Goal: Information Seeking & Learning: Learn about a topic

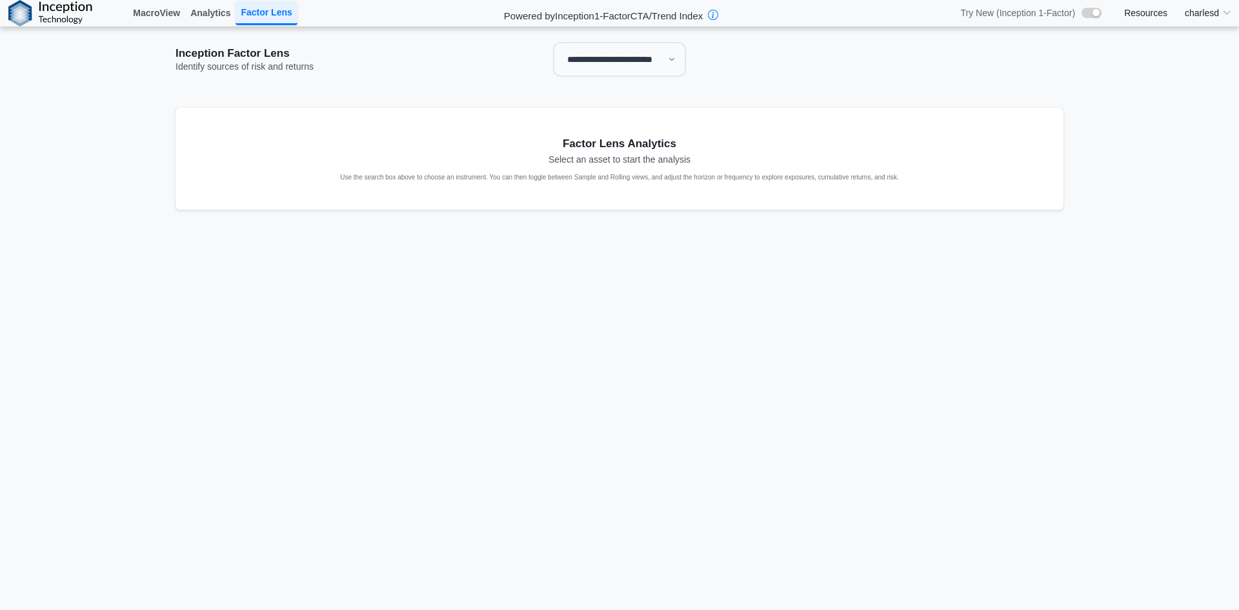
click at [581, 58] on select "**********" at bounding box center [619, 59] width 133 height 35
click at [553, 42] on select "**********" at bounding box center [619, 59] width 133 height 35
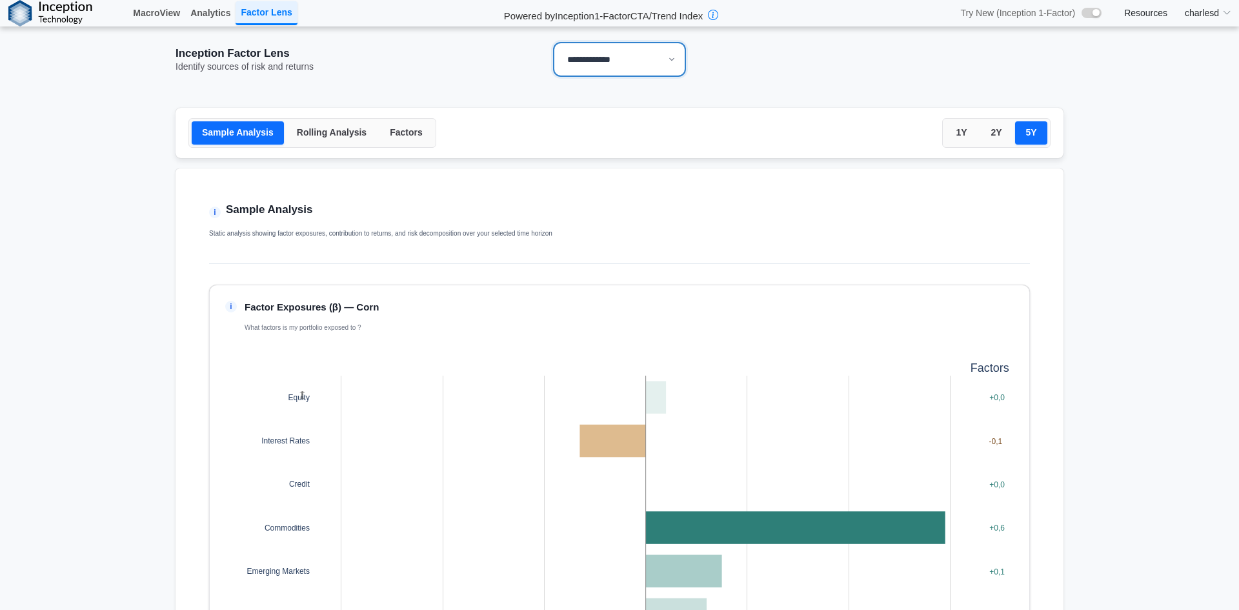
click at [382, 140] on button "Factors" at bounding box center [406, 132] width 54 height 23
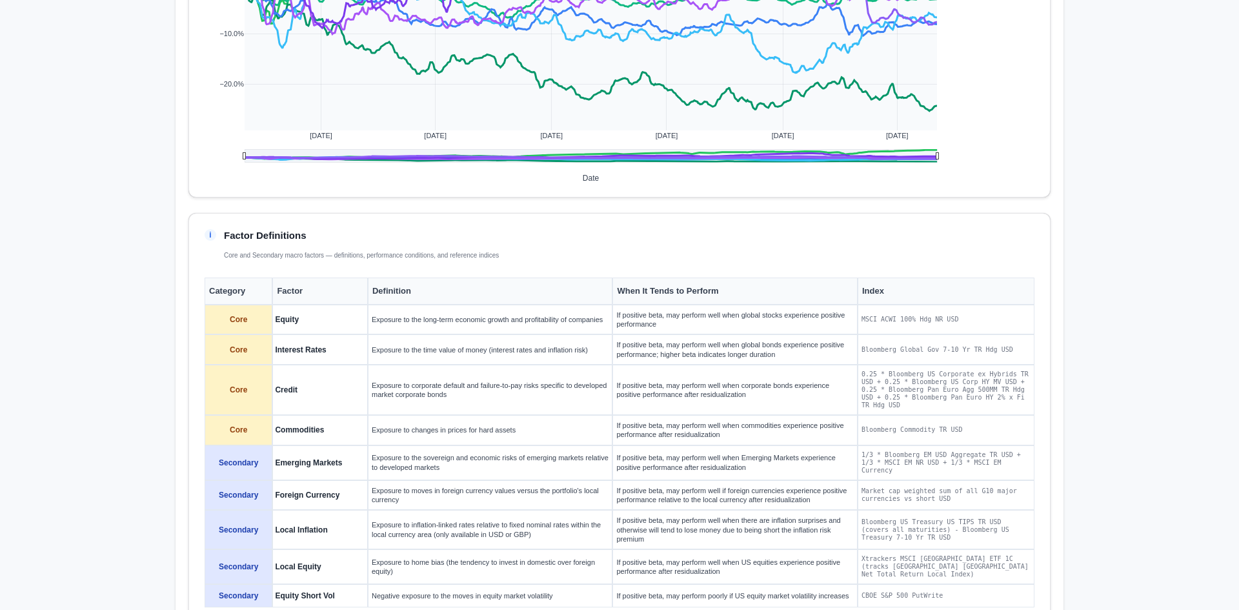
scroll to position [1248, 0]
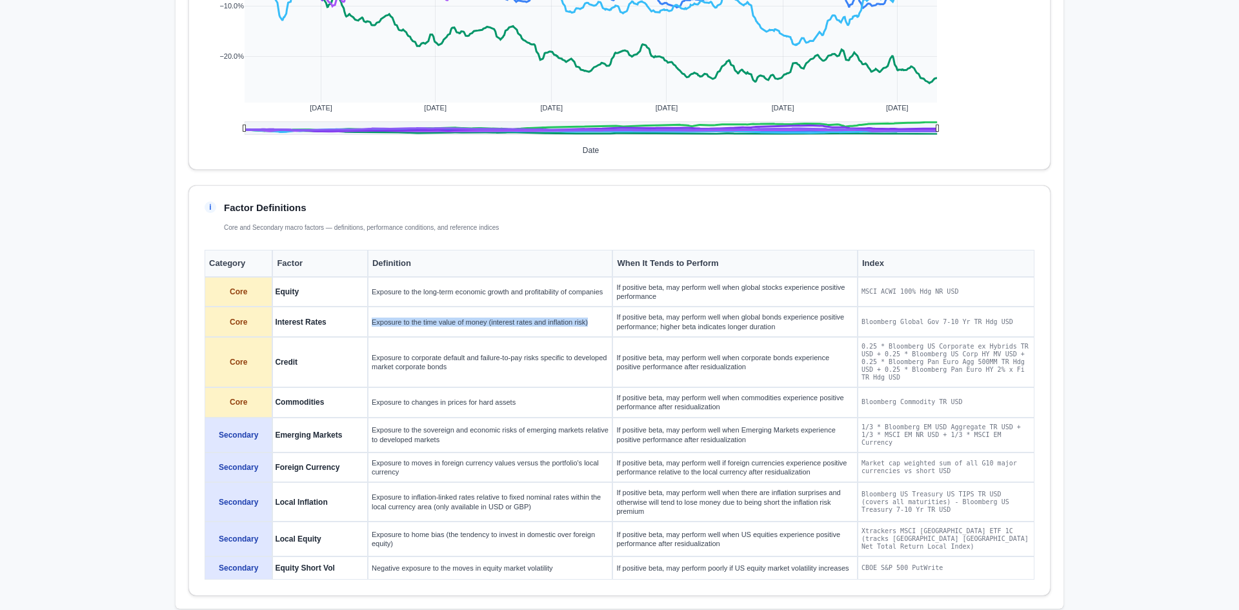
drag, startPoint x: 364, startPoint y: 323, endPoint x: 583, endPoint y: 331, distance: 218.9
click at [583, 331] on td "Exposure to the time value of money (interest rates and inflation risk)" at bounding box center [490, 322] width 245 height 30
drag, startPoint x: 366, startPoint y: 290, endPoint x: 601, endPoint y: 301, distance: 235.8
click at [601, 301] on td "Exposure to the long-term economic growth and profitability of companies" at bounding box center [490, 292] width 245 height 30
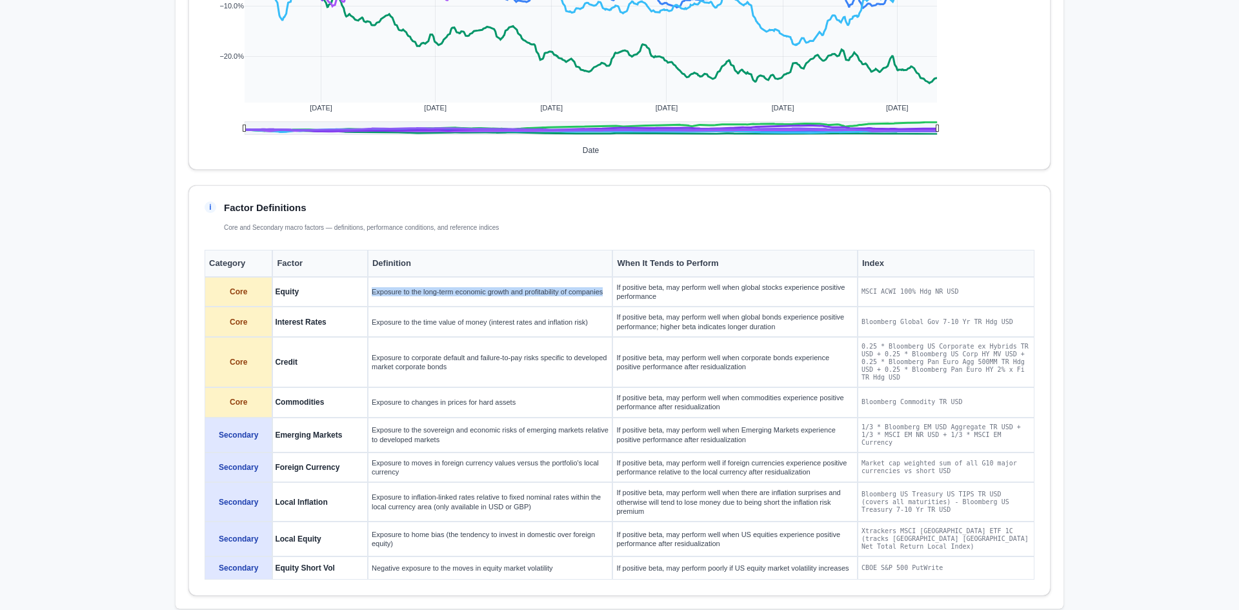
click at [601, 301] on td "Exposure to the long-term economic growth and profitability of companies" at bounding box center [490, 292] width 245 height 30
drag, startPoint x: 410, startPoint y: 323, endPoint x: 623, endPoint y: 321, distance: 213.6
click at [623, 321] on tr "Core Interest Rates Exposure to the time value of money (interest rates and inf…" at bounding box center [620, 322] width 830 height 30
click at [573, 327] on td "Exposure to the time value of money (interest rates and inflation risk)" at bounding box center [490, 322] width 245 height 30
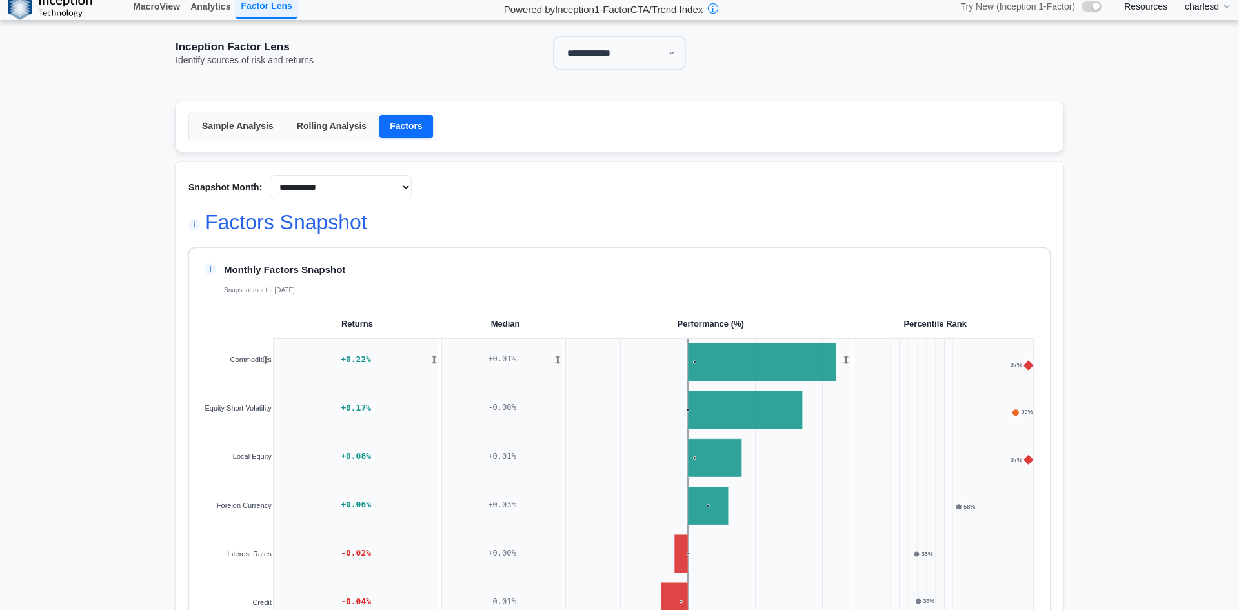
scroll to position [0, 0]
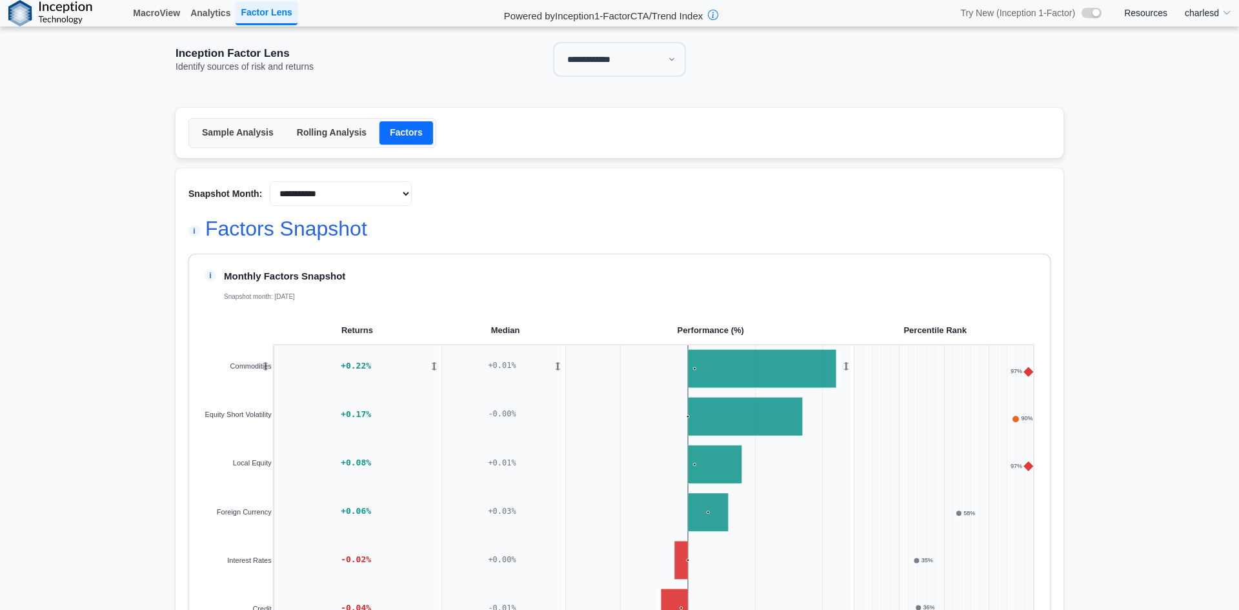
click at [216, 132] on button "Sample Analysis" at bounding box center [238, 132] width 92 height 23
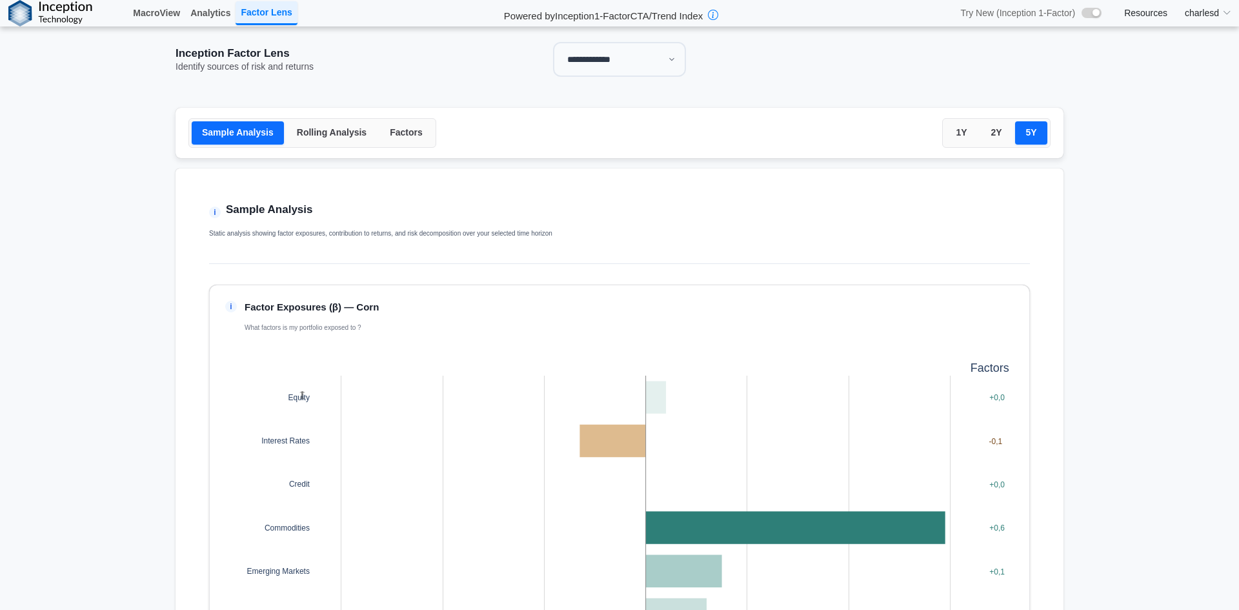
click at [319, 132] on button "Rolling Analysis" at bounding box center [332, 132] width 90 height 23
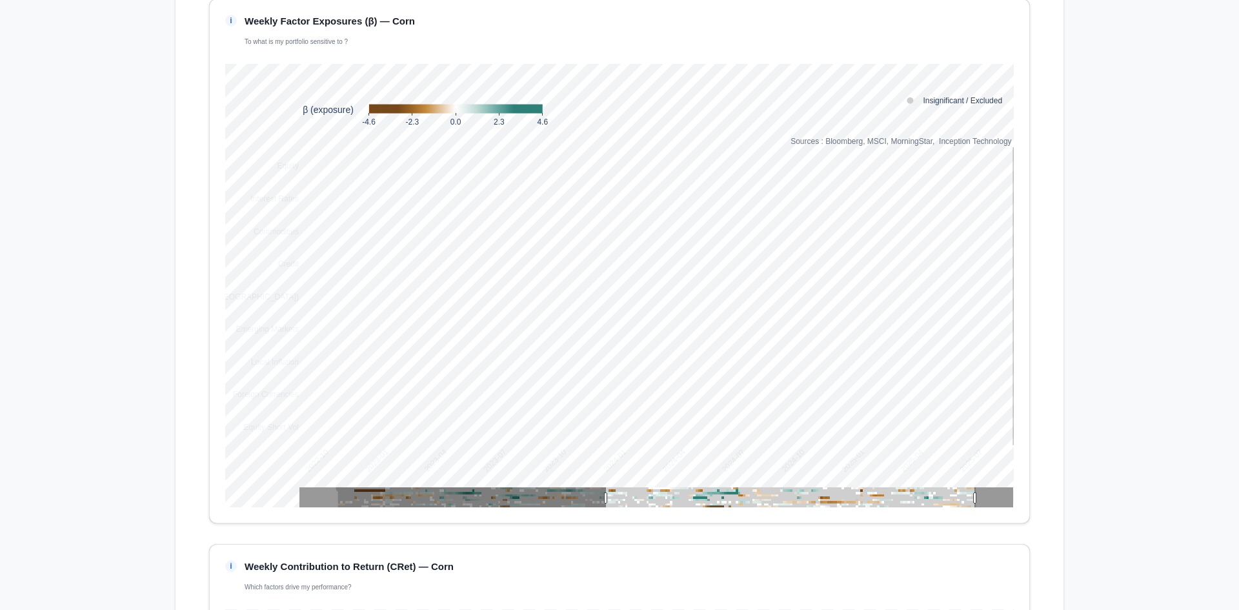
scroll to position [258, 0]
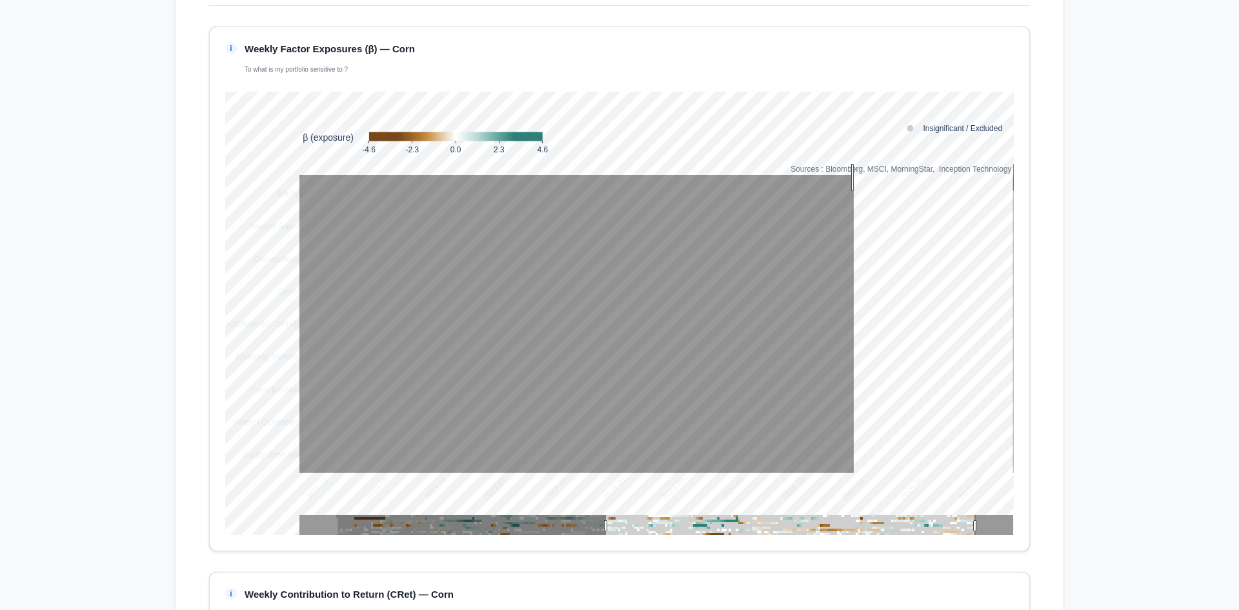
drag, startPoint x: 849, startPoint y: 177, endPoint x: 1023, endPoint y: 423, distance: 300.5
click at [1023, 423] on div "i Weekly Factor Exposures (β) — Corn To what is my portfolio sensitive to ? 202…" at bounding box center [619, 288] width 821 height 525
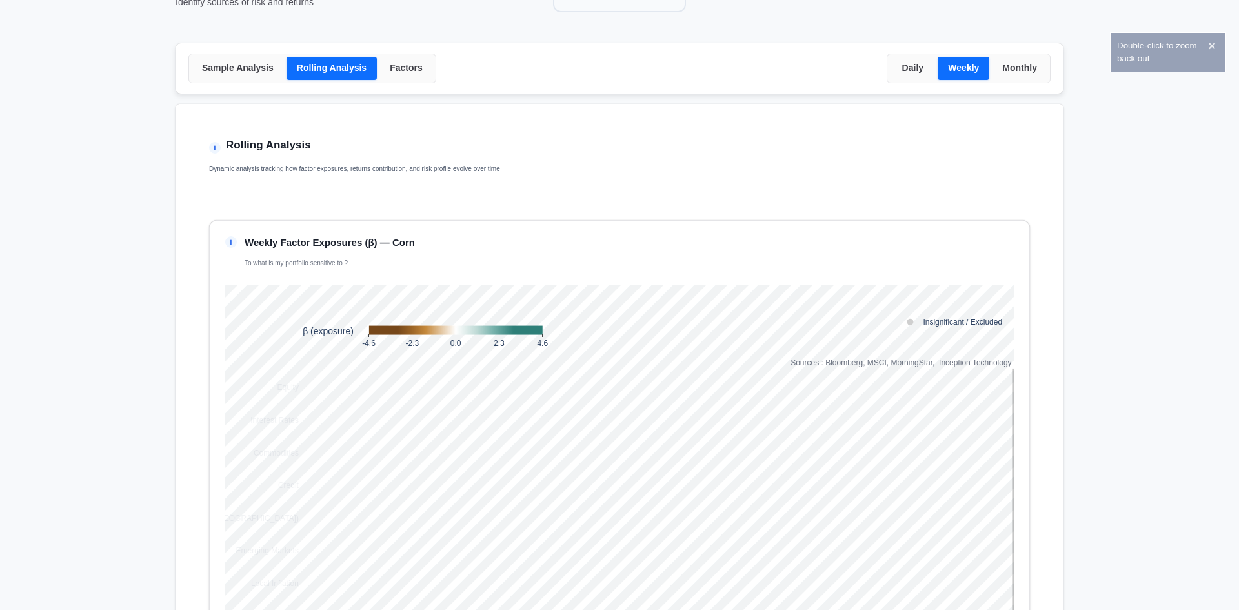
click at [907, 60] on button "Daily" at bounding box center [912, 68] width 45 height 23
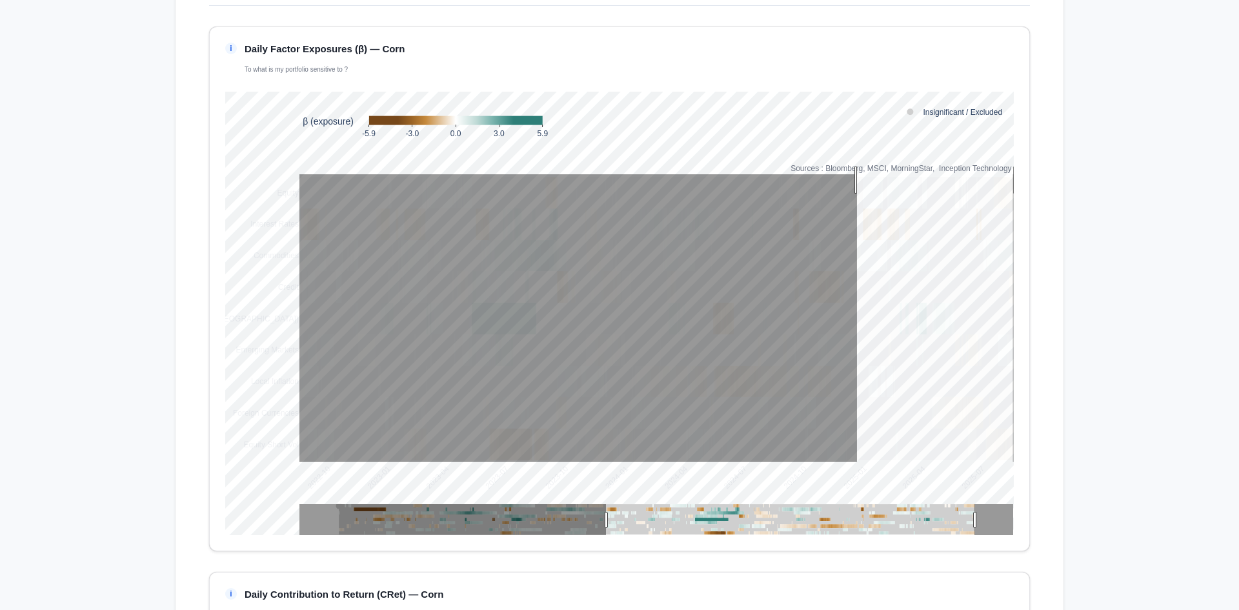
drag, startPoint x: 853, startPoint y: 180, endPoint x: 1022, endPoint y: 381, distance: 262.9
click at [1022, 381] on div "i Daily Factor Exposures (β) — Corn To what is my portfolio sensitive to ? 2022…" at bounding box center [619, 288] width 821 height 525
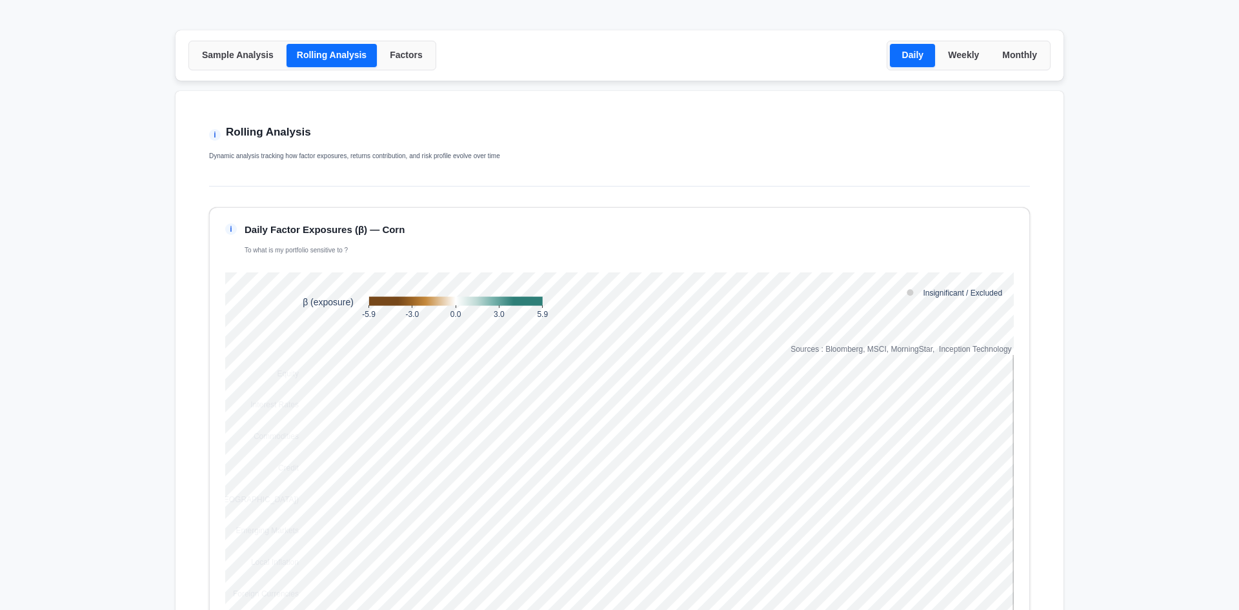
scroll to position [0, 0]
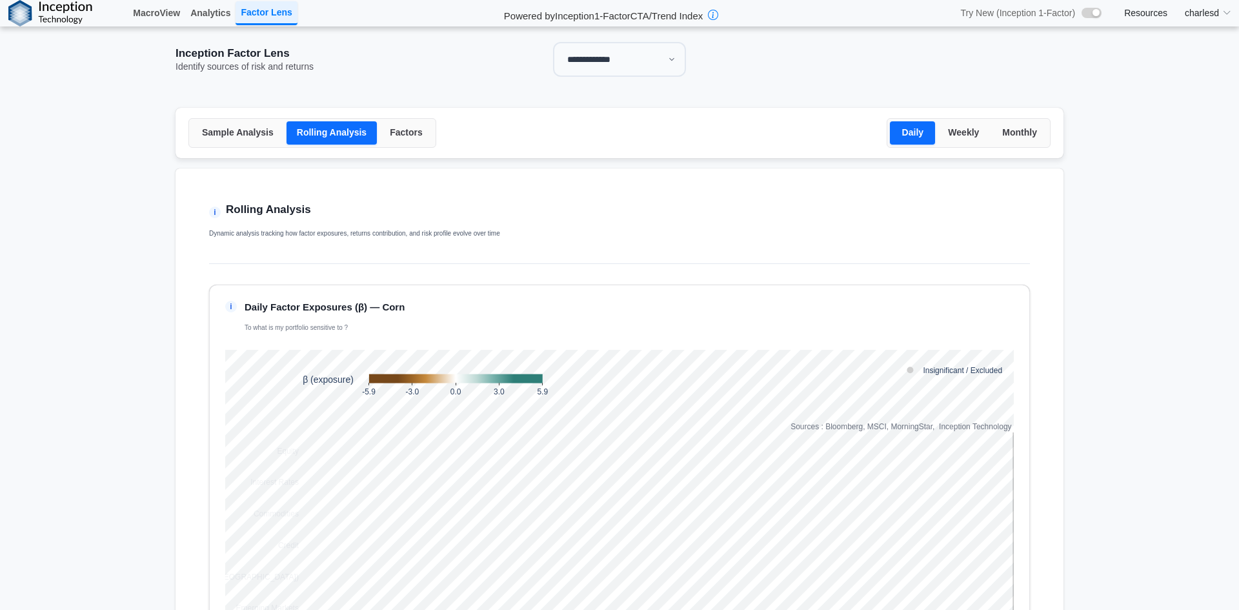
click at [607, 59] on select "**********" at bounding box center [619, 59] width 133 height 35
click at [553, 42] on select "**********" at bounding box center [619, 59] width 133 height 35
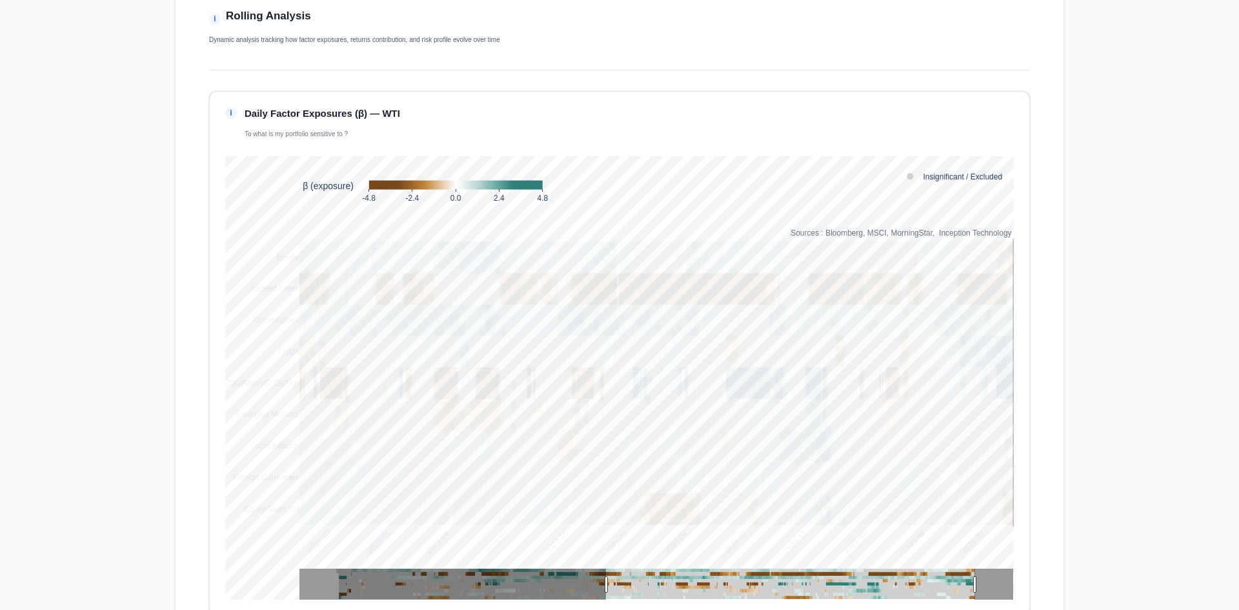
scroll to position [258, 0]
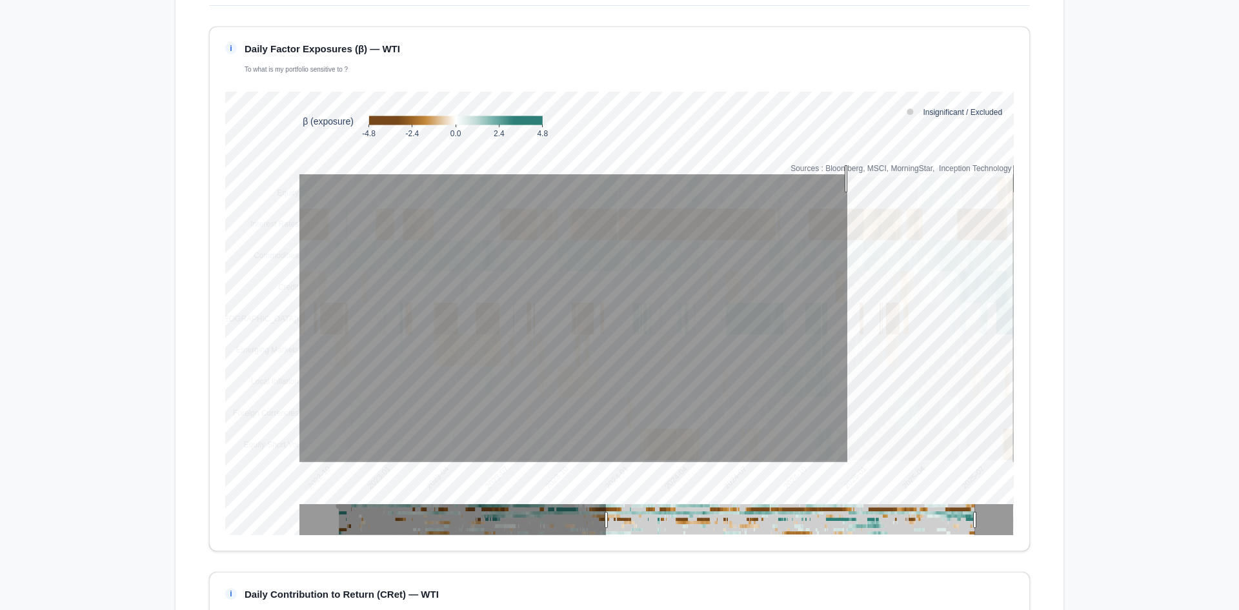
drag, startPoint x: 843, startPoint y: 179, endPoint x: 1047, endPoint y: 292, distance: 233.1
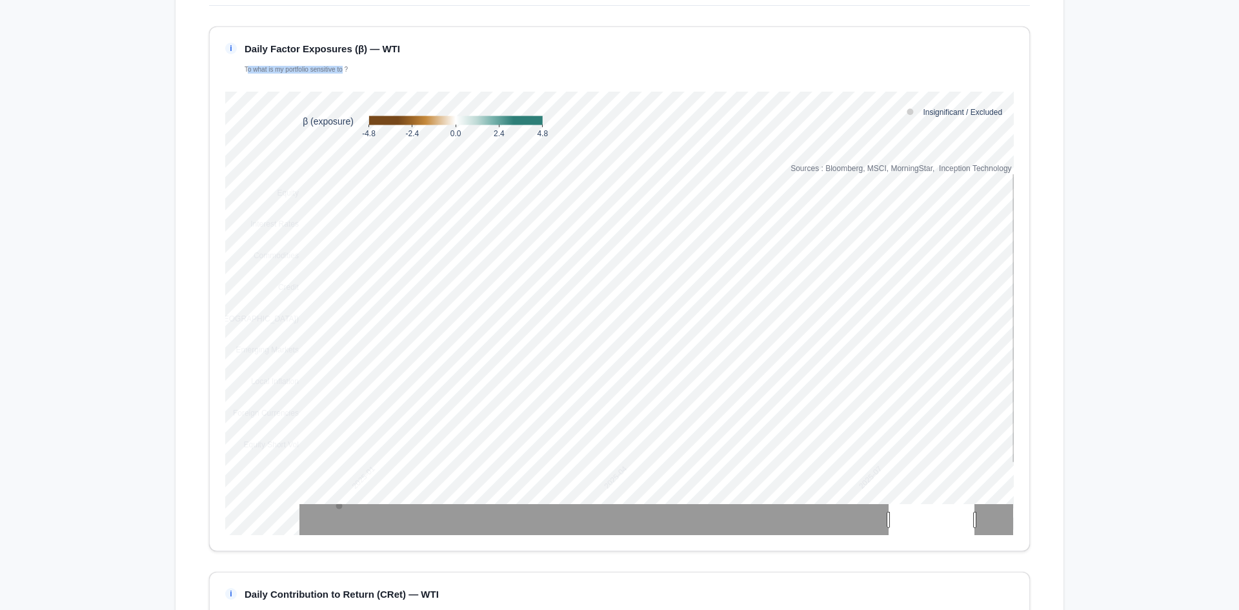
drag, startPoint x: 241, startPoint y: 71, endPoint x: 339, endPoint y: 70, distance: 97.5
click at [339, 70] on p "To what is my portfolio sensitive to ?" at bounding box center [323, 70] width 156 height 8
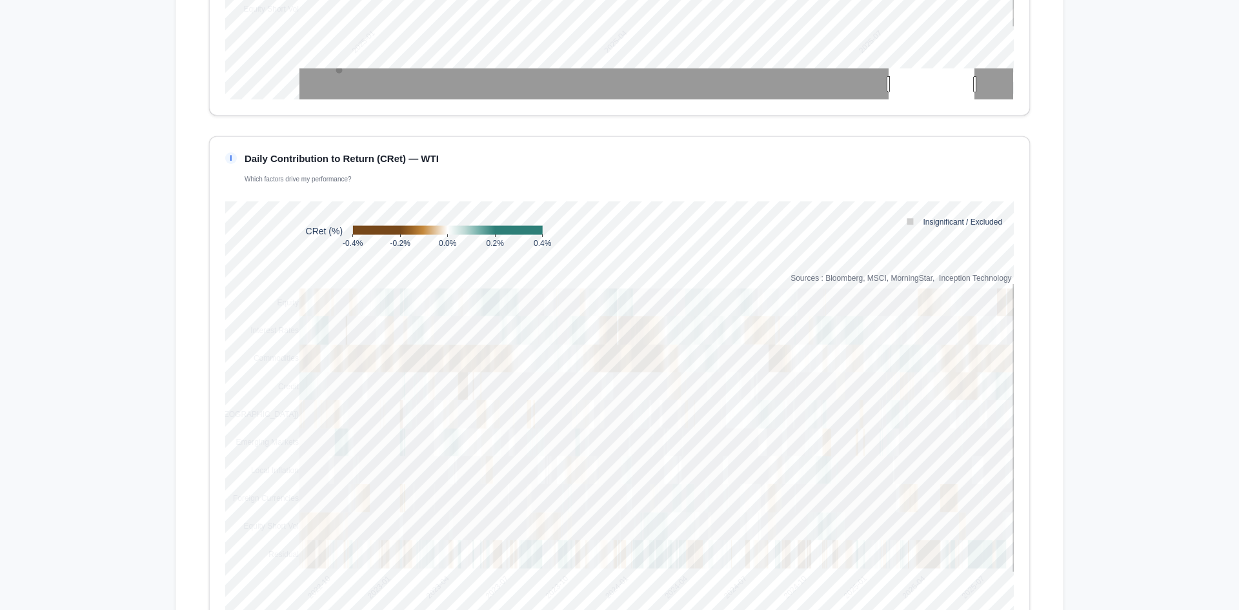
scroll to position [710, 0]
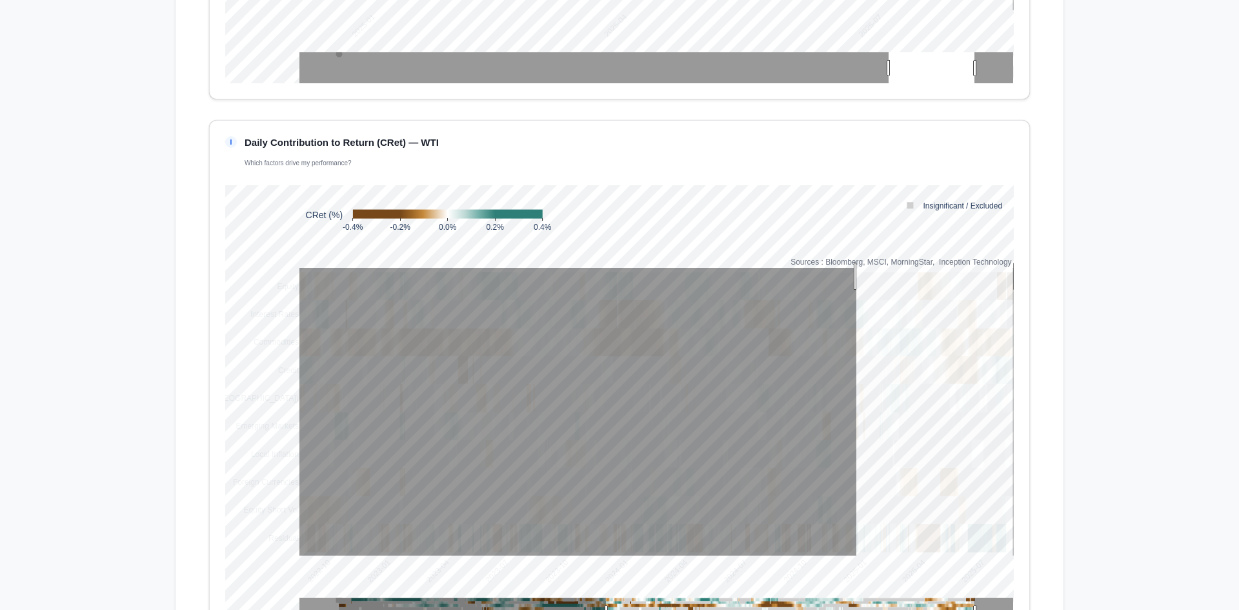
drag, startPoint x: 852, startPoint y: 276, endPoint x: 1085, endPoint y: 336, distance: 240.6
click at [1084, 334] on main "**********" at bounding box center [619, 278] width 1239 height 1923
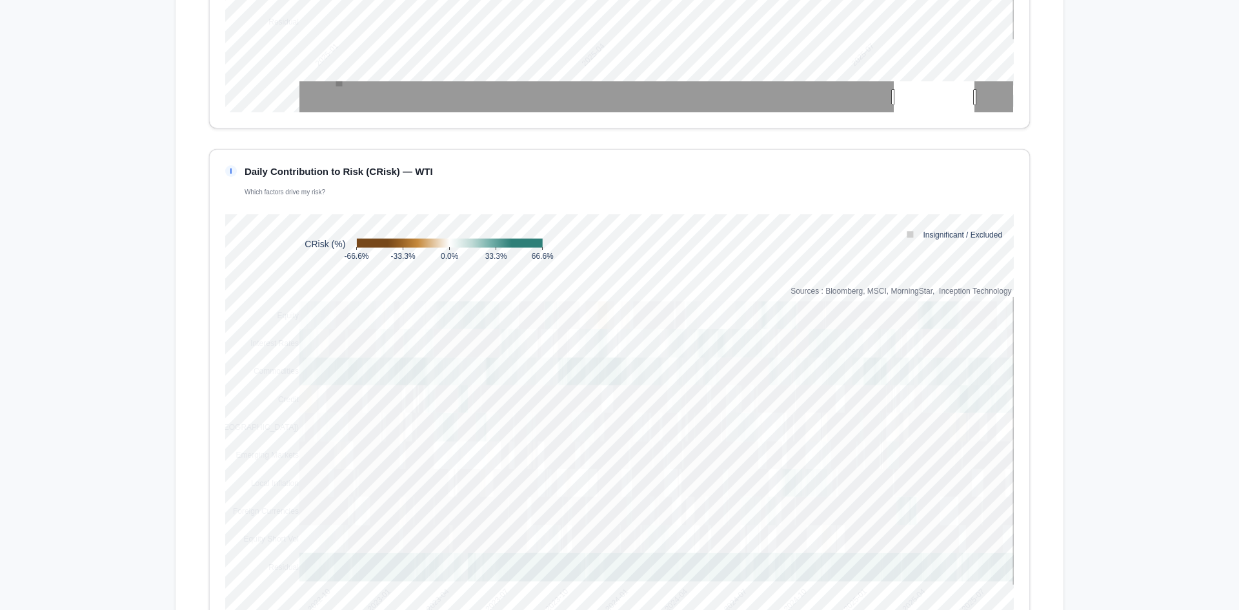
scroll to position [1291, 0]
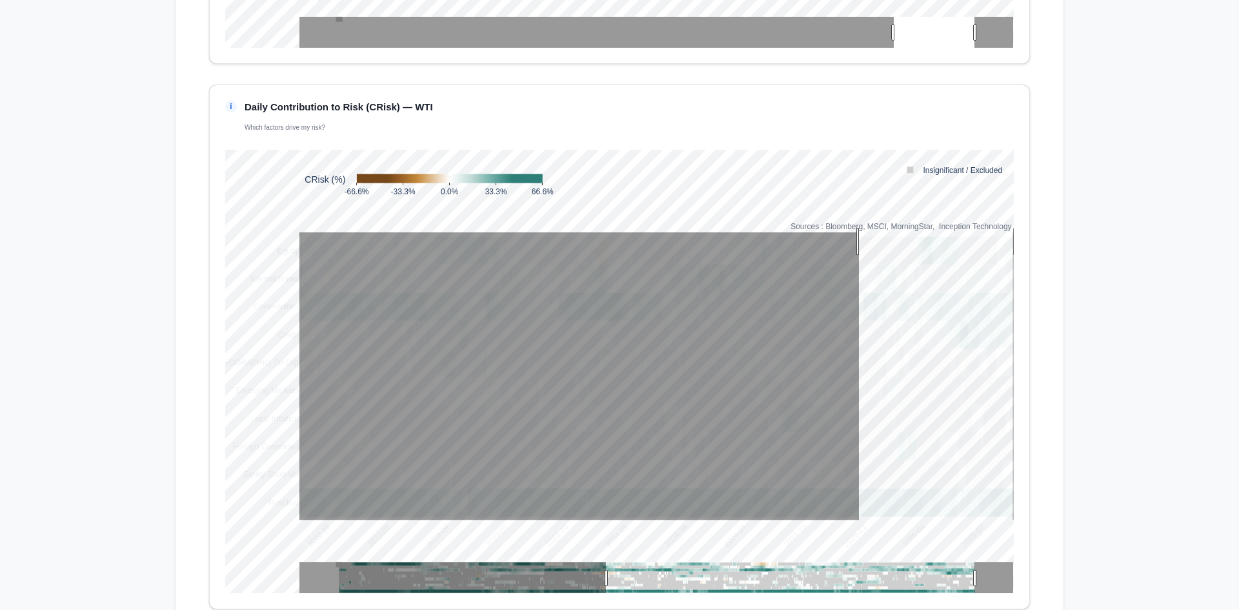
drag, startPoint x: 854, startPoint y: 241, endPoint x: 1064, endPoint y: 257, distance: 209.7
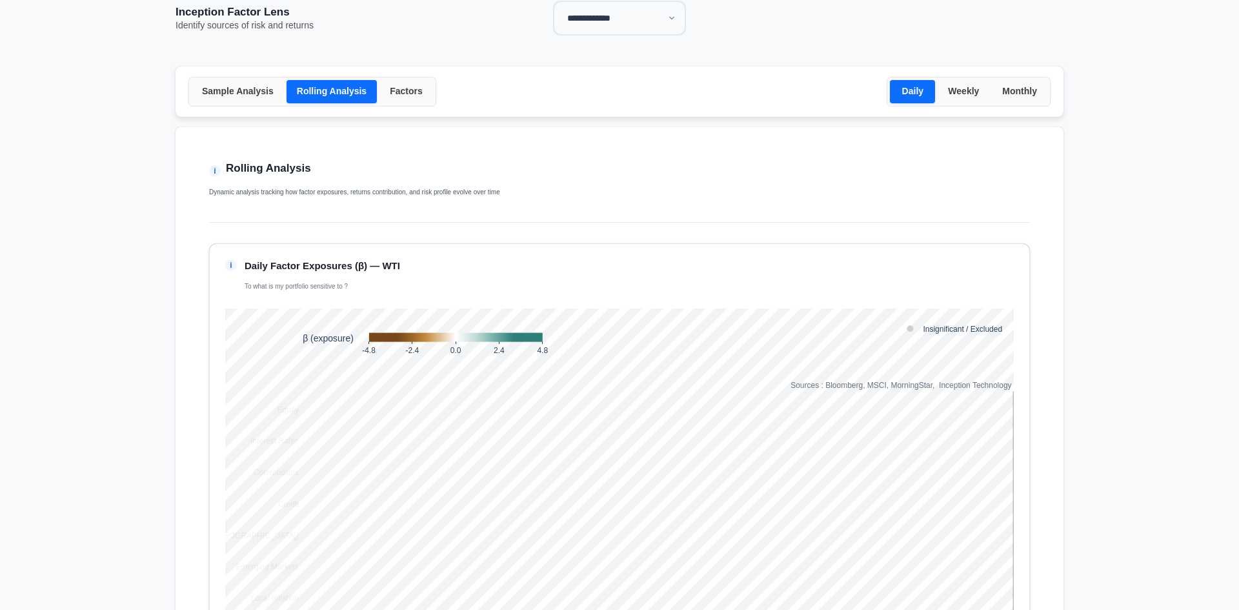
scroll to position [65, 0]
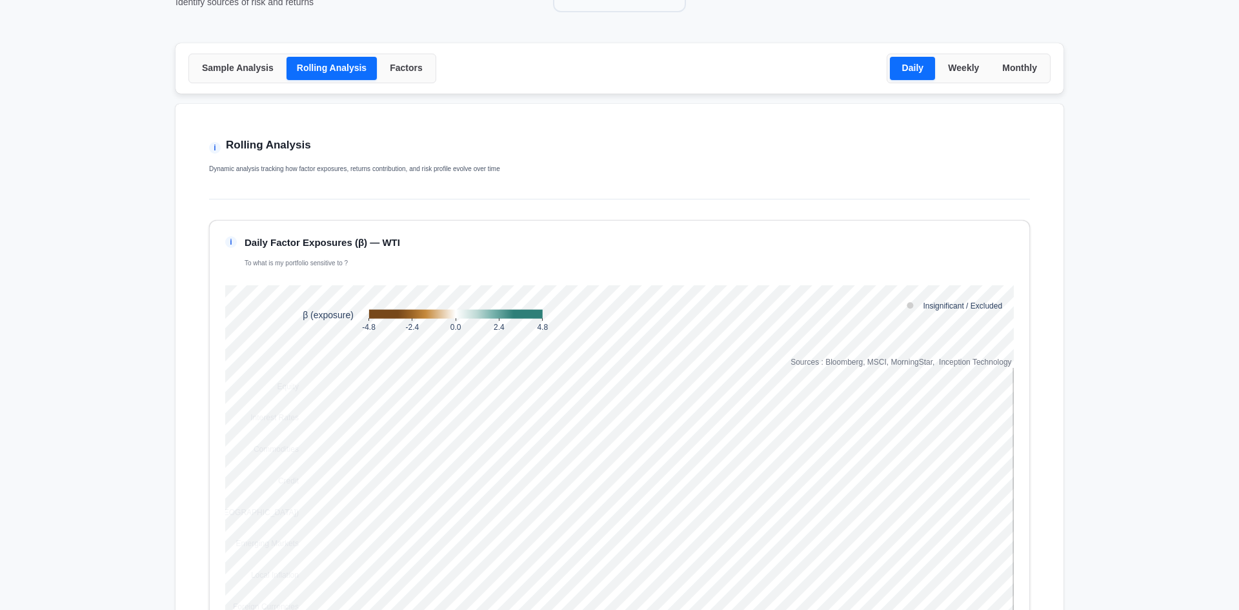
click at [391, 67] on button "Factors" at bounding box center [406, 68] width 54 height 23
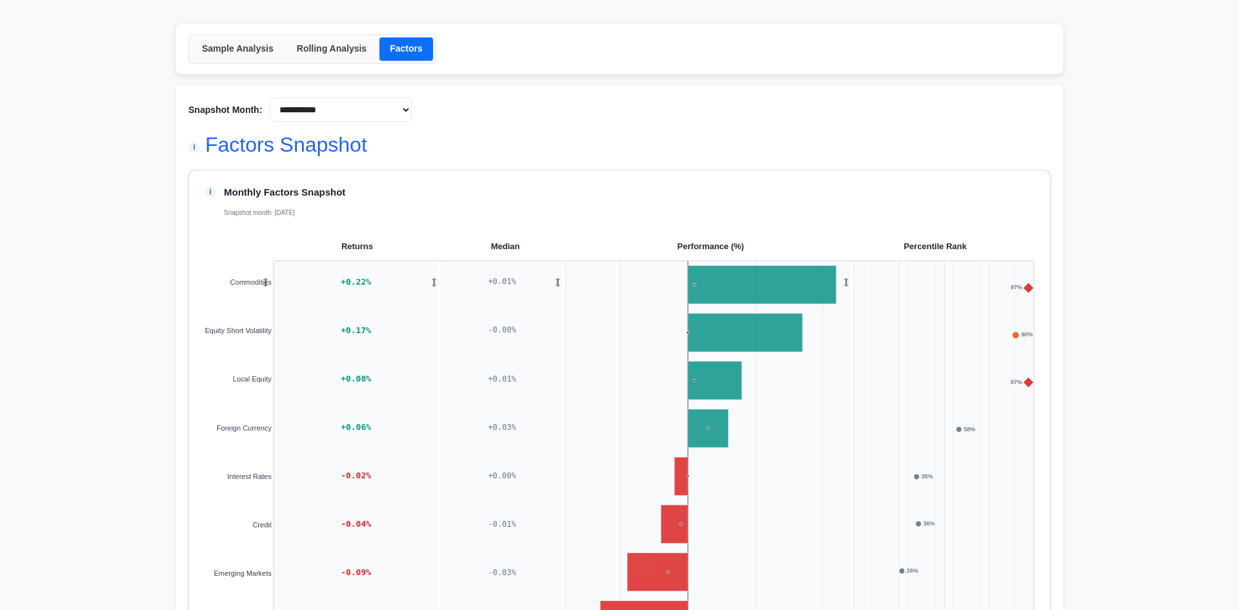
scroll to position [0, 0]
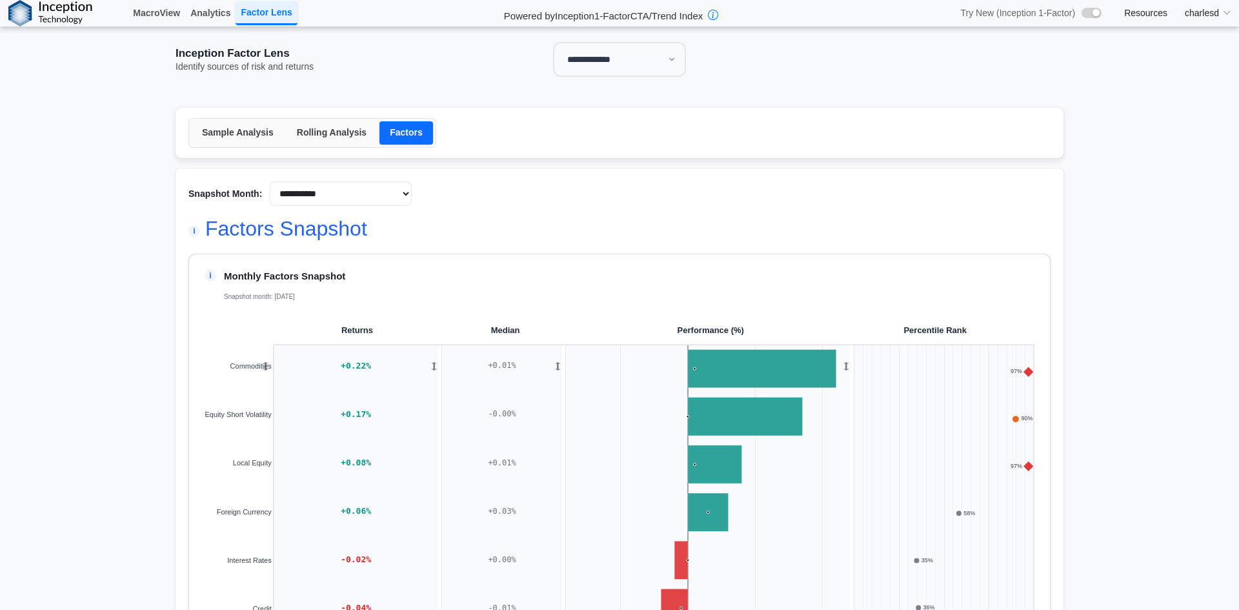
click at [336, 136] on button "Rolling Analysis" at bounding box center [332, 132] width 90 height 23
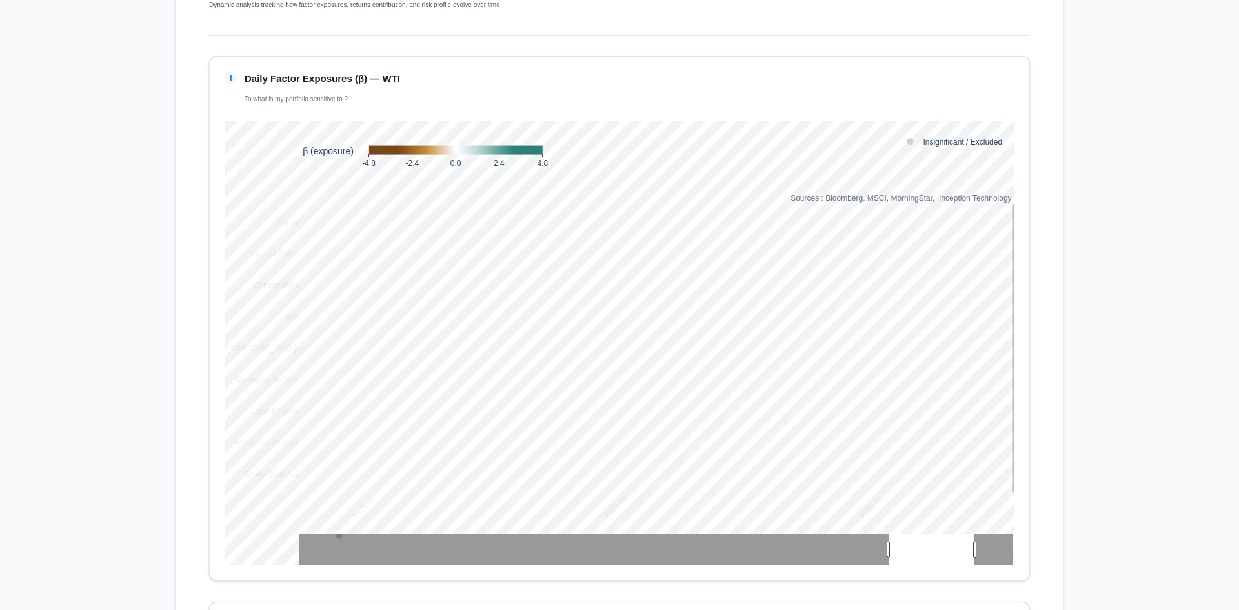
scroll to position [48, 0]
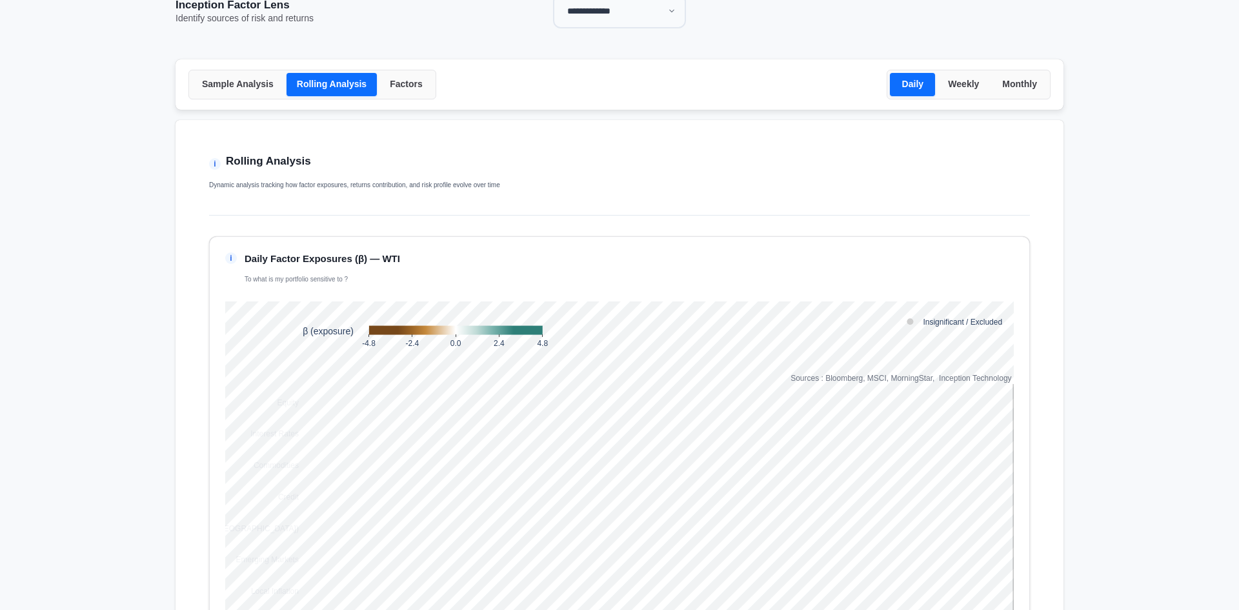
click at [379, 86] on button "Factors" at bounding box center [406, 84] width 54 height 23
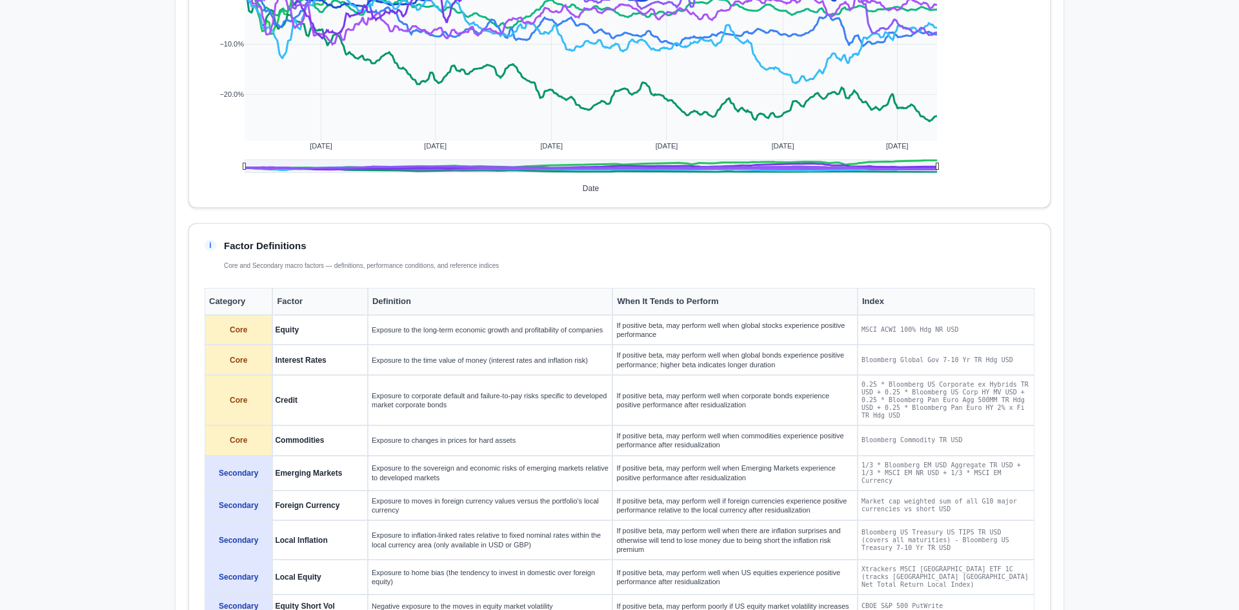
scroll to position [1248, 0]
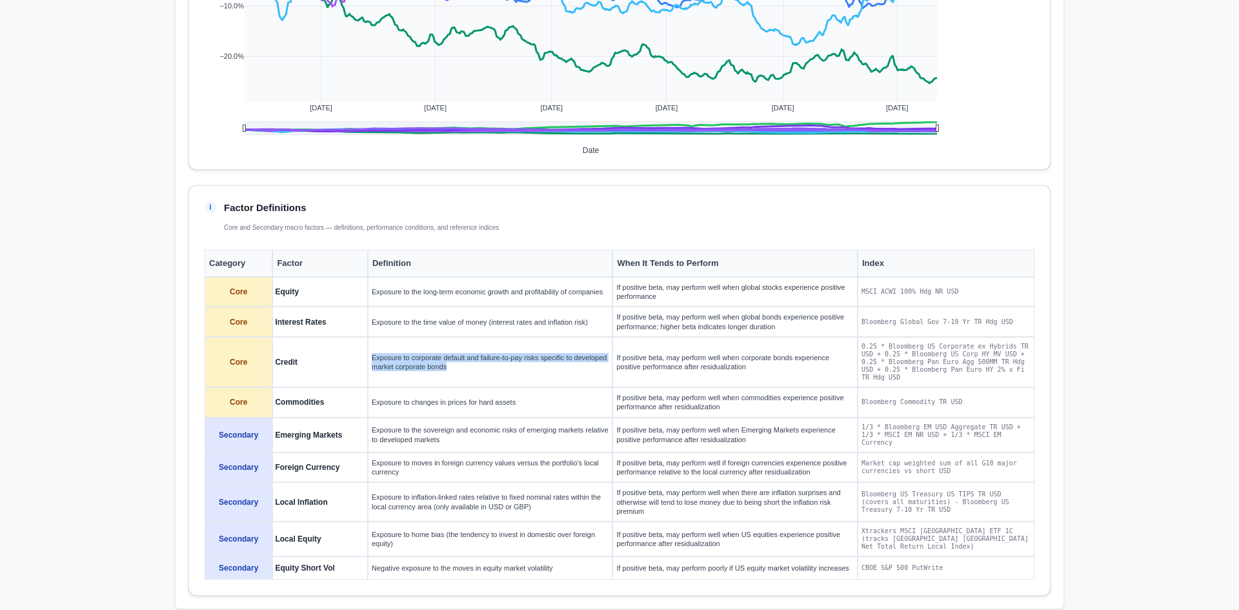
drag, startPoint x: 367, startPoint y: 358, endPoint x: 528, endPoint y: 369, distance: 161.7
click at [528, 369] on td "Exposure to corporate default and failure-to-pay risks specific to developed ma…" at bounding box center [490, 362] width 245 height 50
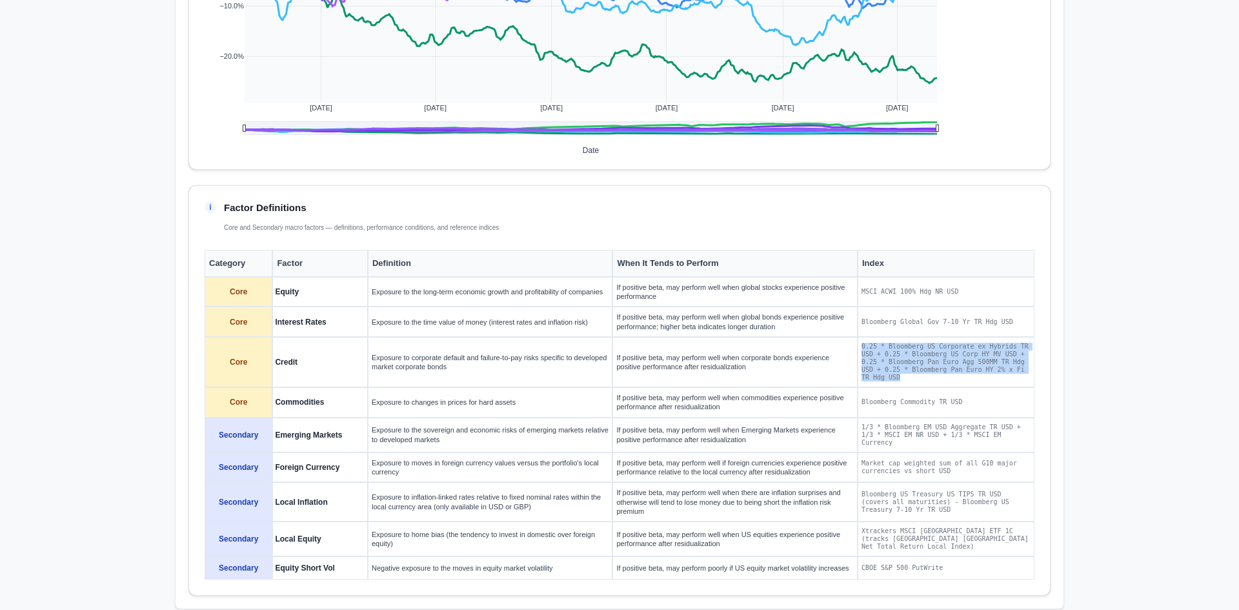
drag, startPoint x: 856, startPoint y: 347, endPoint x: 1013, endPoint y: 373, distance: 158.3
click at [1013, 373] on td "0.25 * Bloomberg US Corporate ex Hybrids TR USD + 0.25 * Bloomberg US Corp HY M…" at bounding box center [946, 362] width 177 height 50
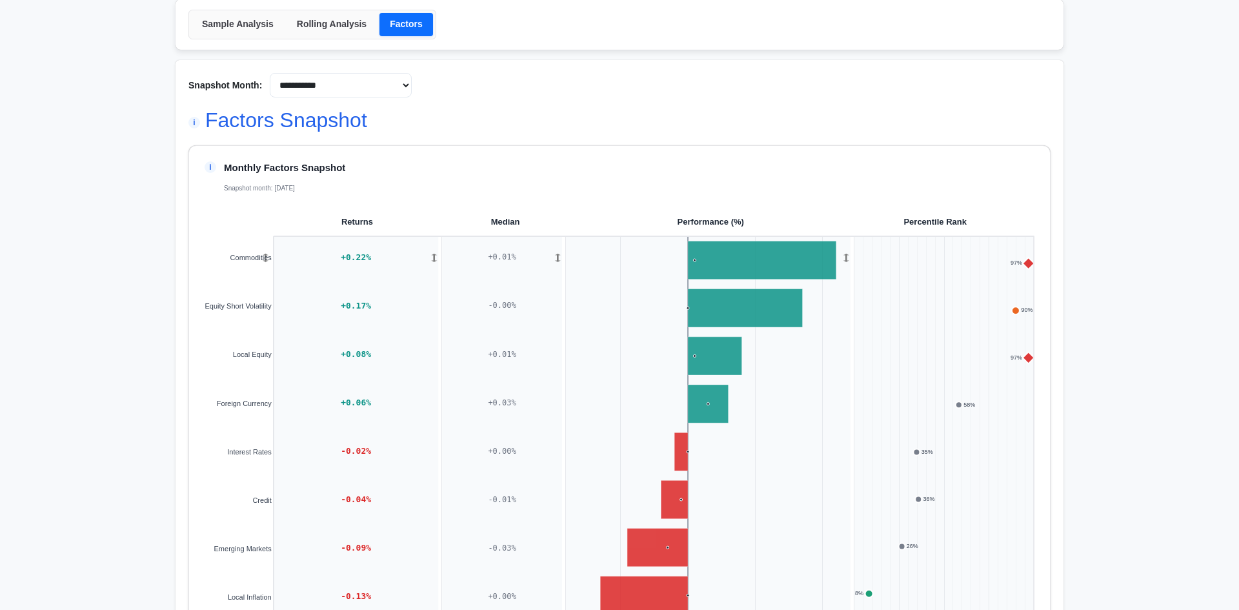
scroll to position [0, 0]
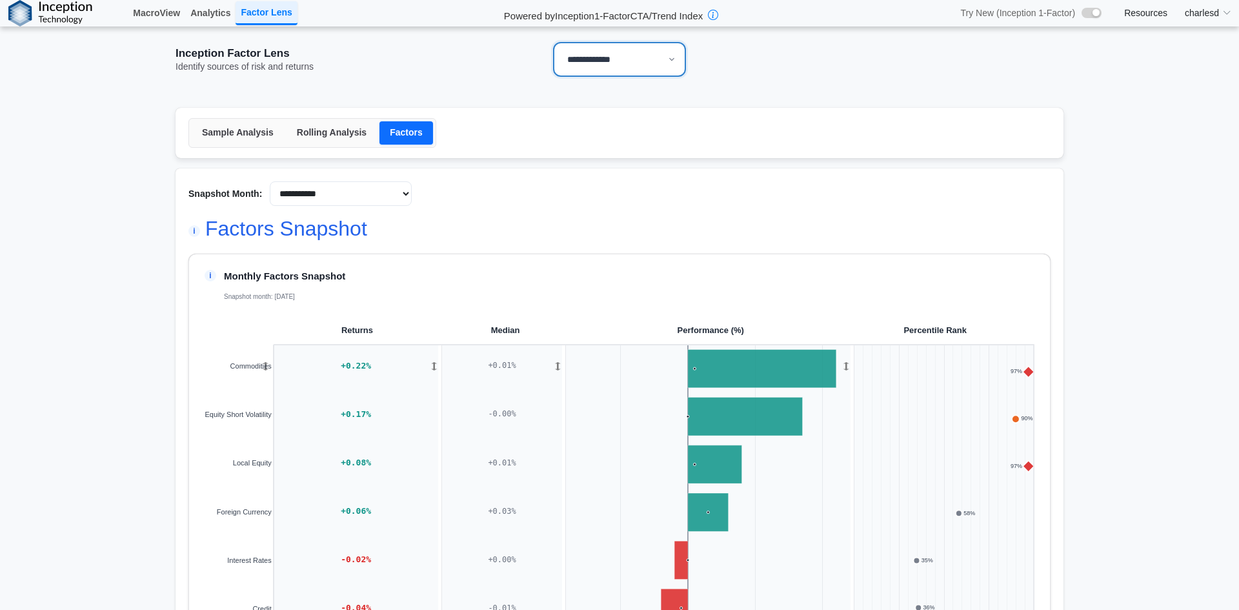
click at [584, 63] on select "**********" at bounding box center [619, 59] width 133 height 35
select select "**"
click at [553, 42] on select "**********" at bounding box center [619, 59] width 133 height 35
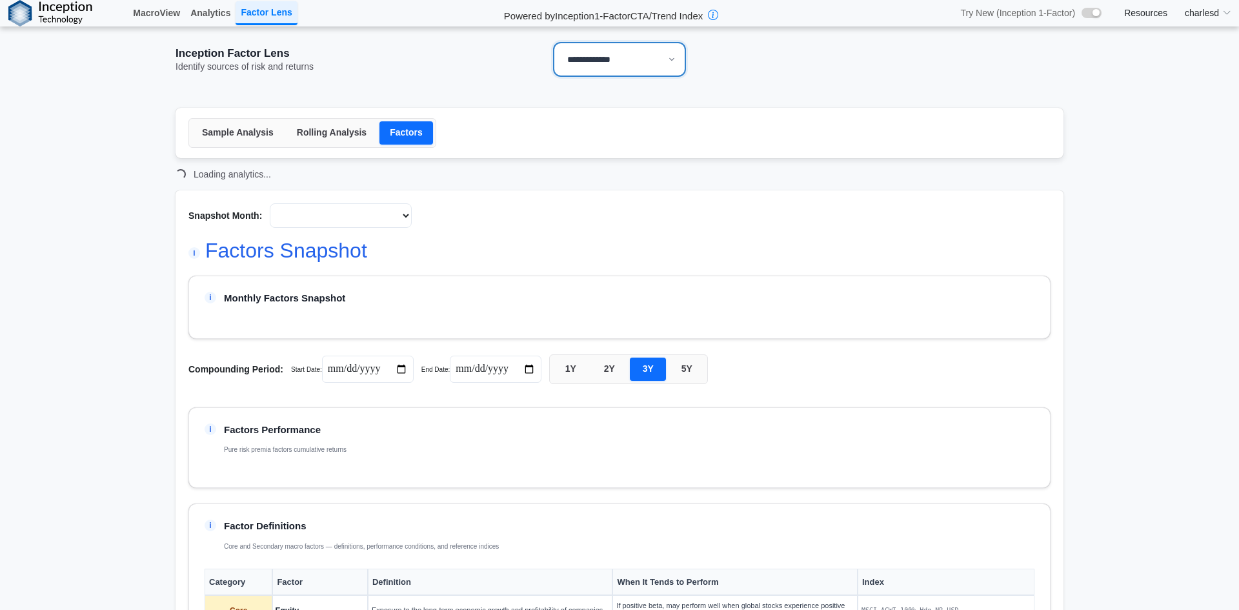
type input "**********"
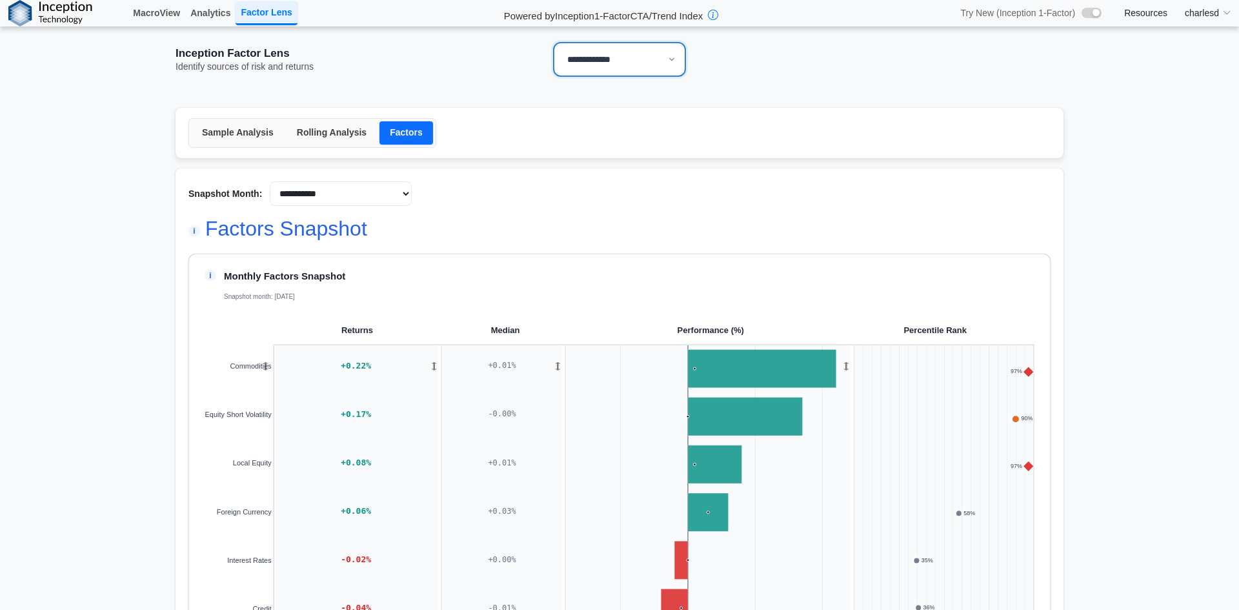
click at [314, 137] on button "Rolling Analysis" at bounding box center [332, 132] width 90 height 23
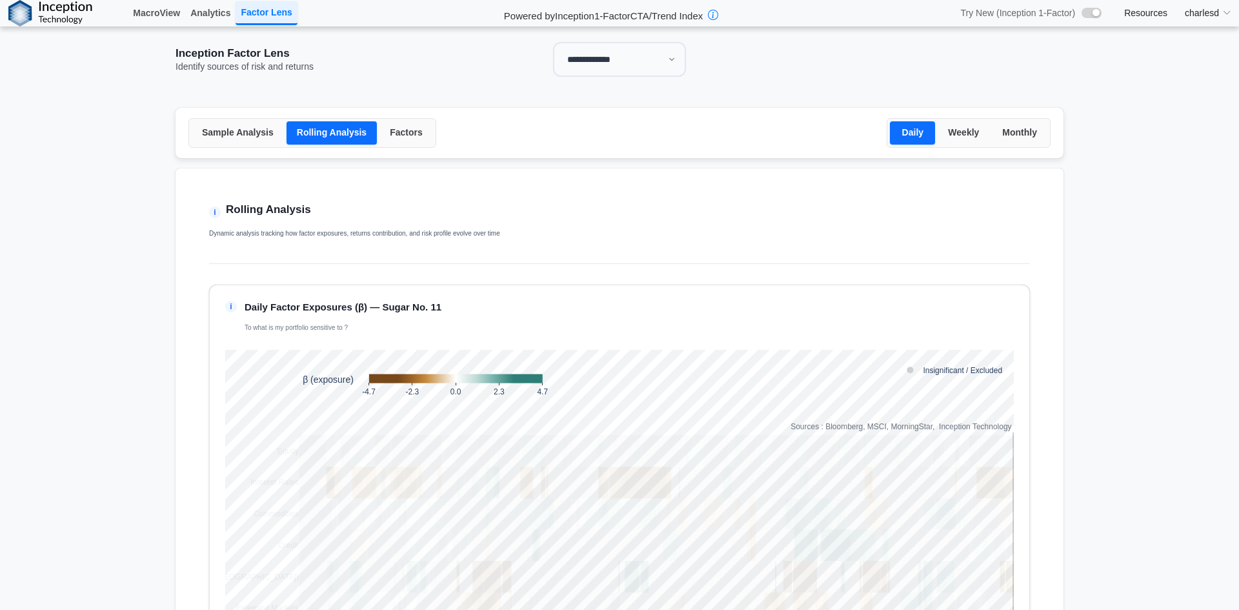
scroll to position [258, 0]
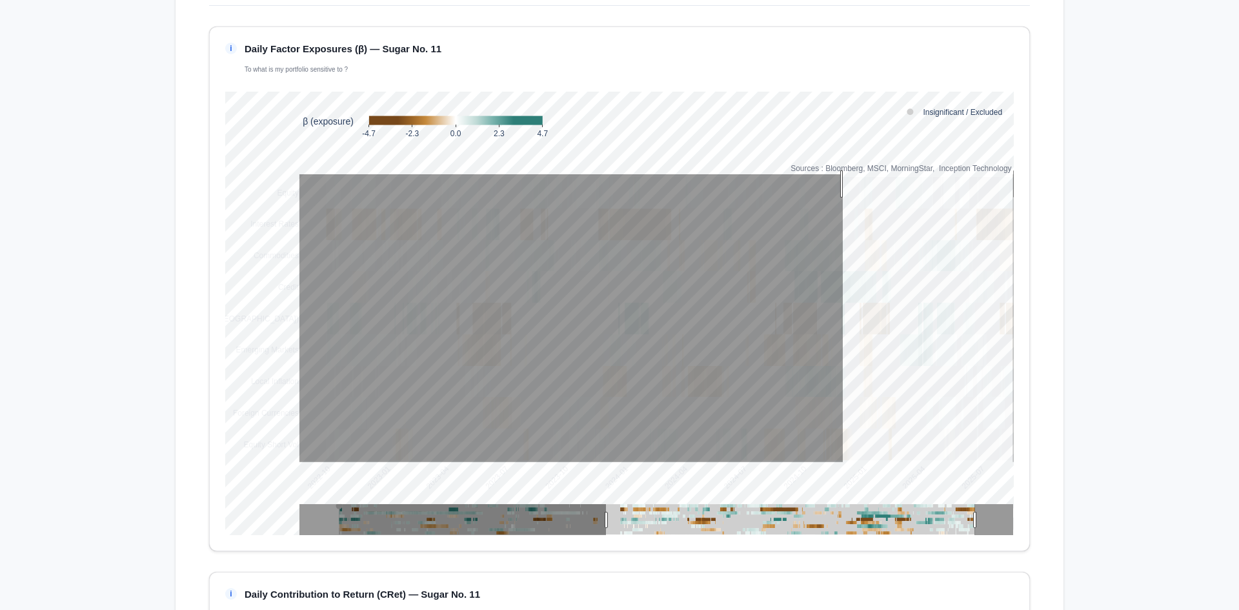
drag, startPoint x: 838, startPoint y: 184, endPoint x: 1038, endPoint y: 324, distance: 244.2
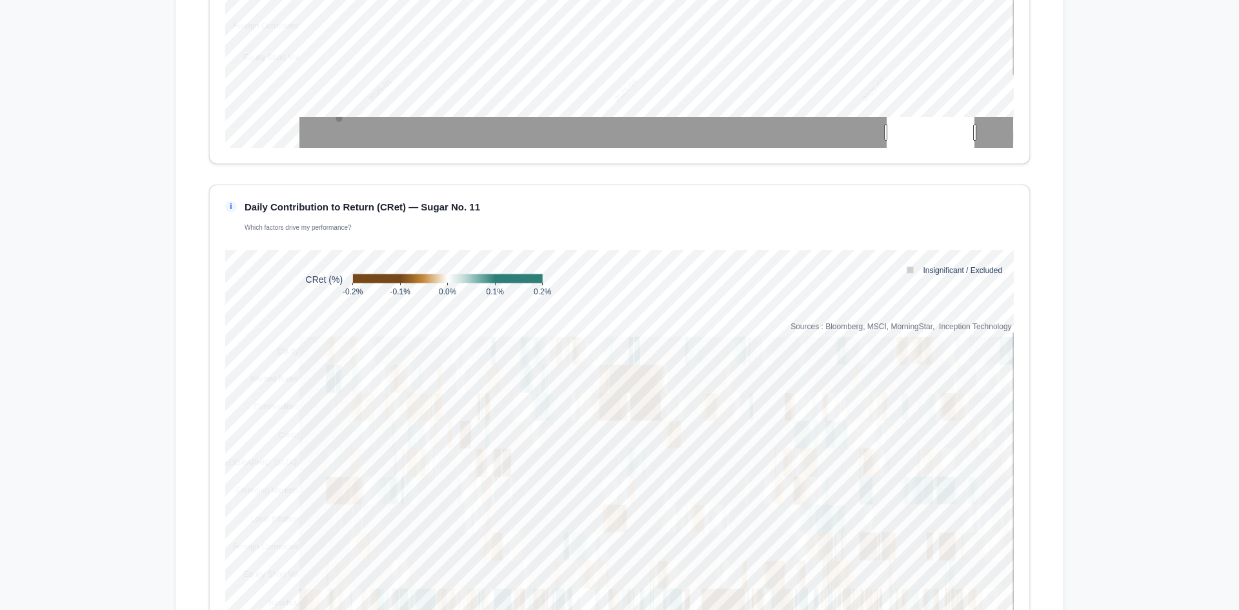
scroll to position [839, 0]
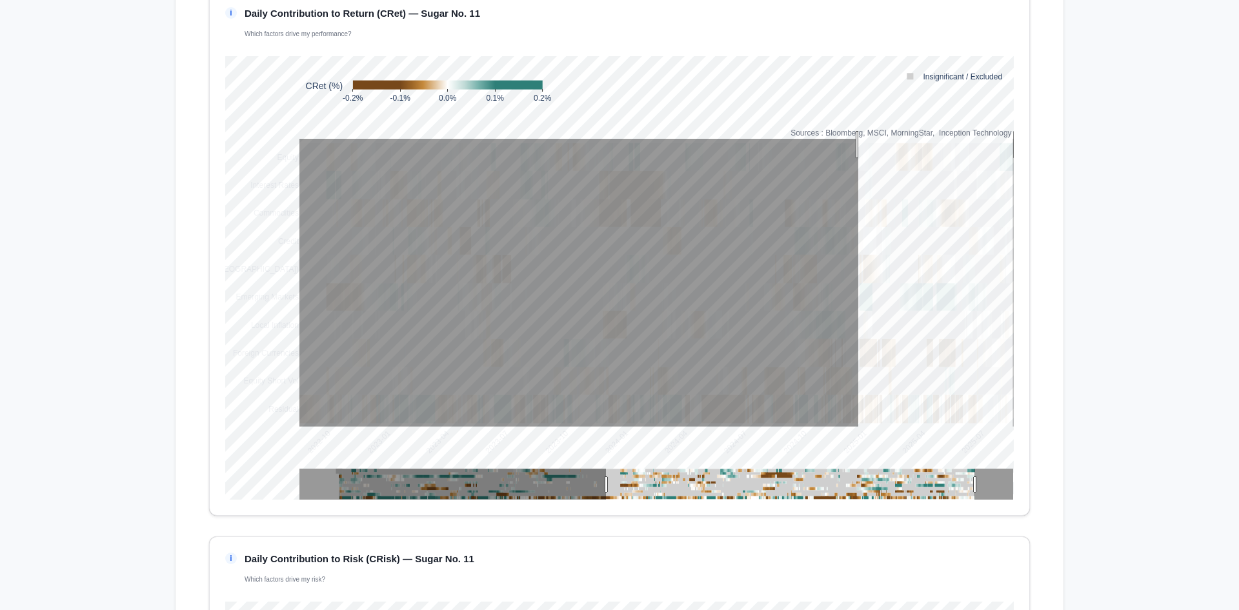
drag, startPoint x: 854, startPoint y: 145, endPoint x: 1066, endPoint y: 210, distance: 222.3
click at [1059, 208] on div "Sample Analysis Rolling Analysis Factors Daily Weekly Monthly i Sample Analysis…" at bounding box center [619, 181] width 929 height 1857
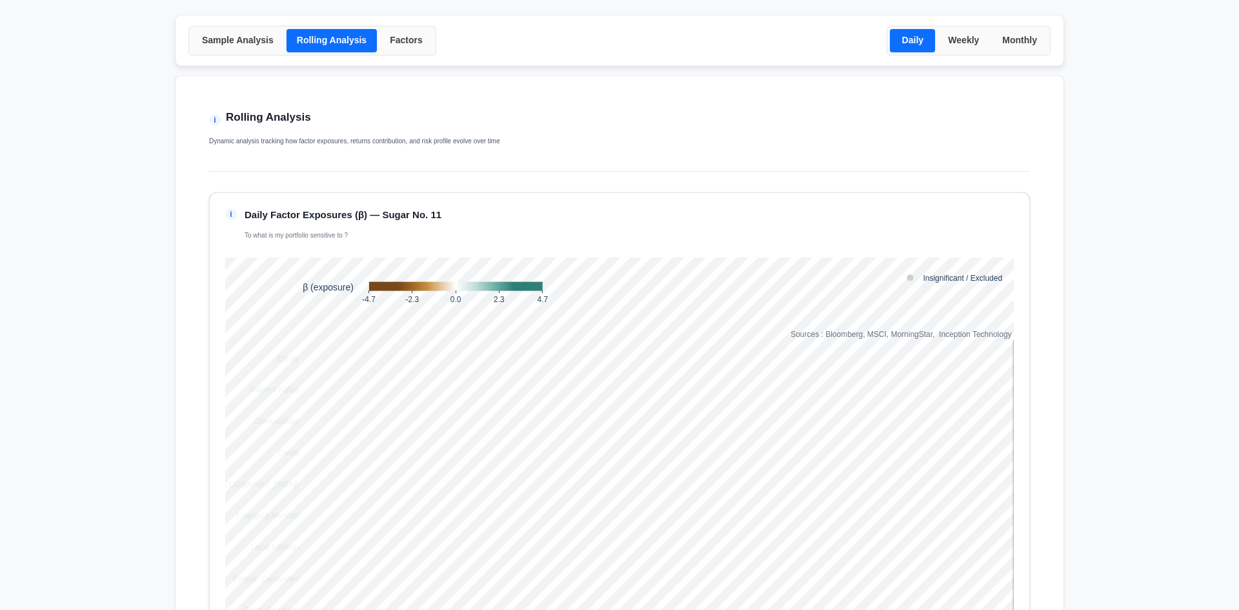
scroll to position [0, 0]
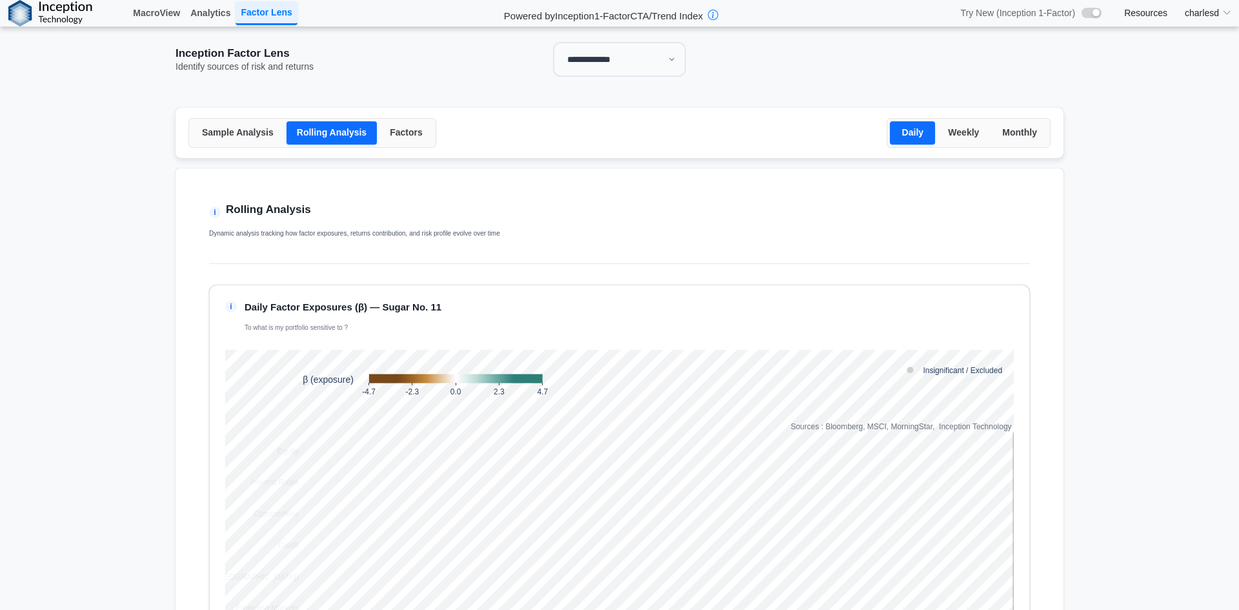
click at [390, 139] on button "Factors" at bounding box center [406, 132] width 54 height 23
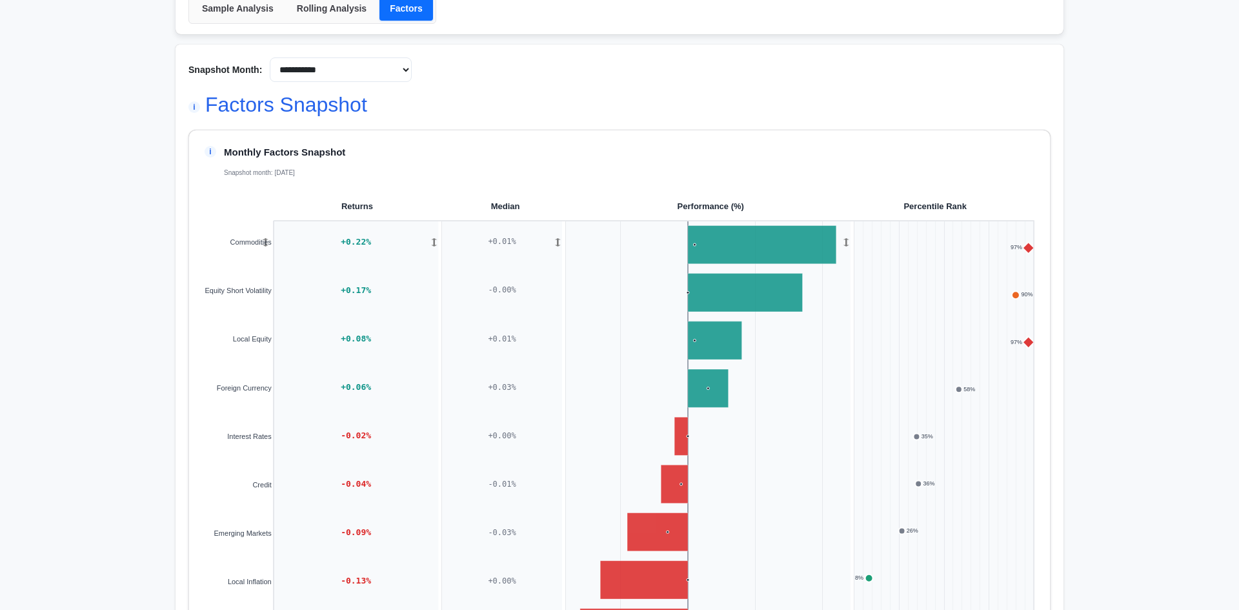
scroll to position [258, 0]
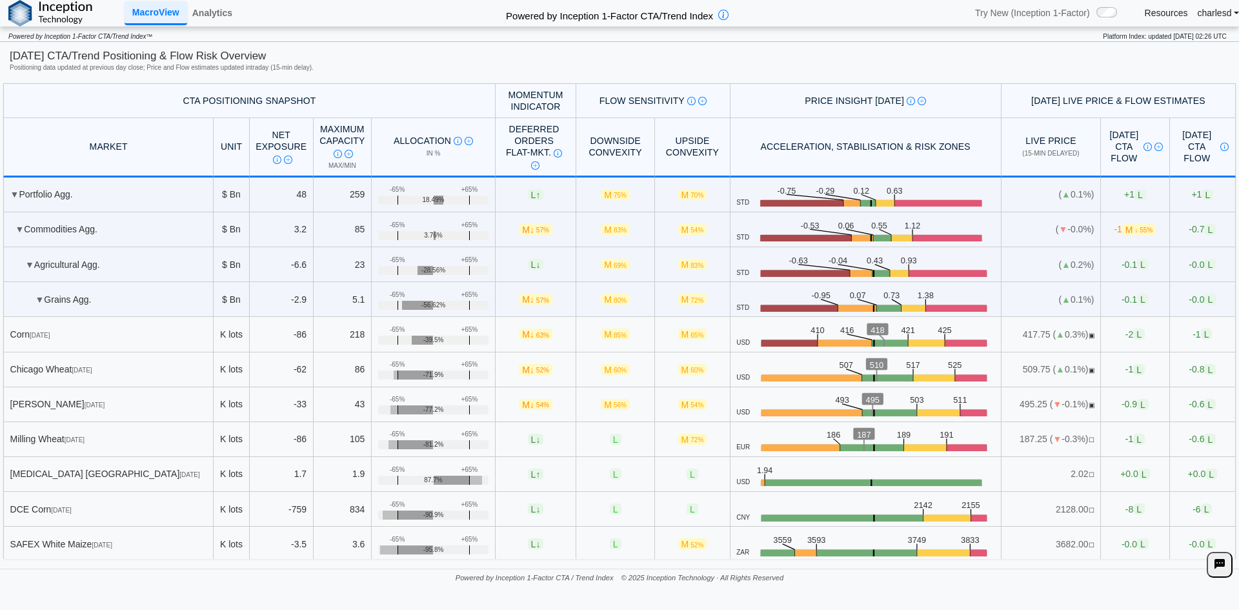
scroll to position [4711, 0]
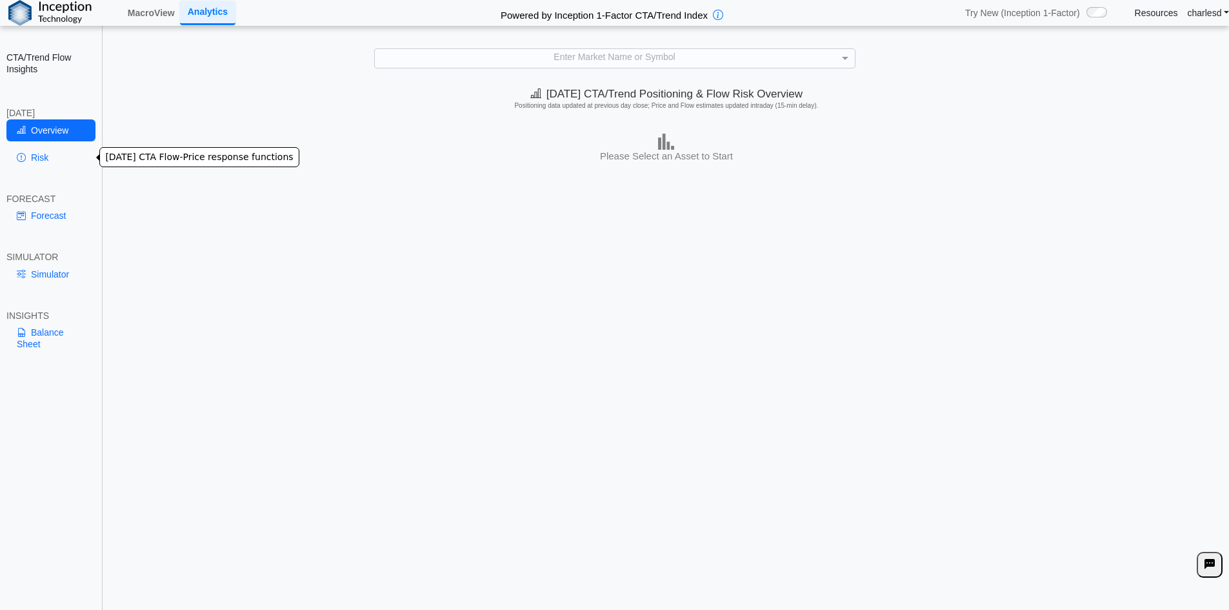
drag, startPoint x: 36, startPoint y: 157, endPoint x: 192, endPoint y: 158, distance: 156.2
click at [37, 157] on link "Risk" at bounding box center [50, 158] width 89 height 22
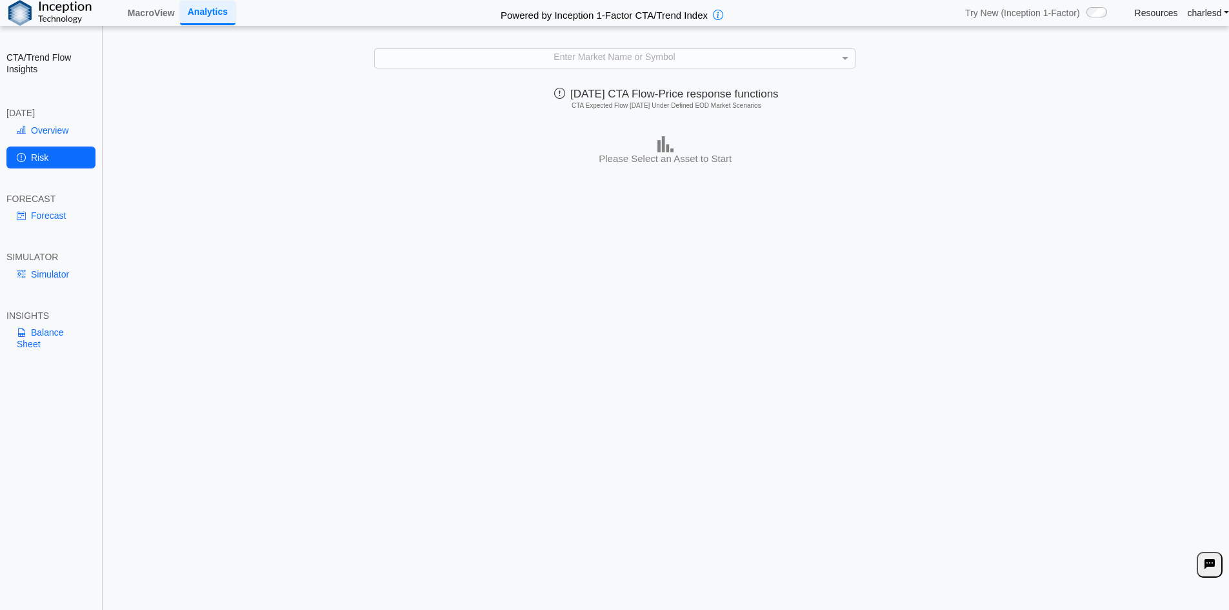
click at [589, 65] on div "Enter Market Name or Symbol" at bounding box center [615, 58] width 480 height 18
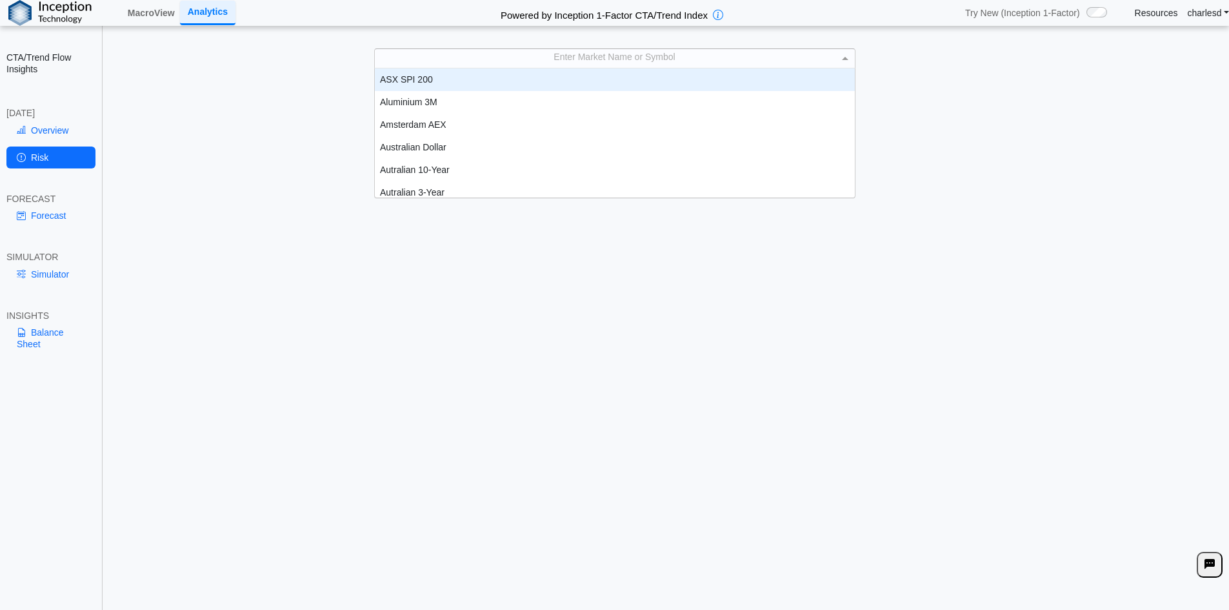
scroll to position [119, 470]
type input "***"
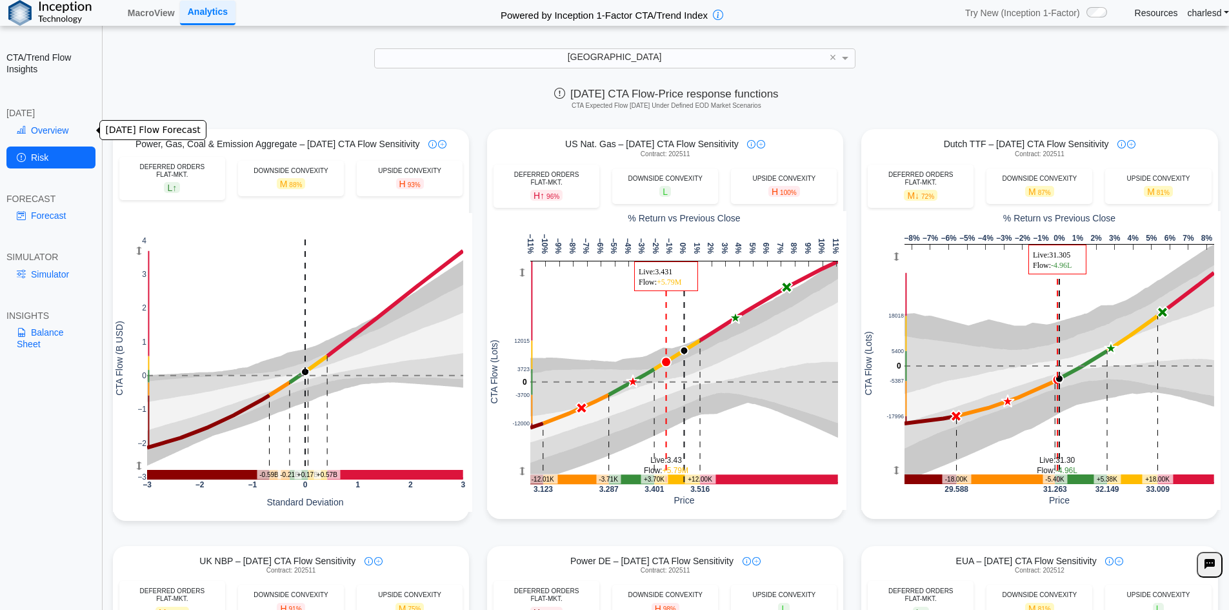
click at [34, 134] on link "Overview" at bounding box center [50, 130] width 89 height 22
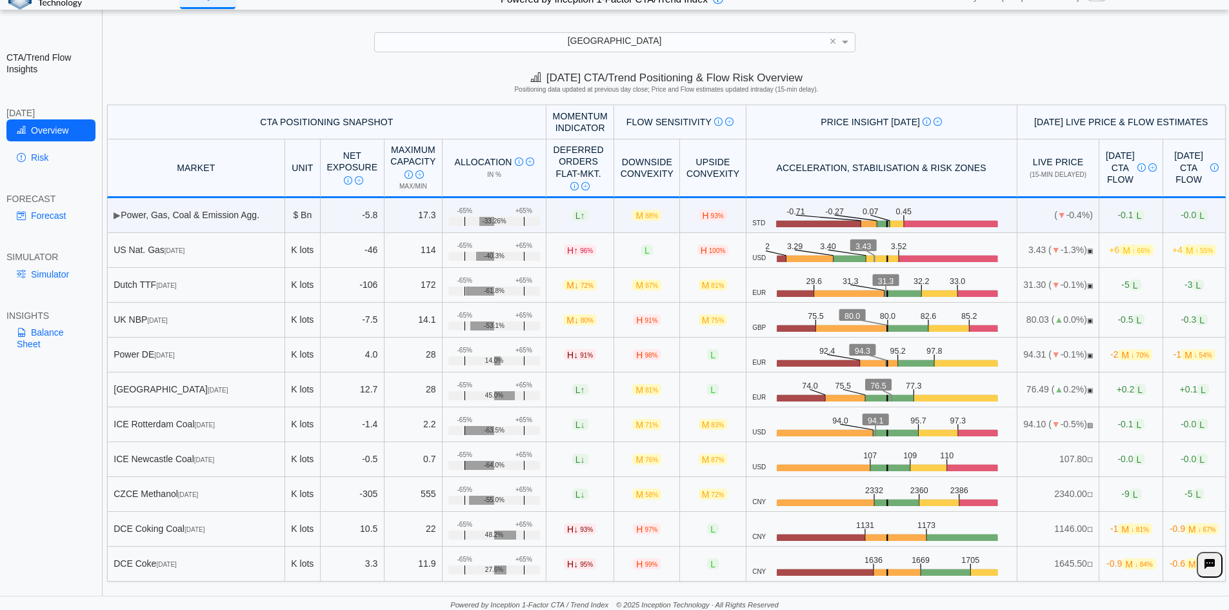
scroll to position [18, 0]
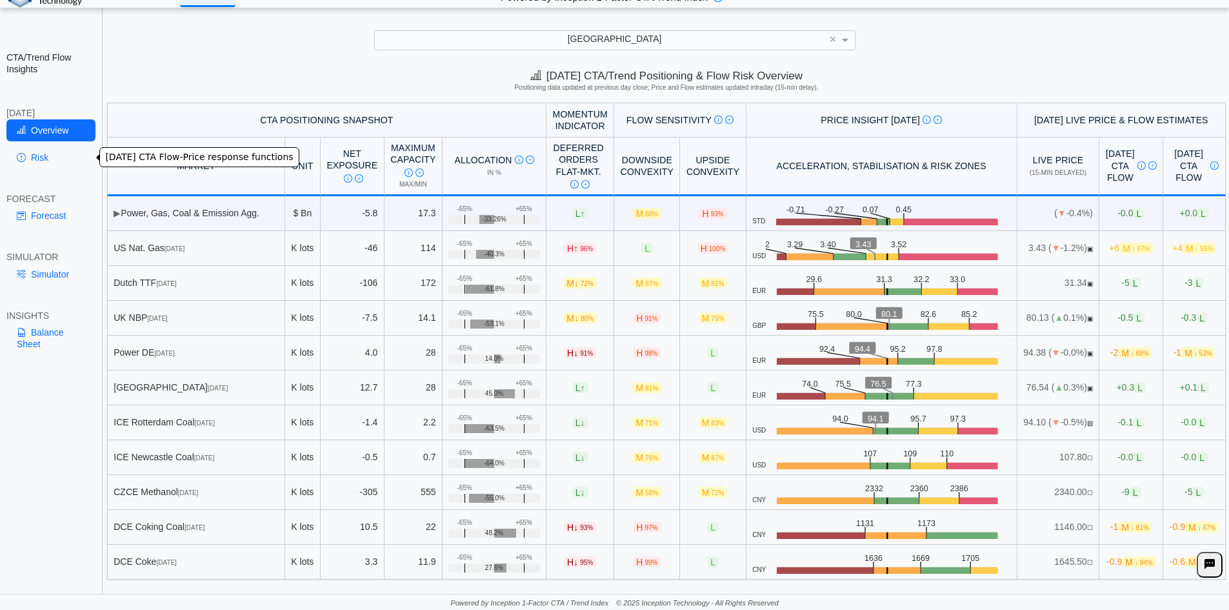
click at [47, 154] on link "Risk" at bounding box center [50, 158] width 89 height 22
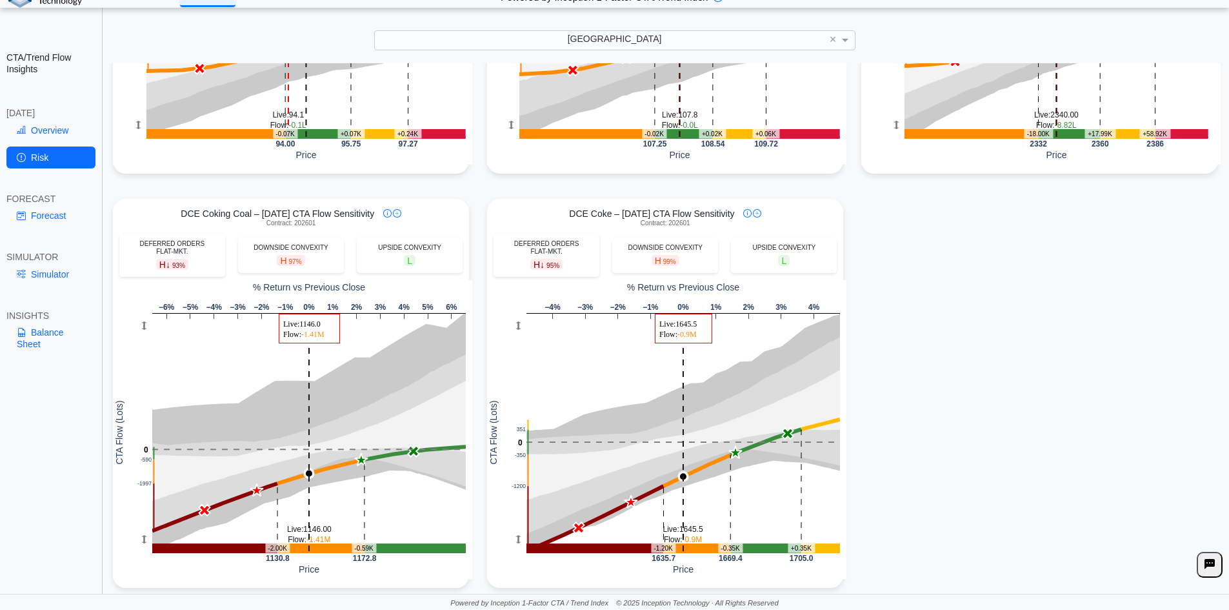
scroll to position [1182, 0]
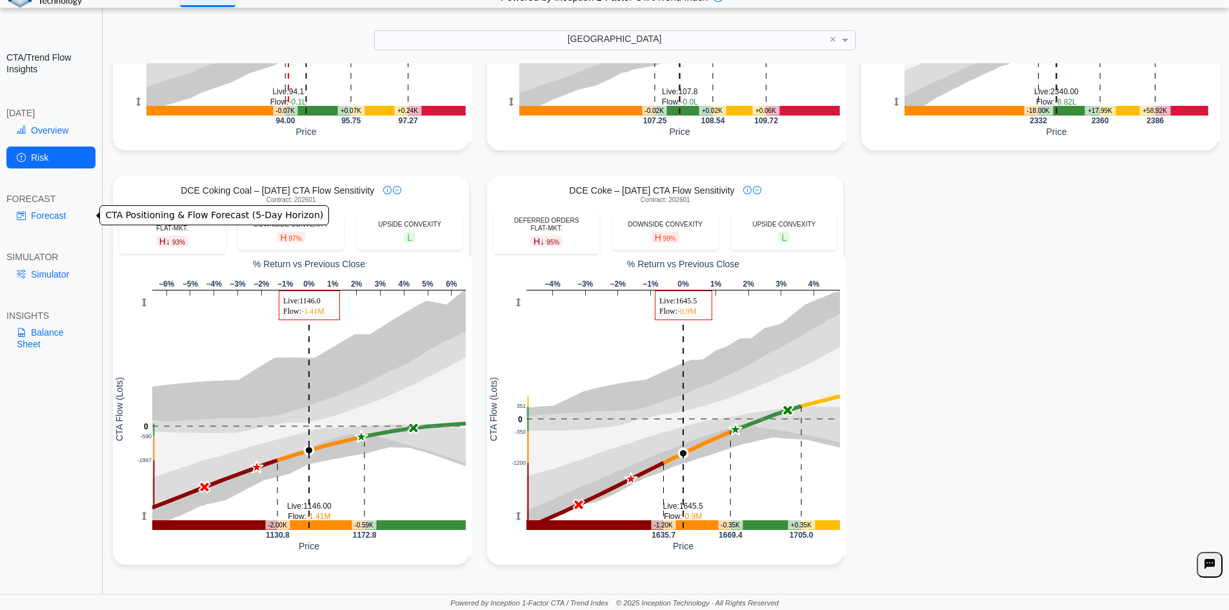
click at [40, 214] on link "Forecast" at bounding box center [50, 216] width 89 height 22
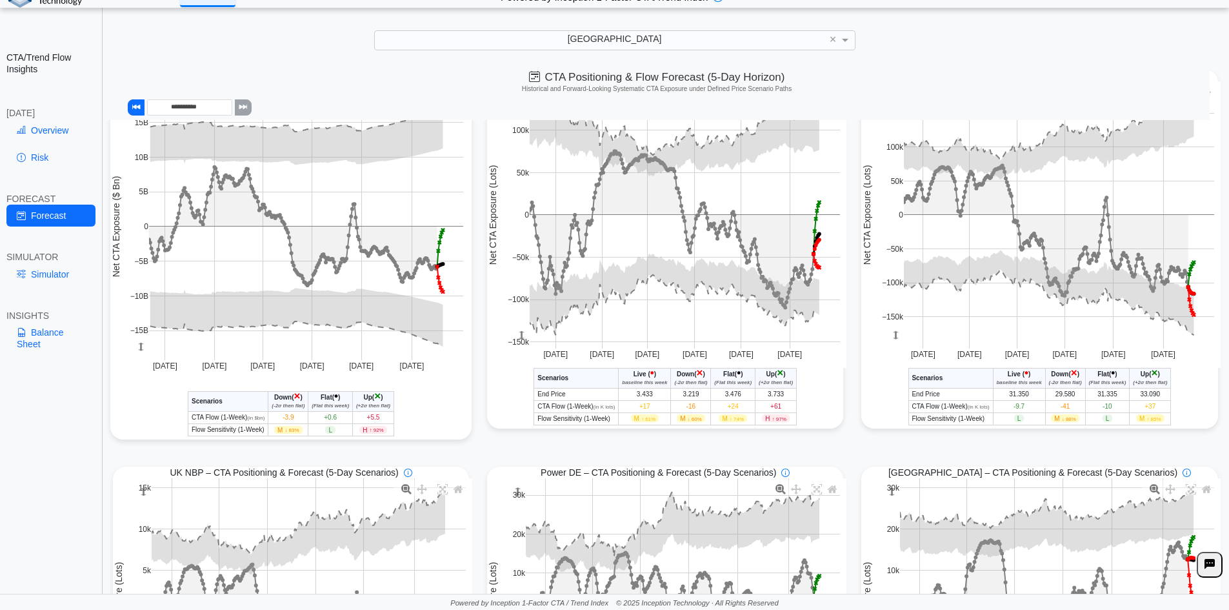
scroll to position [0, 0]
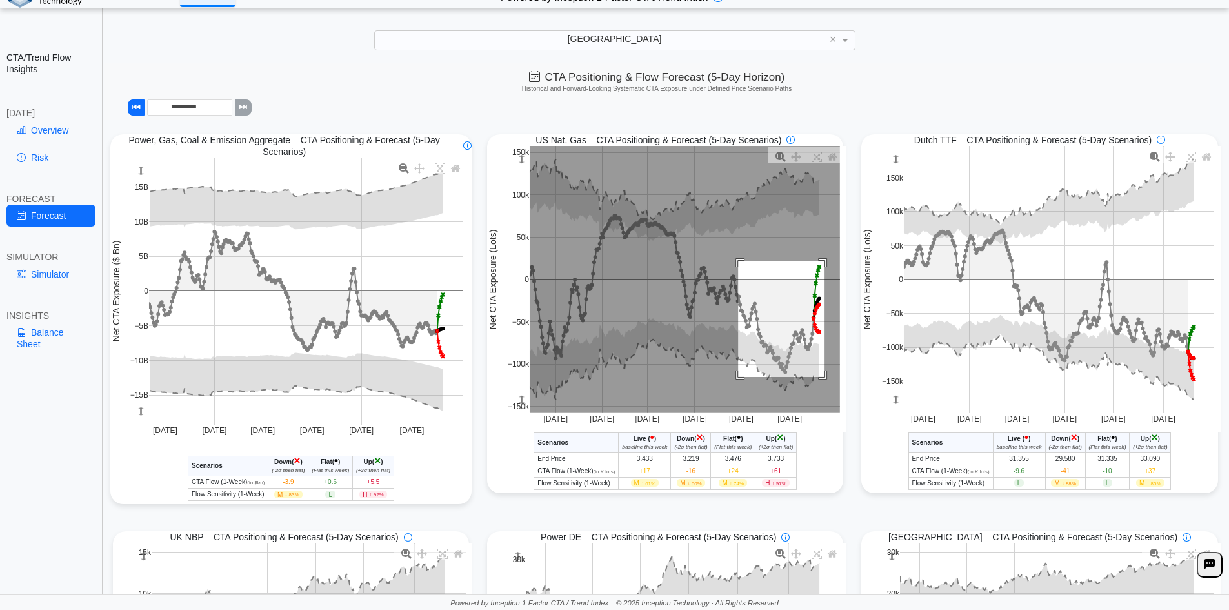
drag, startPoint x: 734, startPoint y: 262, endPoint x: 820, endPoint y: 378, distance: 144.8
click at [820, 378] on rect at bounding box center [685, 279] width 310 height 267
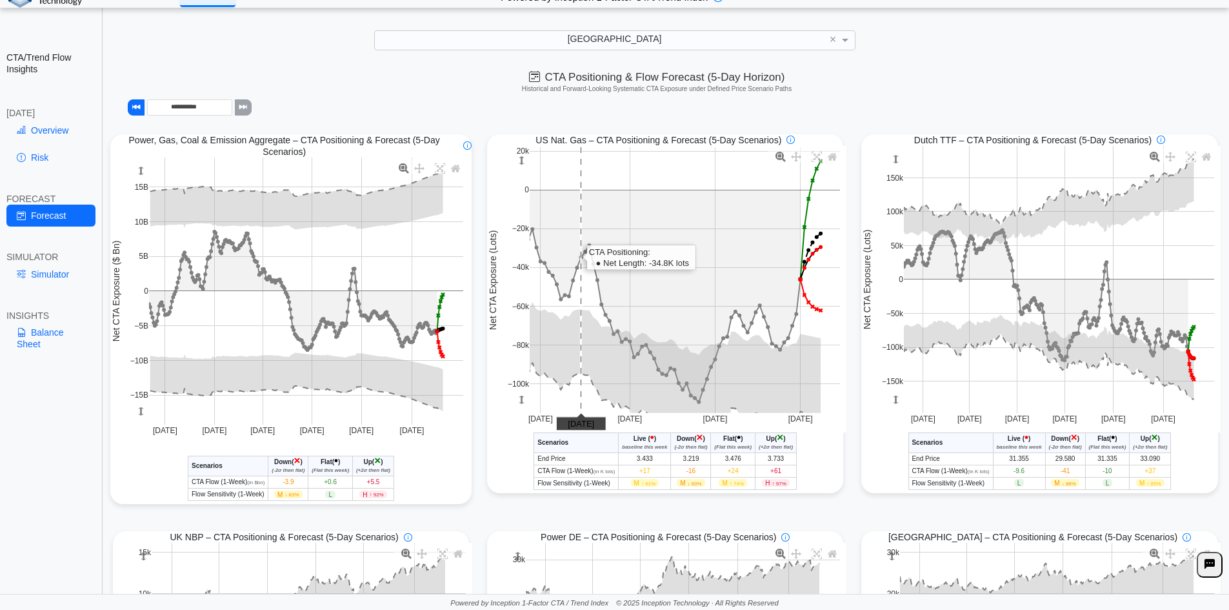
click at [576, 216] on rect at bounding box center [685, 280] width 310 height 266
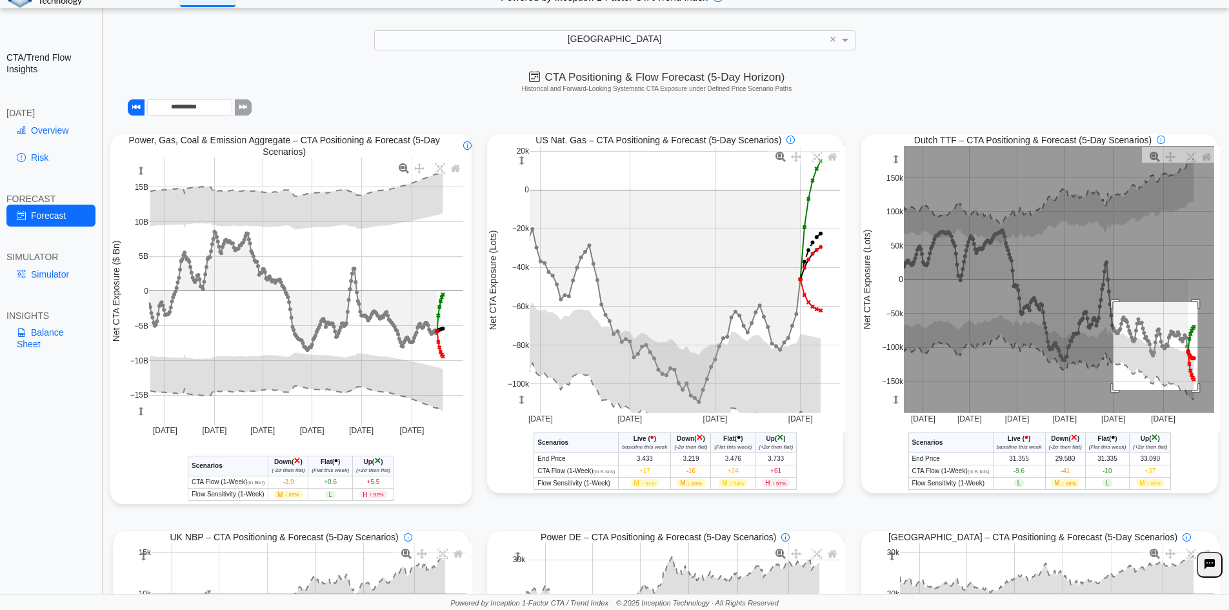
drag, startPoint x: 1107, startPoint y: 303, endPoint x: 1191, endPoint y: 391, distance: 121.9
click at [1191, 391] on rect at bounding box center [1059, 279] width 310 height 267
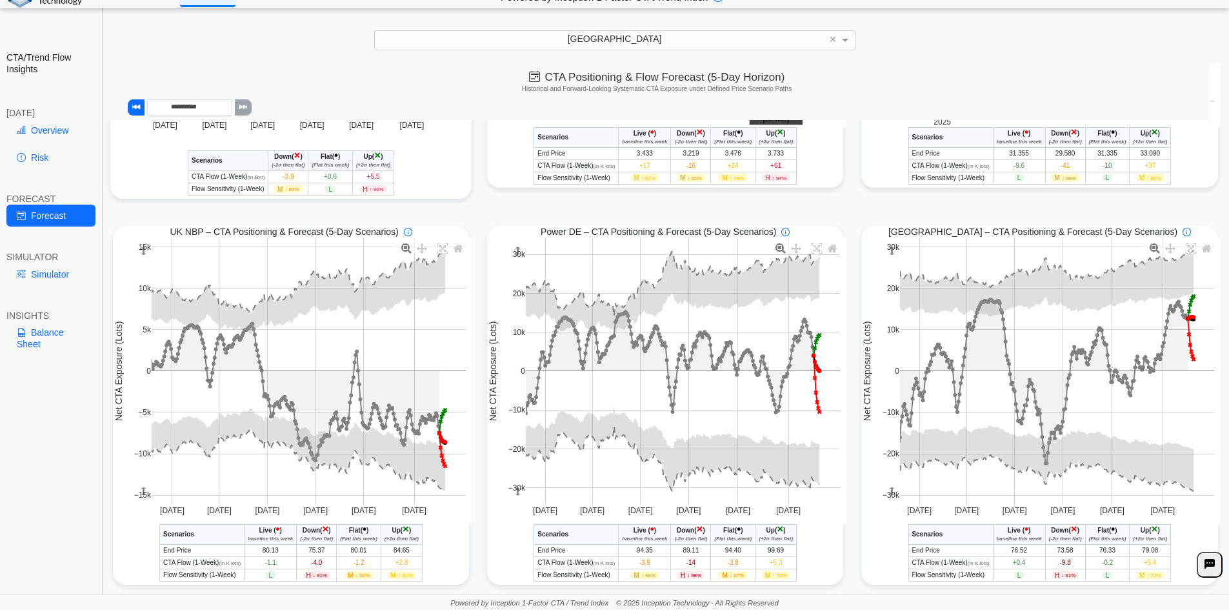
scroll to position [323, 0]
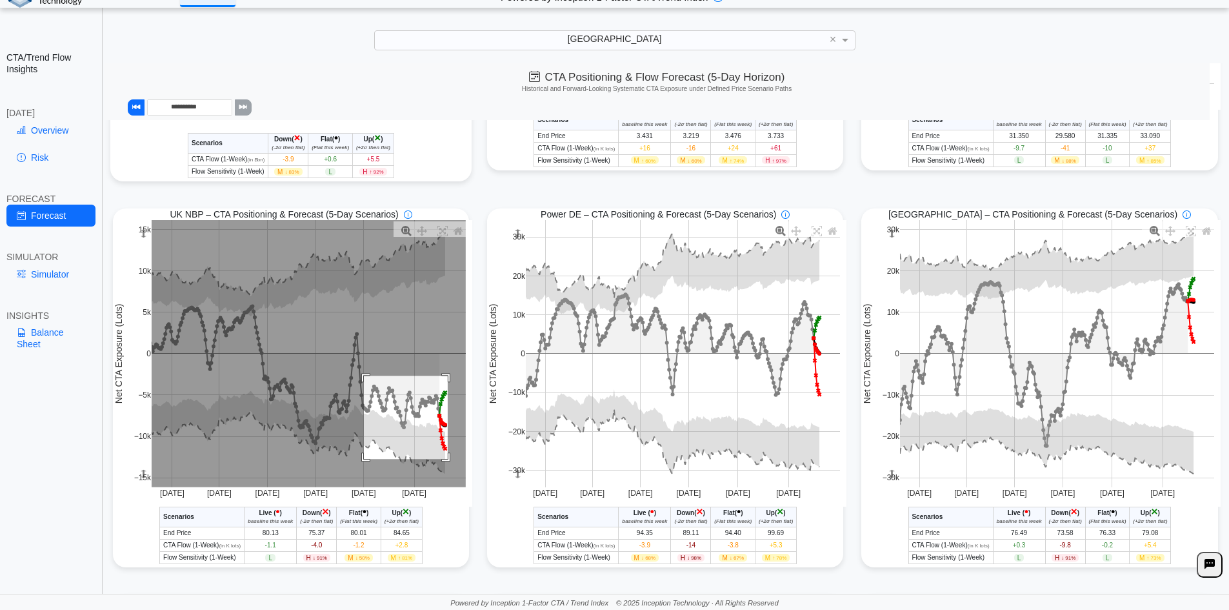
drag, startPoint x: 361, startPoint y: 378, endPoint x: 445, endPoint y: 461, distance: 118.2
click at [445, 461] on rect at bounding box center [309, 353] width 314 height 267
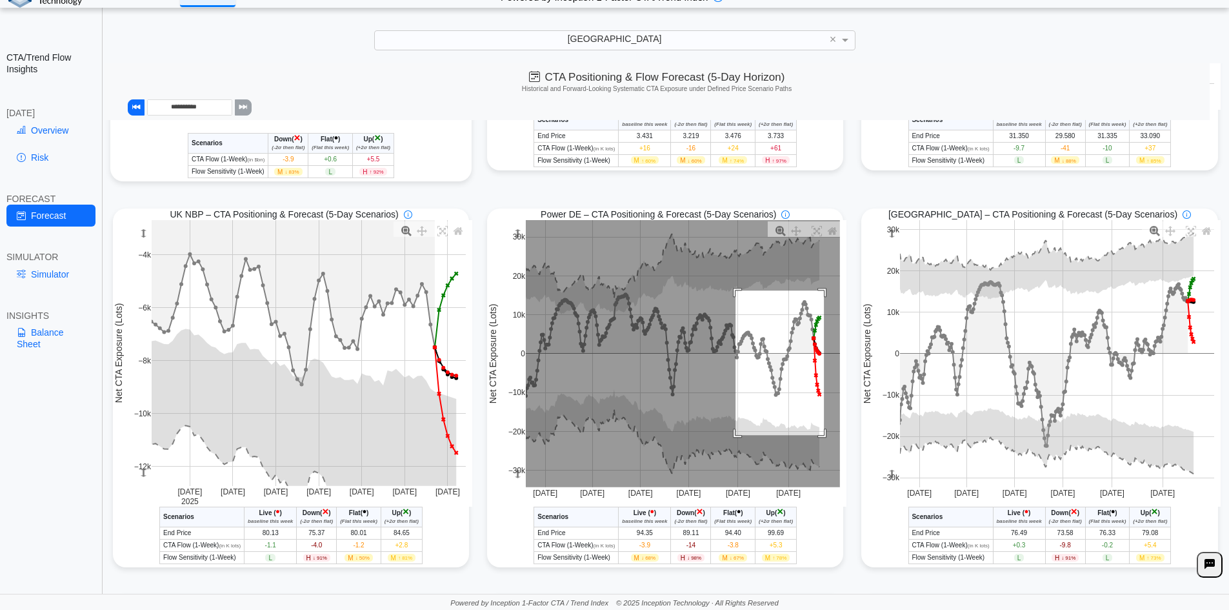
drag, startPoint x: 731, startPoint y: 293, endPoint x: 820, endPoint y: 438, distance: 169.5
click at [820, 438] on rect at bounding box center [683, 353] width 314 height 267
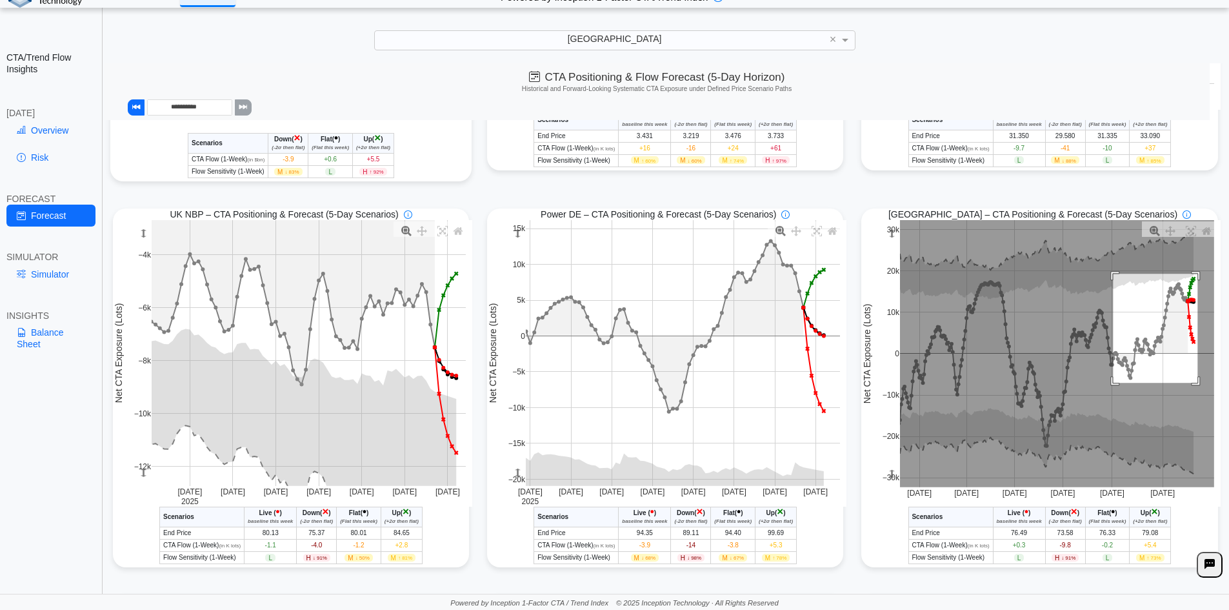
drag, startPoint x: 1107, startPoint y: 276, endPoint x: 1191, endPoint y: 385, distance: 138.0
click at [1191, 385] on rect at bounding box center [1057, 353] width 314 height 267
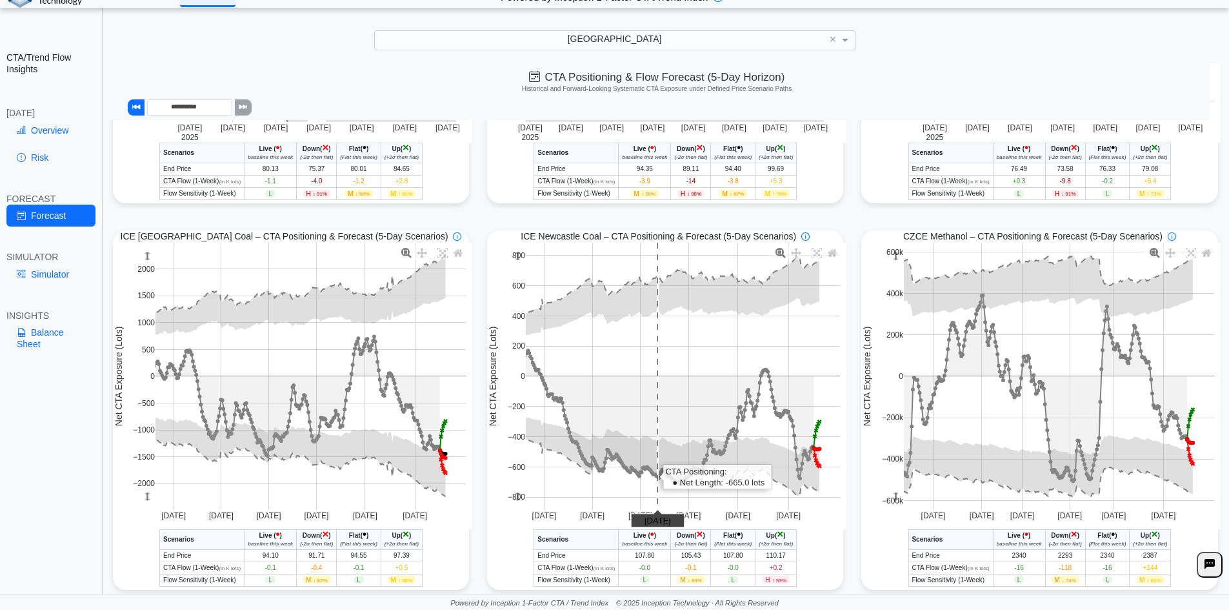
scroll to position [774, 0]
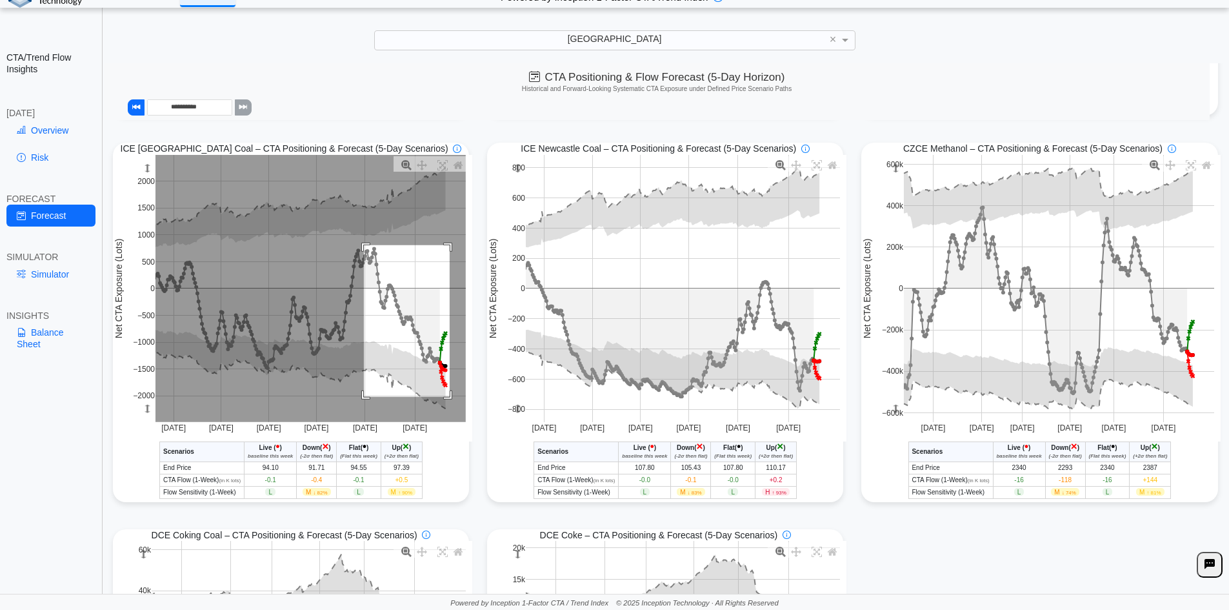
drag, startPoint x: 361, startPoint y: 248, endPoint x: 447, endPoint y: 399, distance: 174.3
click at [447, 399] on rect at bounding box center [311, 288] width 310 height 267
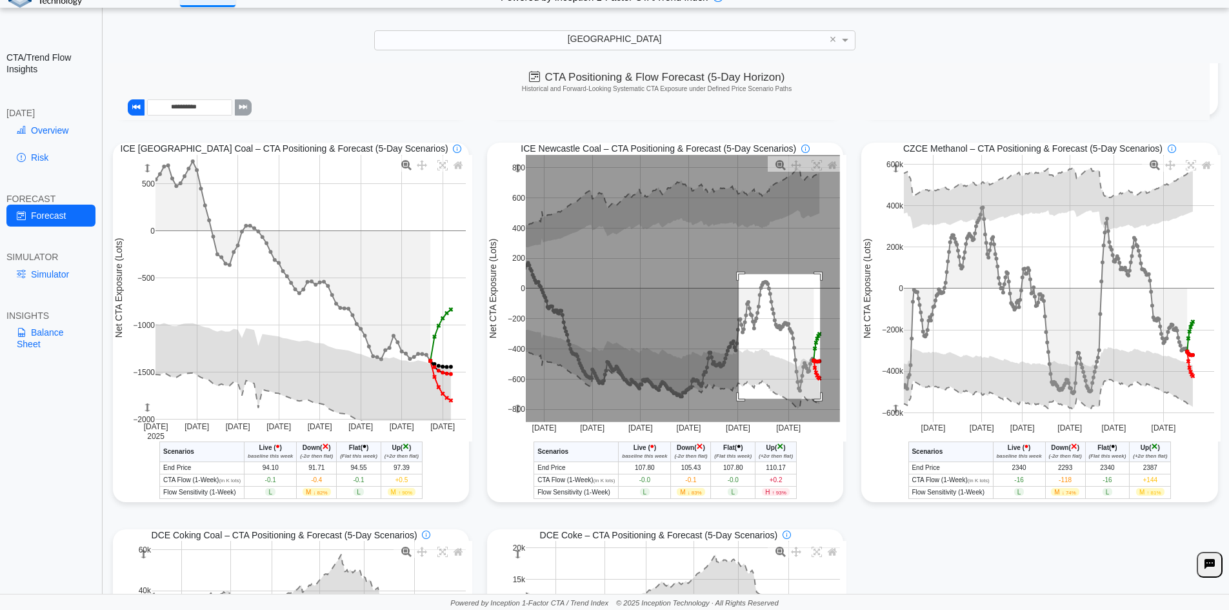
drag, startPoint x: 734, startPoint y: 277, endPoint x: 817, endPoint y: 401, distance: 149.5
click at [817, 401] on rect at bounding box center [683, 288] width 314 height 267
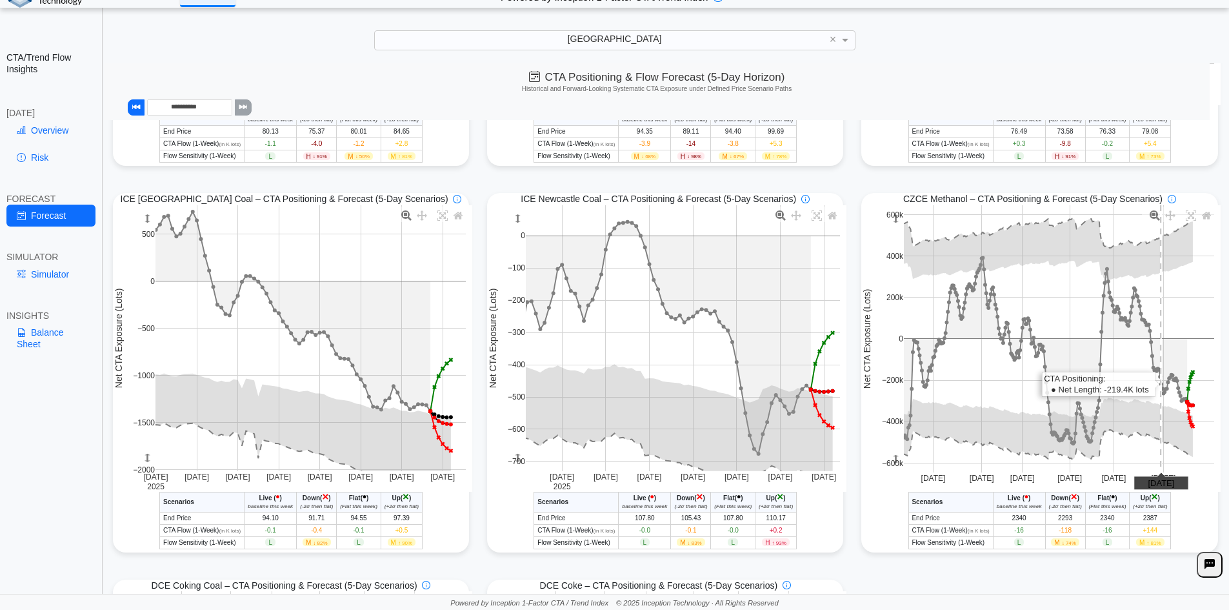
scroll to position [710, 0]
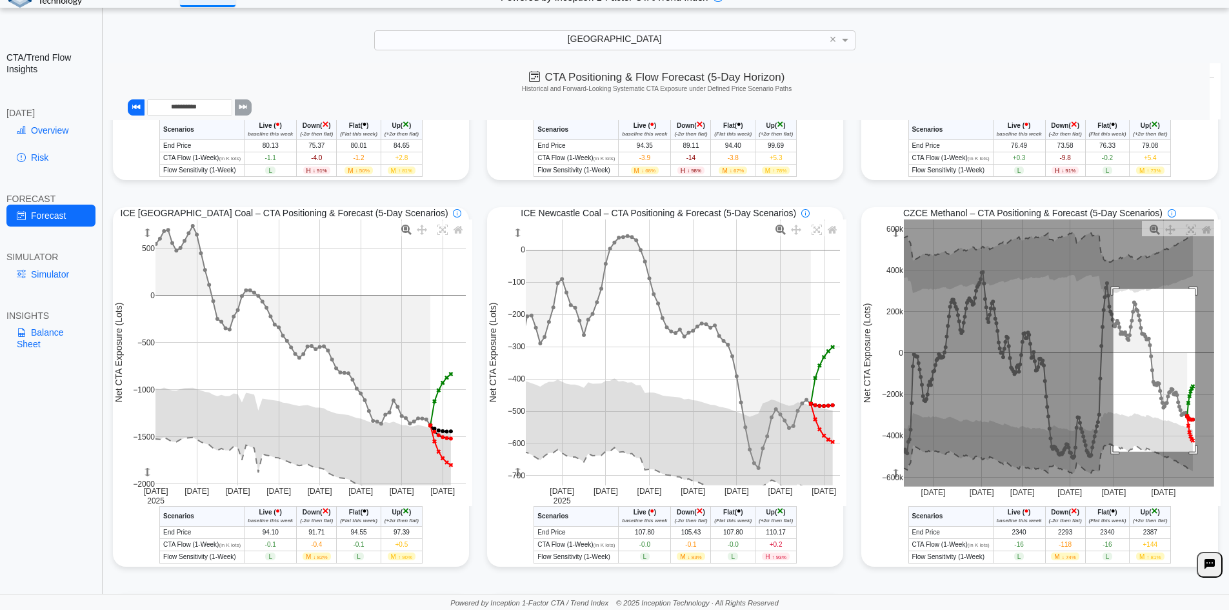
drag, startPoint x: 1107, startPoint y: 292, endPoint x: 1189, endPoint y: 454, distance: 182.1
click at [1189, 454] on rect at bounding box center [1059, 352] width 310 height 267
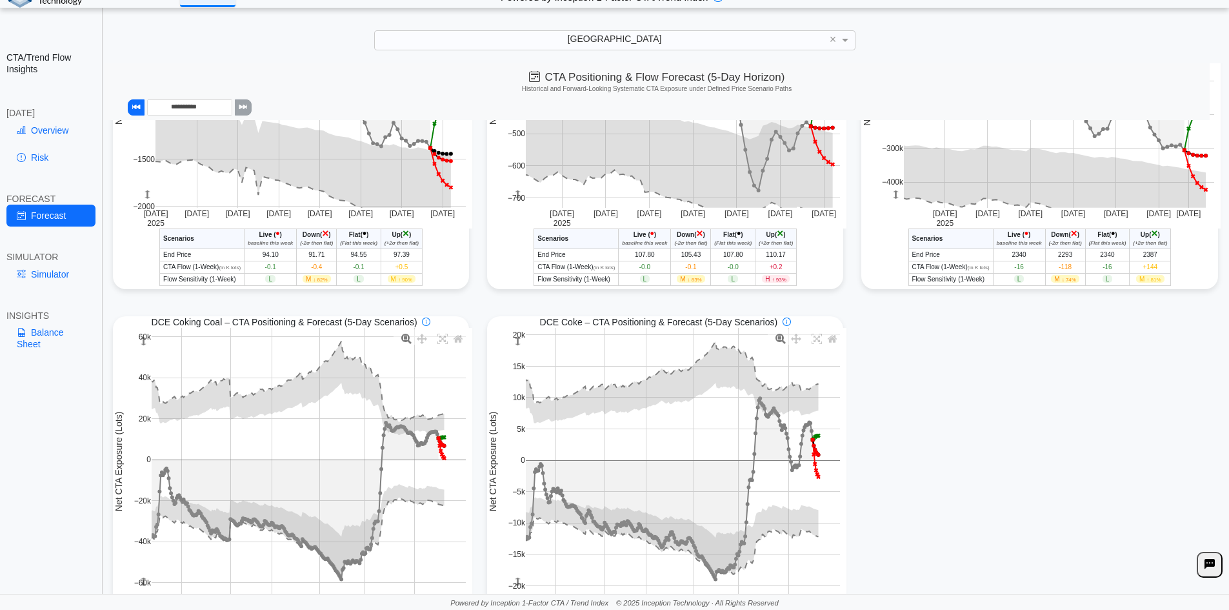
scroll to position [1033, 0]
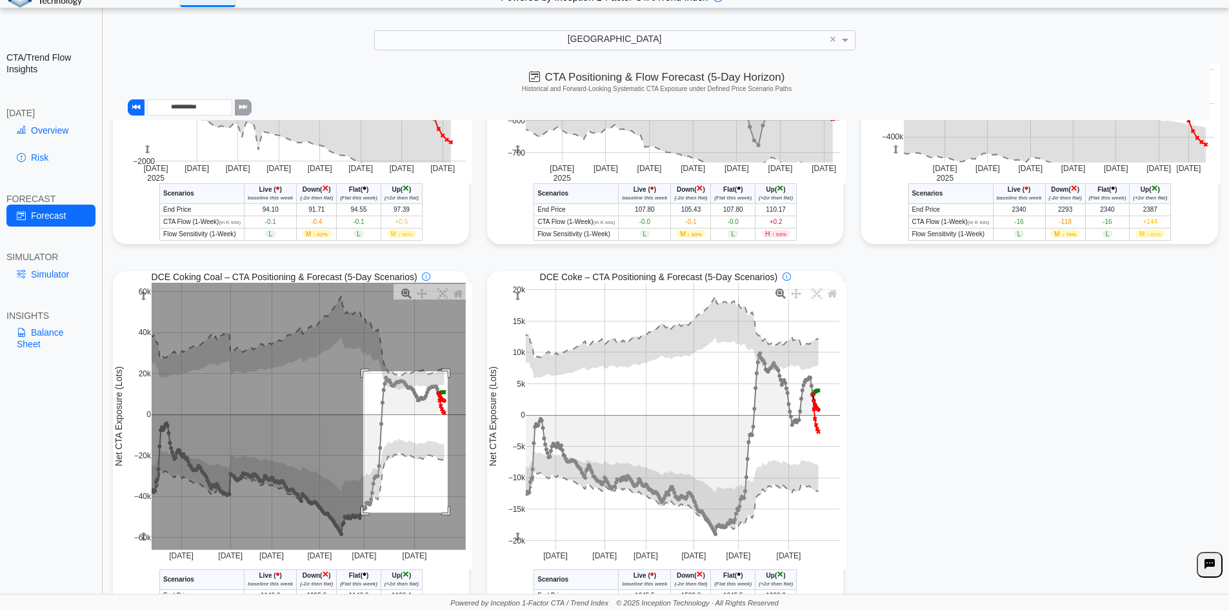
drag, startPoint x: 361, startPoint y: 375, endPoint x: 445, endPoint y: 516, distance: 164.7
click at [445, 516] on rect at bounding box center [309, 416] width 314 height 267
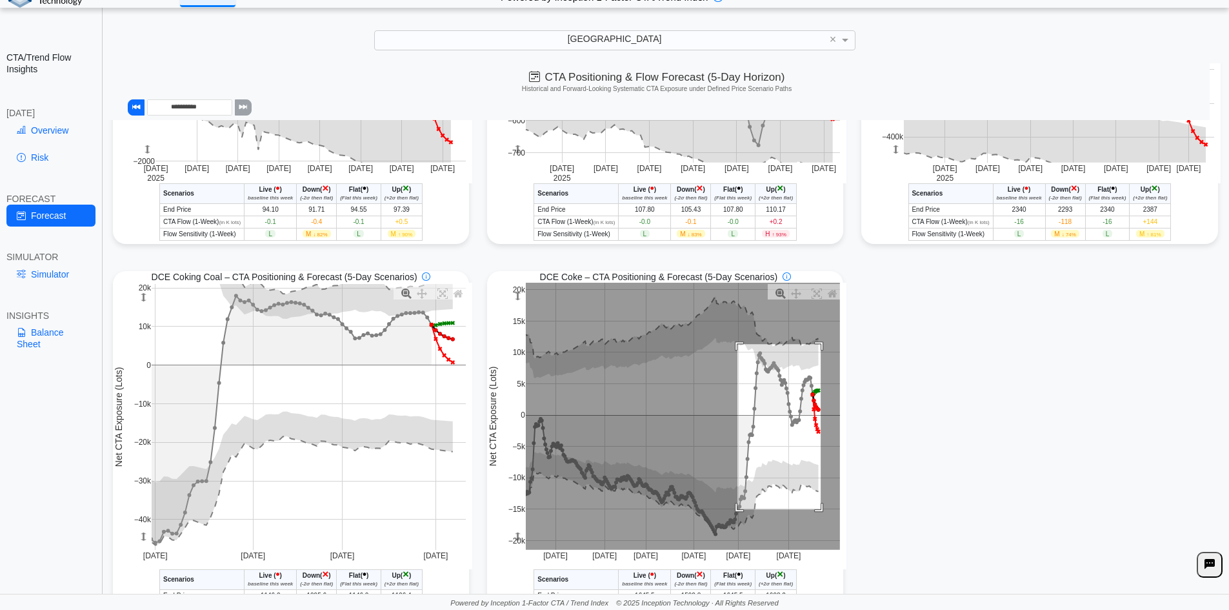
drag, startPoint x: 733, startPoint y: 348, endPoint x: 816, endPoint y: 513, distance: 185.0
click at [816, 513] on rect at bounding box center [683, 416] width 314 height 267
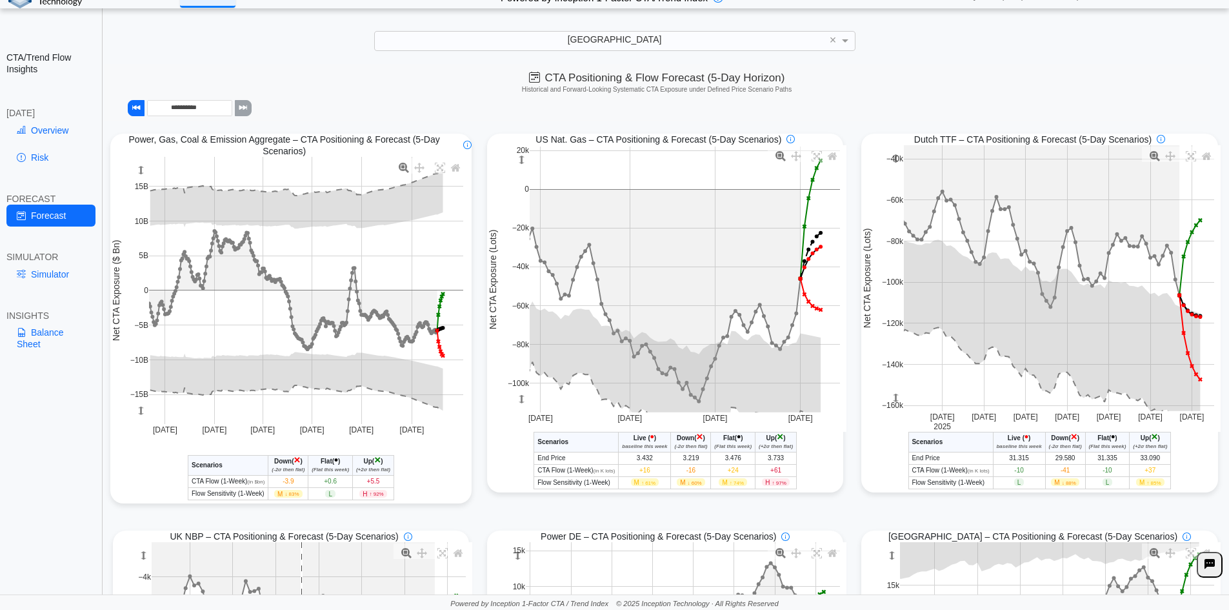
scroll to position [0, 0]
click at [61, 125] on link "Overview" at bounding box center [50, 130] width 89 height 22
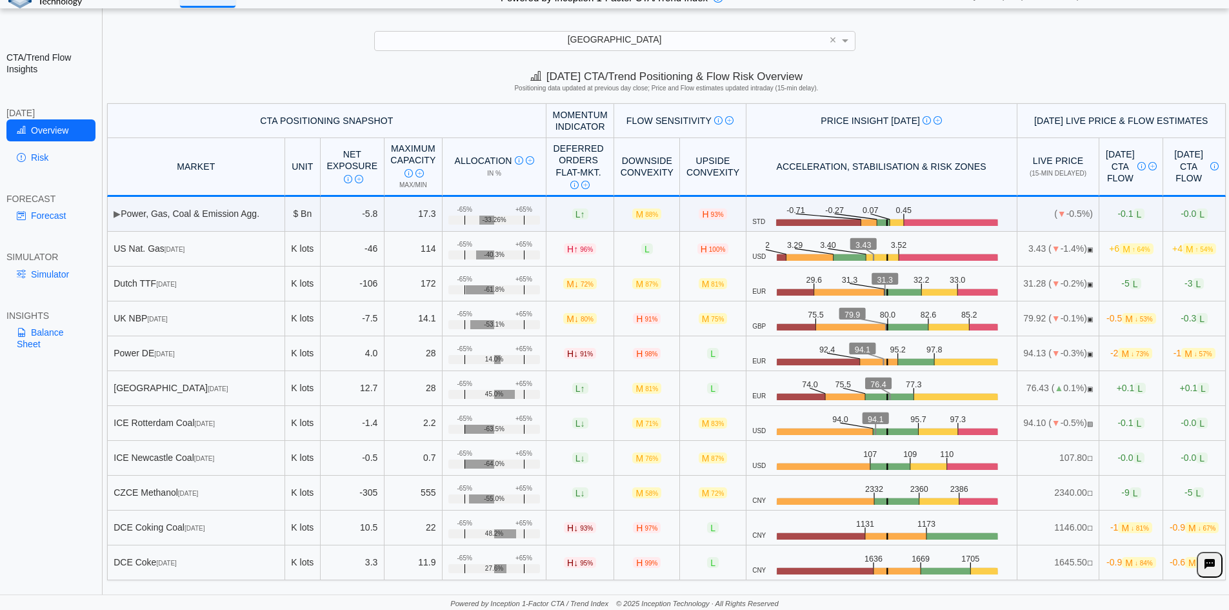
click at [187, 98] on div "Today's CTA/Trend Positioning & Flow Risk Overview Positioning data updated at …" at bounding box center [667, 83] width 1126 height 39
click at [52, 208] on link "Forecast" at bounding box center [50, 216] width 89 height 22
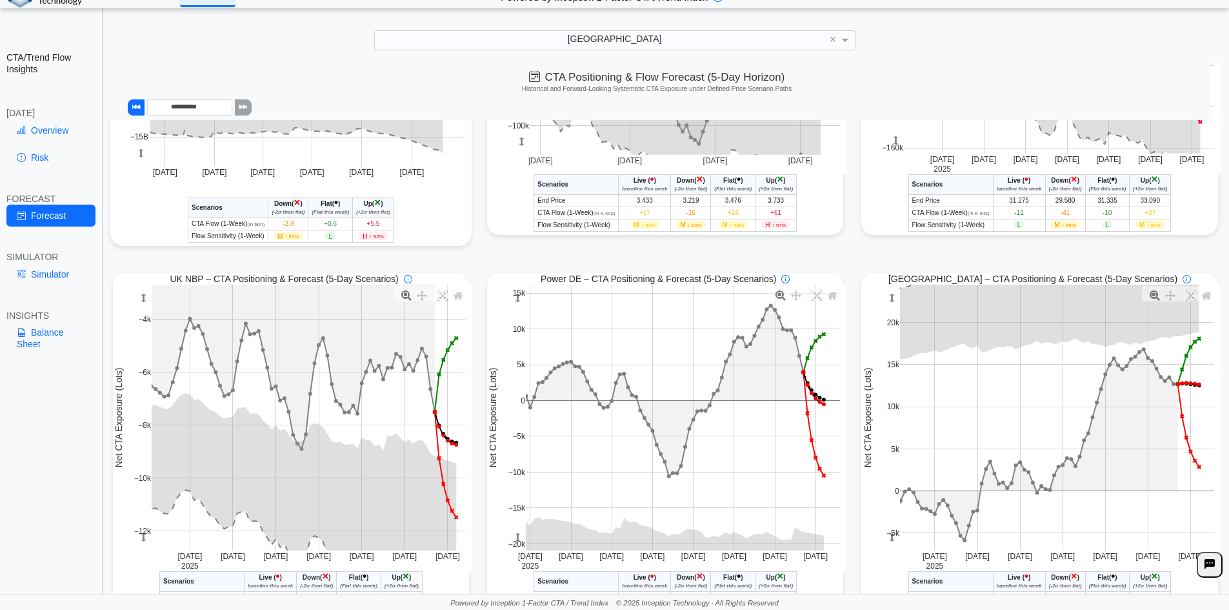
scroll to position [387, 0]
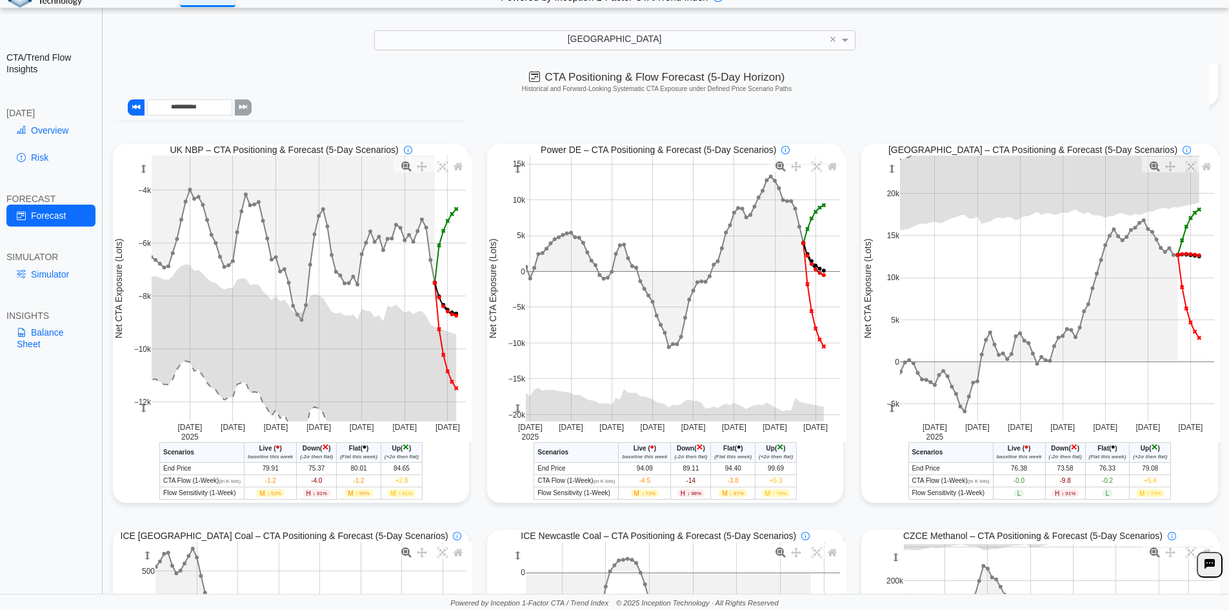
drag, startPoint x: 885, startPoint y: 199, endPoint x: 886, endPoint y: 214, distance: 14.9
click at [887, 214] on g at bounding box center [1057, 289] width 341 height 292
click at [52, 132] on link "Overview" at bounding box center [50, 130] width 89 height 22
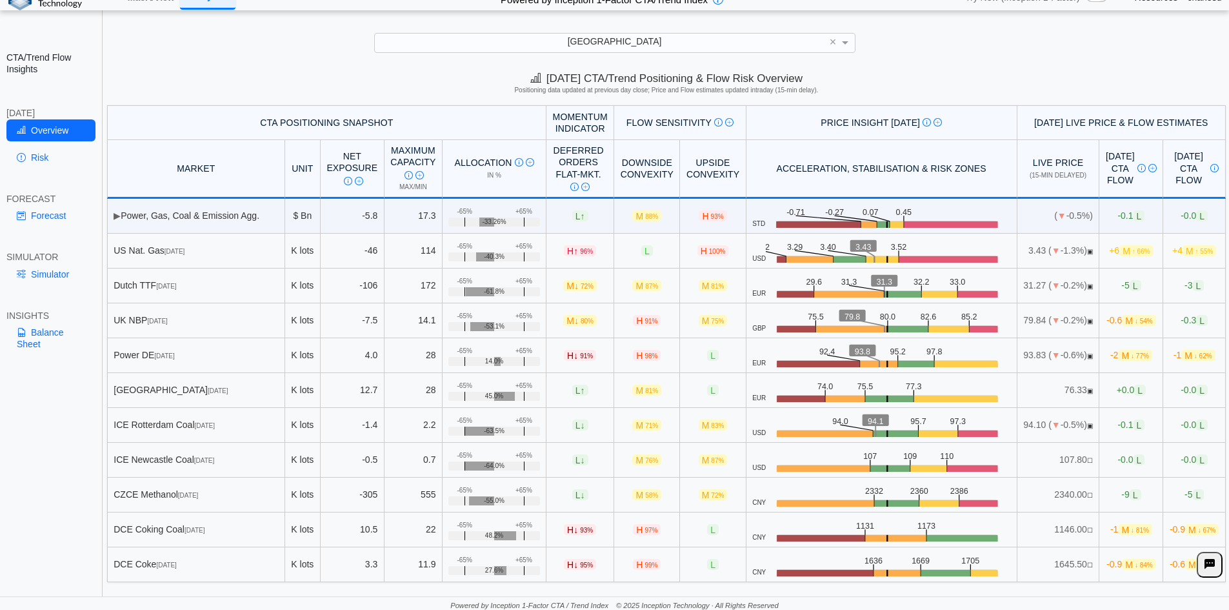
scroll to position [18, 0]
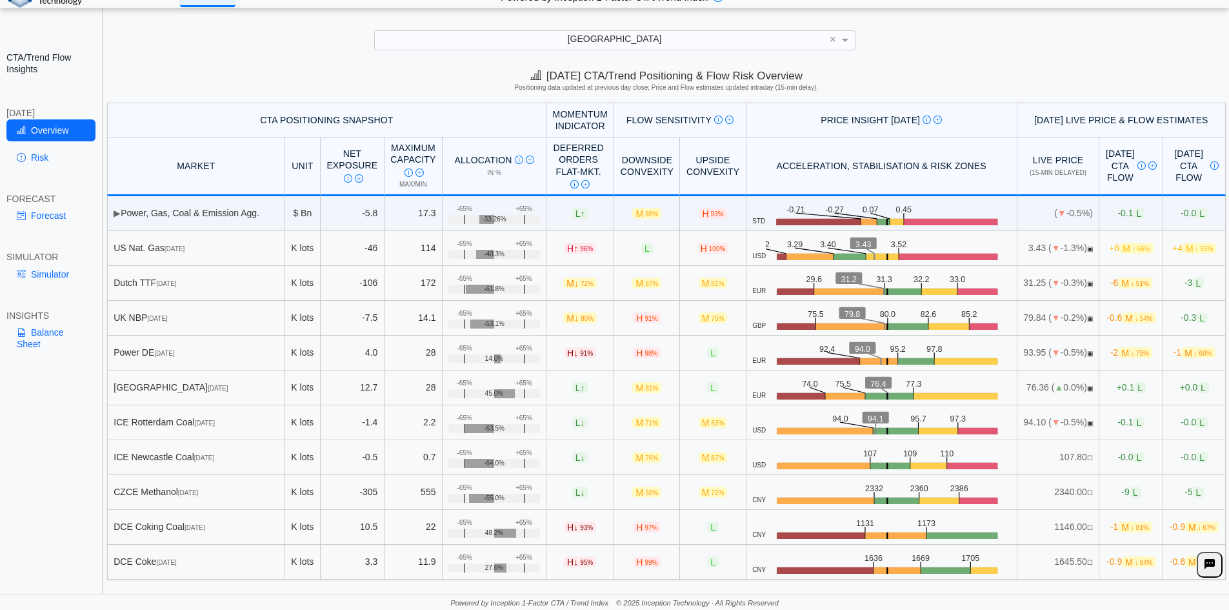
click at [698, 249] on span "H 100%" at bounding box center [714, 248] width 32 height 11
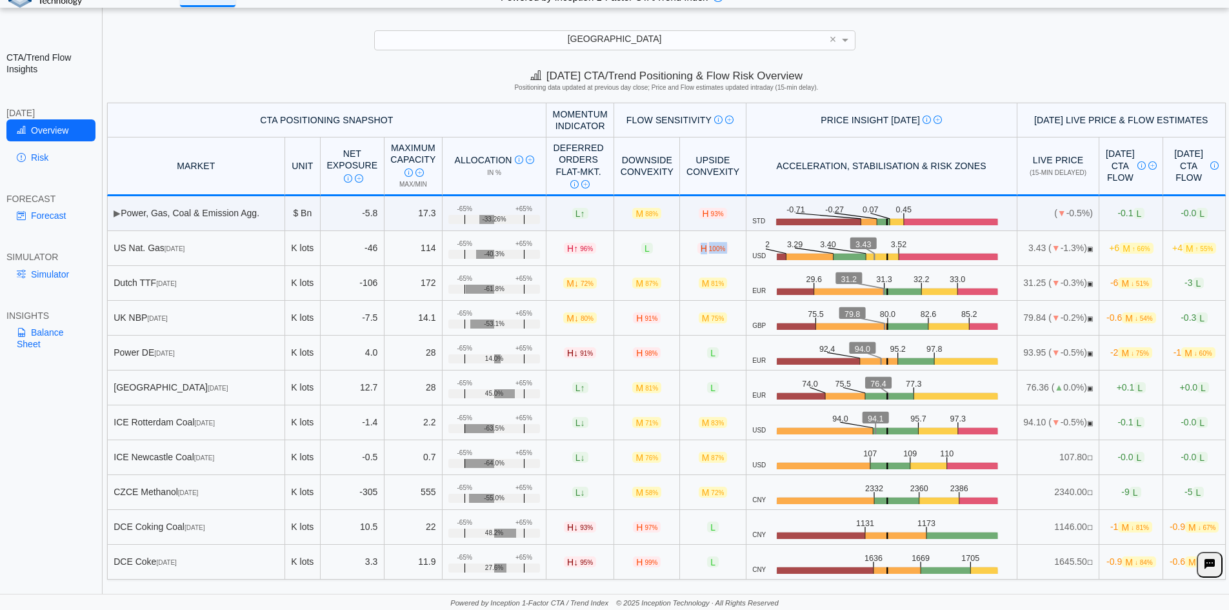
click at [698, 249] on span "H 100%" at bounding box center [714, 248] width 32 height 11
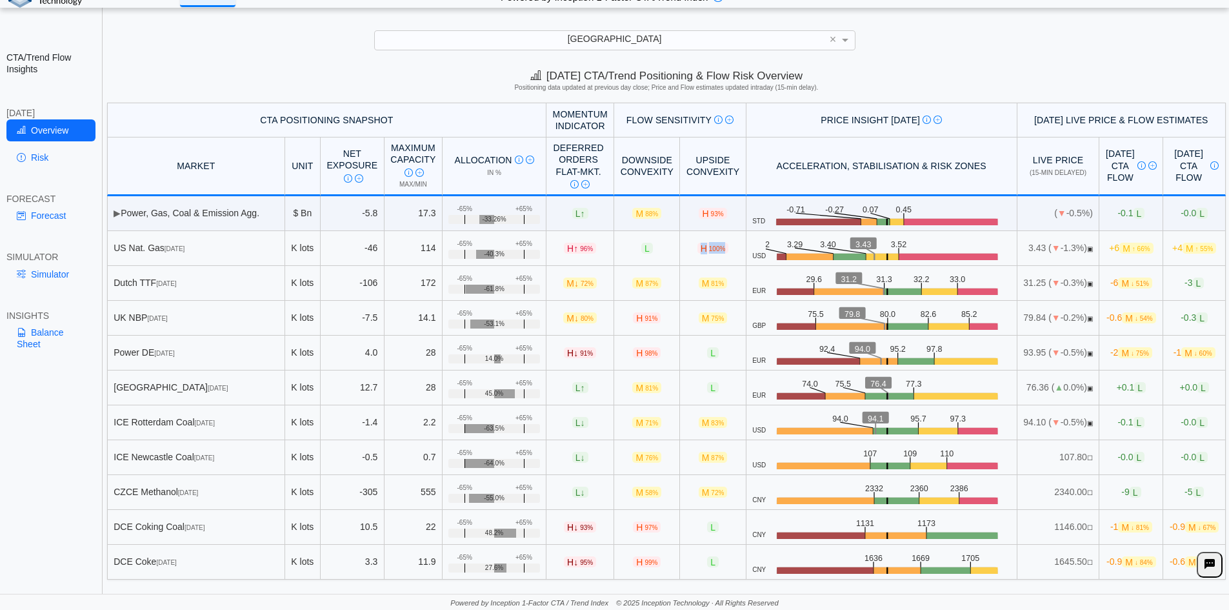
drag, startPoint x: 667, startPoint y: 249, endPoint x: 691, endPoint y: 250, distance: 24.5
click at [698, 250] on span "H 100%" at bounding box center [714, 248] width 32 height 11
drag, startPoint x: 691, startPoint y: 250, endPoint x: 665, endPoint y: 250, distance: 26.5
click at [698, 250] on span "H 100%" at bounding box center [714, 248] width 32 height 11
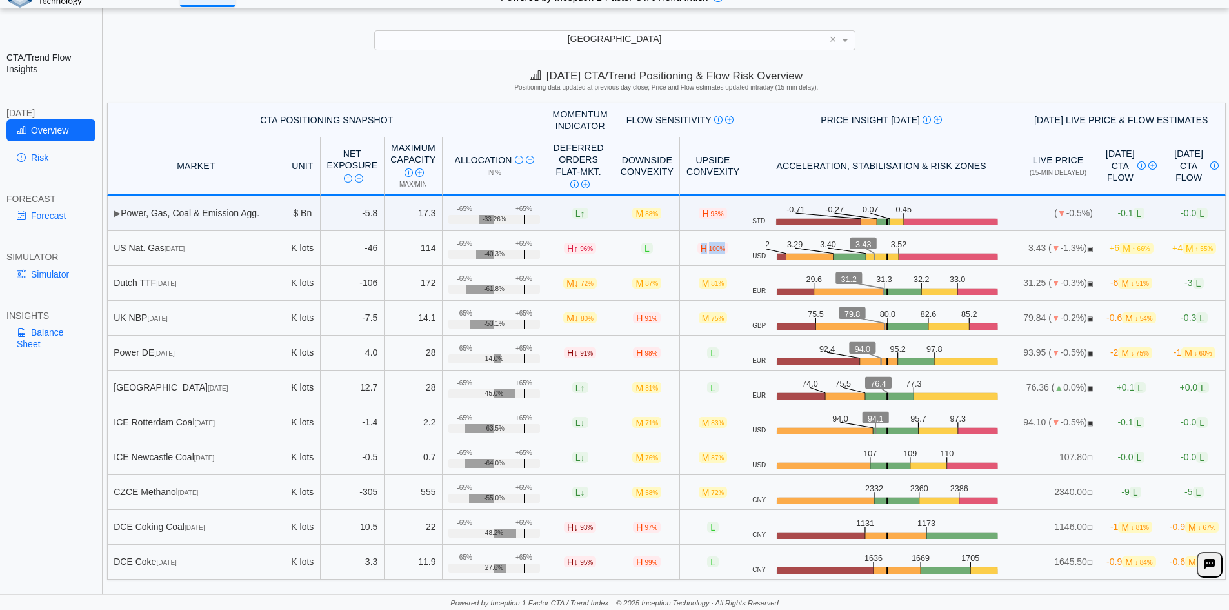
click at [698, 250] on span "H 100%" at bounding box center [714, 248] width 32 height 11
click at [633, 321] on span "H 91%" at bounding box center [647, 317] width 28 height 11
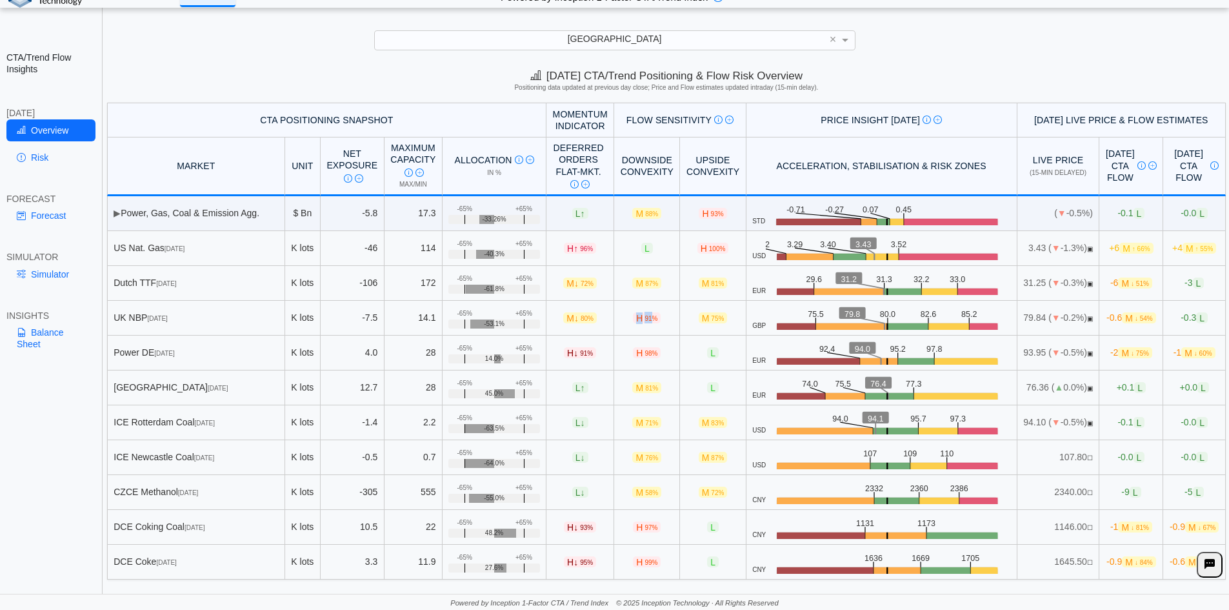
click at [633, 321] on span "H 91%" at bounding box center [647, 317] width 28 height 11
click at [633, 314] on span "H 91%" at bounding box center [647, 317] width 28 height 11
click at [633, 321] on span "H 91%" at bounding box center [647, 317] width 28 height 11
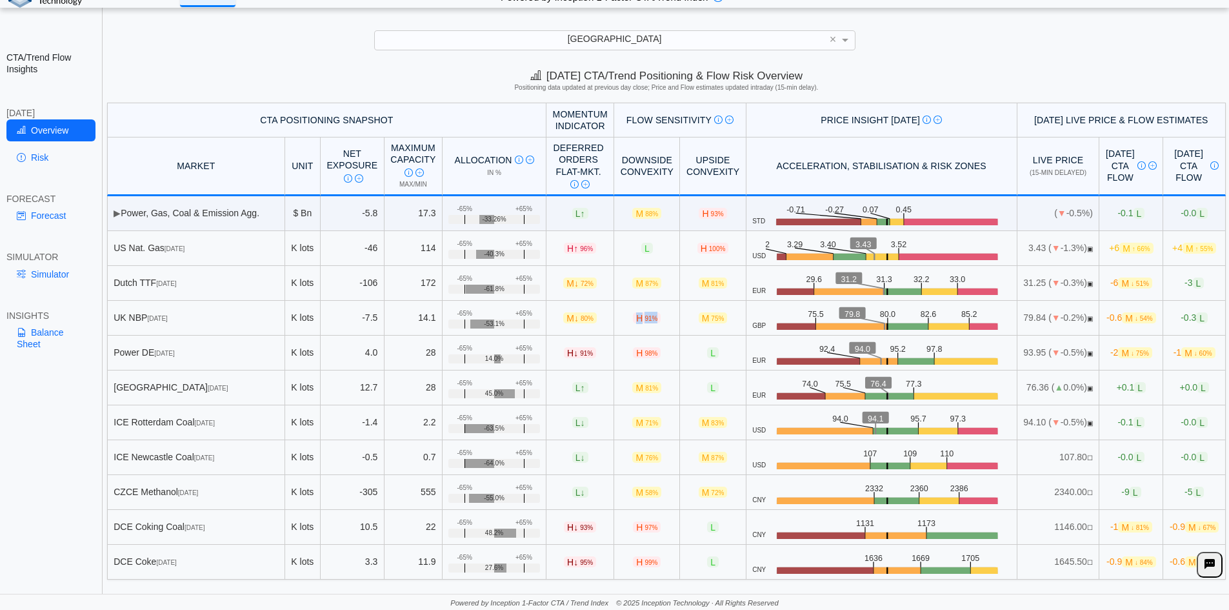
click at [633, 321] on span "H 91%" at bounding box center [647, 317] width 28 height 11
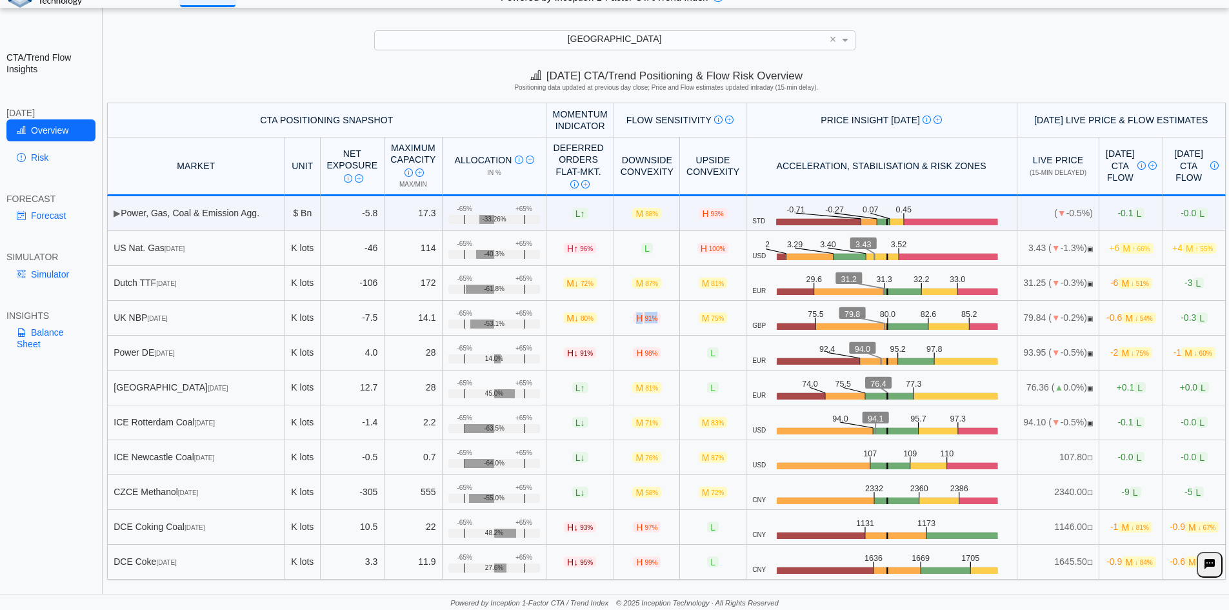
click at [633, 322] on span "H 91%" at bounding box center [647, 317] width 28 height 11
click at [709, 248] on span "100%" at bounding box center [717, 248] width 17 height 7
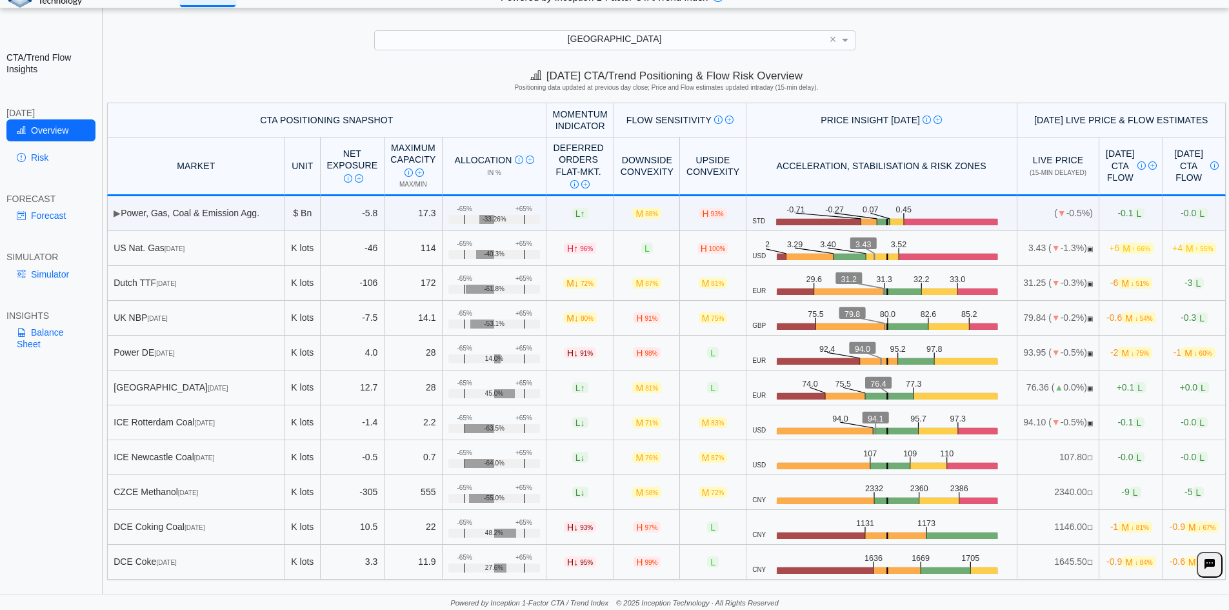
click at [709, 248] on span "100%" at bounding box center [717, 248] width 17 height 7
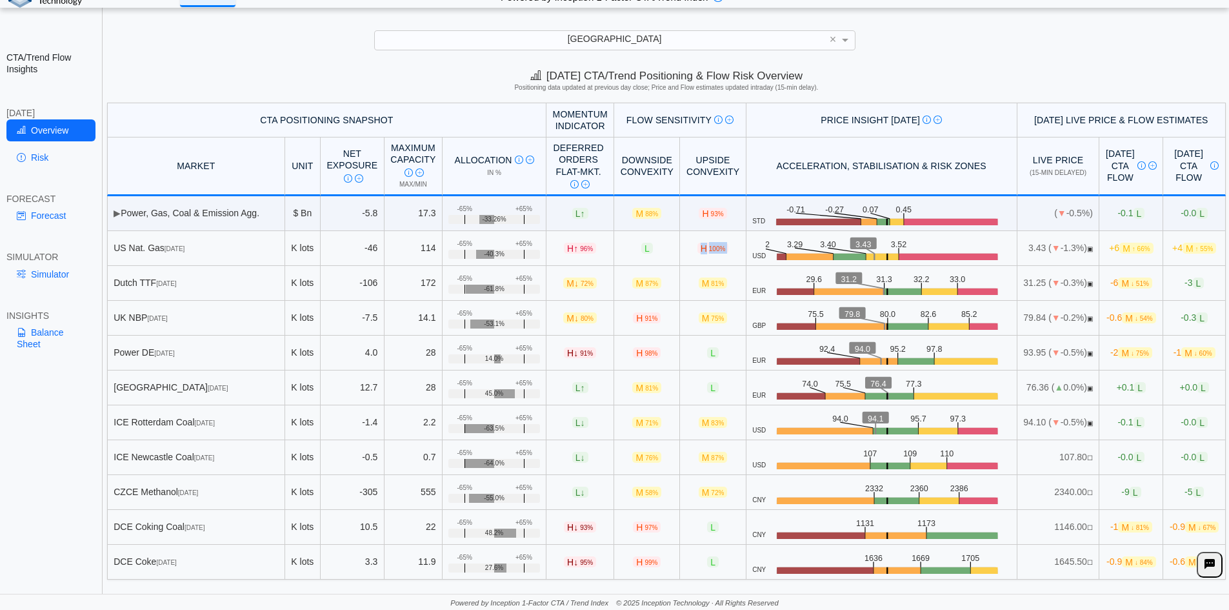
click at [709, 250] on span "100%" at bounding box center [717, 248] width 17 height 7
click at [698, 249] on span "H 100%" at bounding box center [714, 248] width 32 height 11
click at [633, 356] on span "H 98%" at bounding box center [647, 352] width 28 height 11
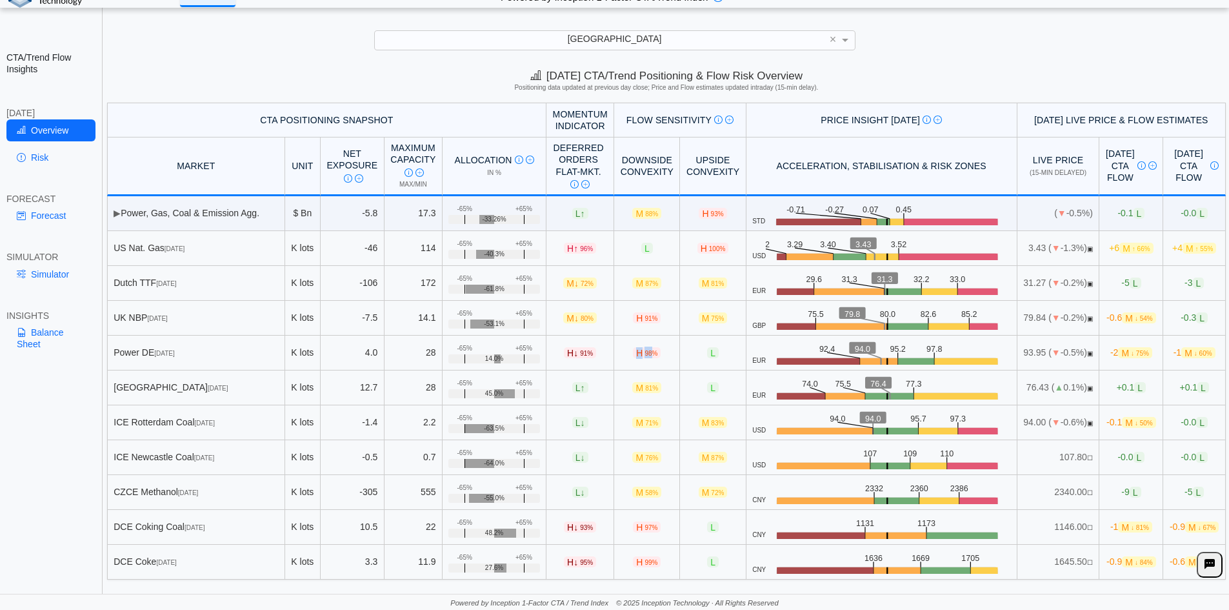
click at [633, 356] on span "H 98%" at bounding box center [647, 352] width 28 height 11
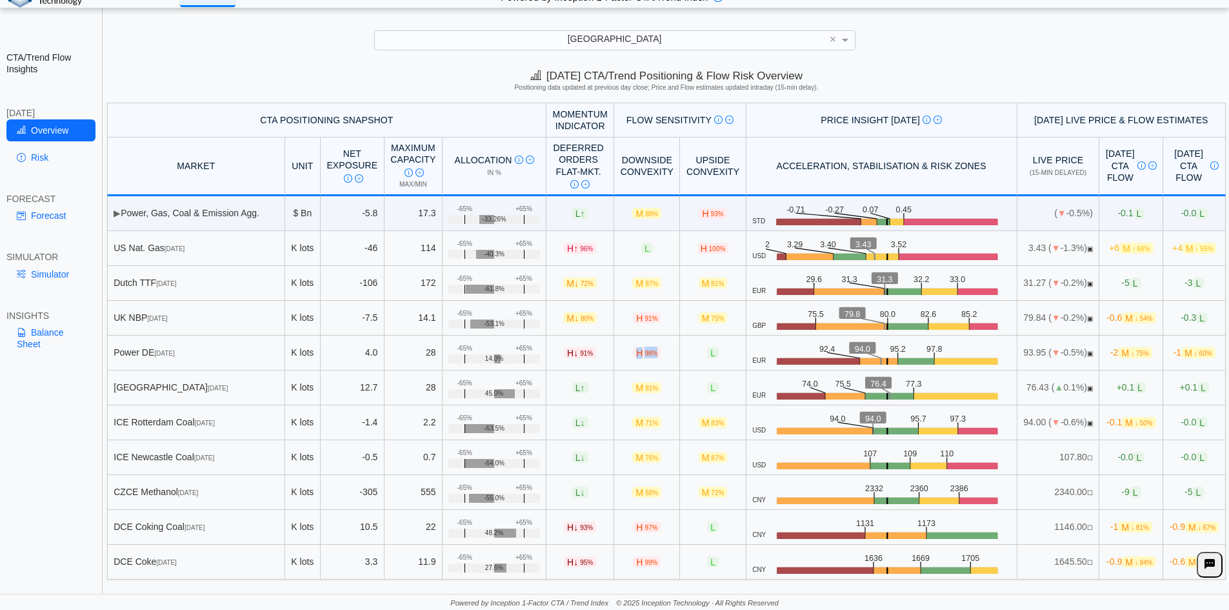
click at [633, 356] on span "H 98%" at bounding box center [647, 352] width 28 height 11
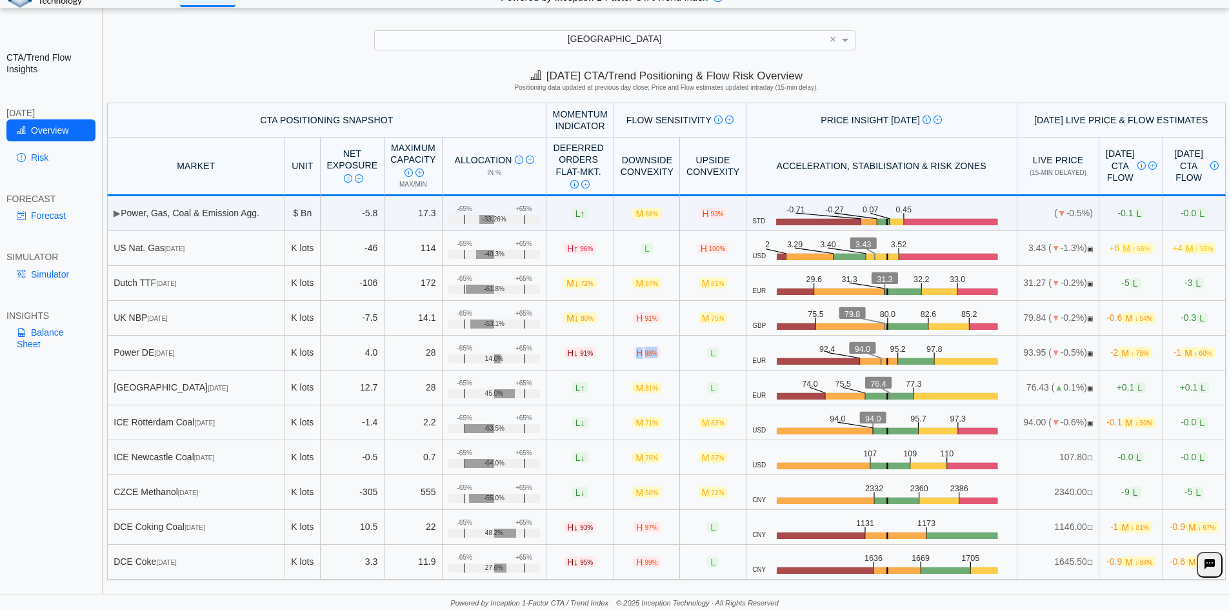
click at [633, 356] on span "H 98%" at bounding box center [647, 352] width 28 height 11
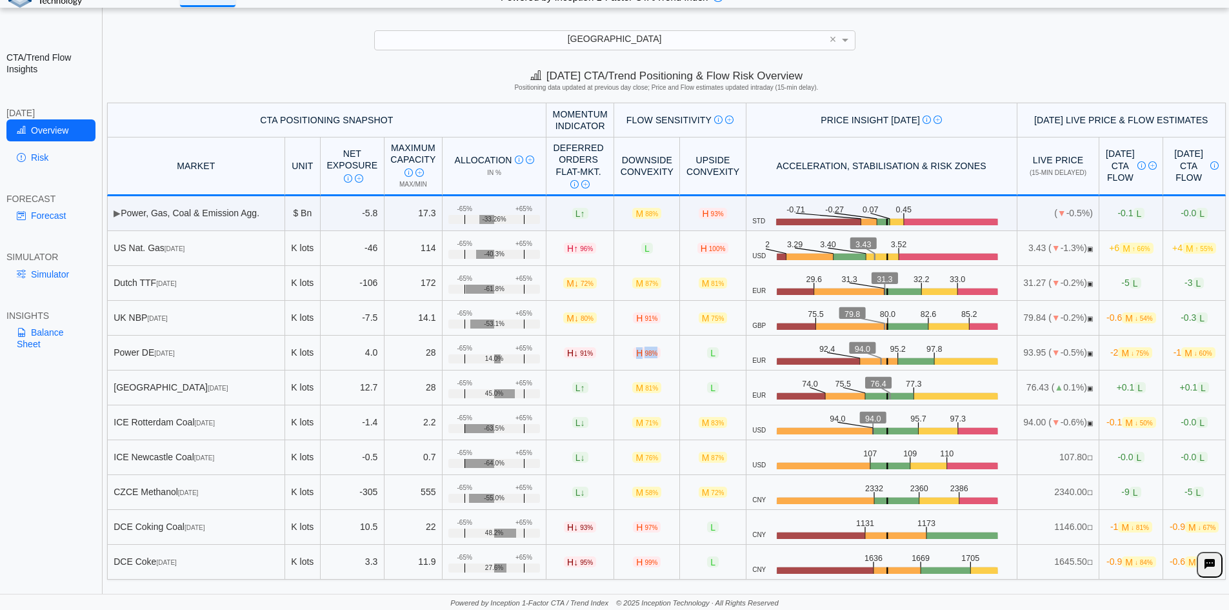
click at [645, 354] on span "98%" at bounding box center [651, 353] width 13 height 7
drag, startPoint x: 608, startPoint y: 352, endPoint x: 634, endPoint y: 353, distance: 26.5
click at [634, 353] on td "H 98%" at bounding box center [647, 353] width 66 height 35
click at [633, 354] on span "H 98%" at bounding box center [647, 352] width 28 height 11
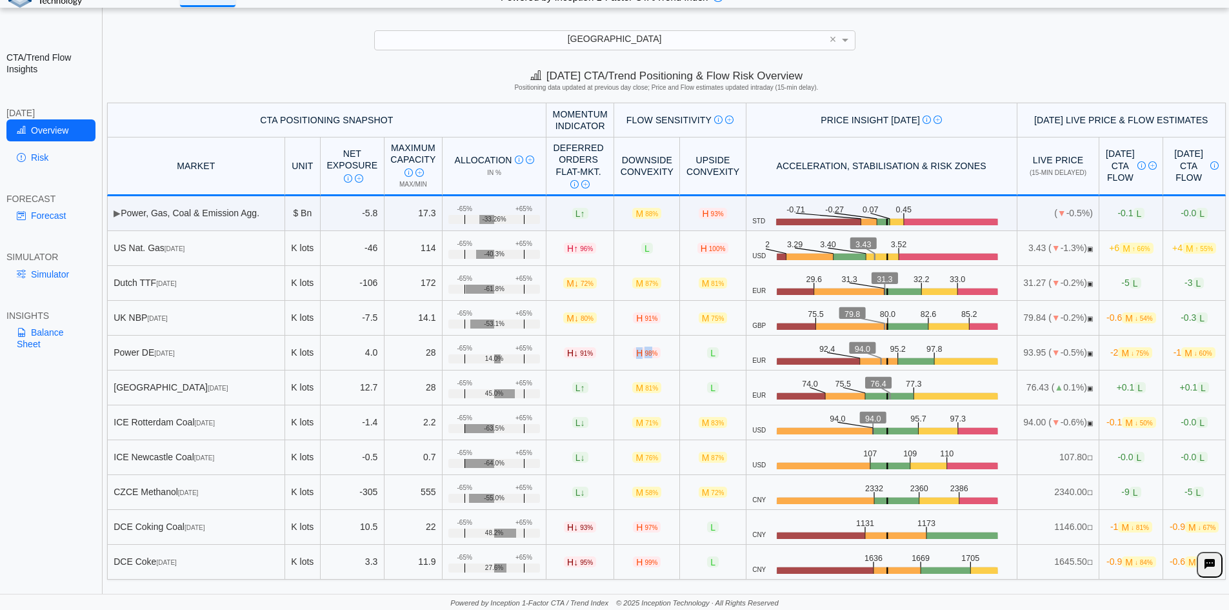
click at [633, 354] on span "H 98%" at bounding box center [647, 352] width 28 height 11
click at [645, 354] on span "98%" at bounding box center [651, 353] width 13 height 7
drag, startPoint x: 609, startPoint y: 352, endPoint x: 624, endPoint y: 353, distance: 14.9
click at [633, 353] on span "H 98%" at bounding box center [647, 352] width 28 height 11
click at [645, 353] on span "98%" at bounding box center [651, 353] width 13 height 7
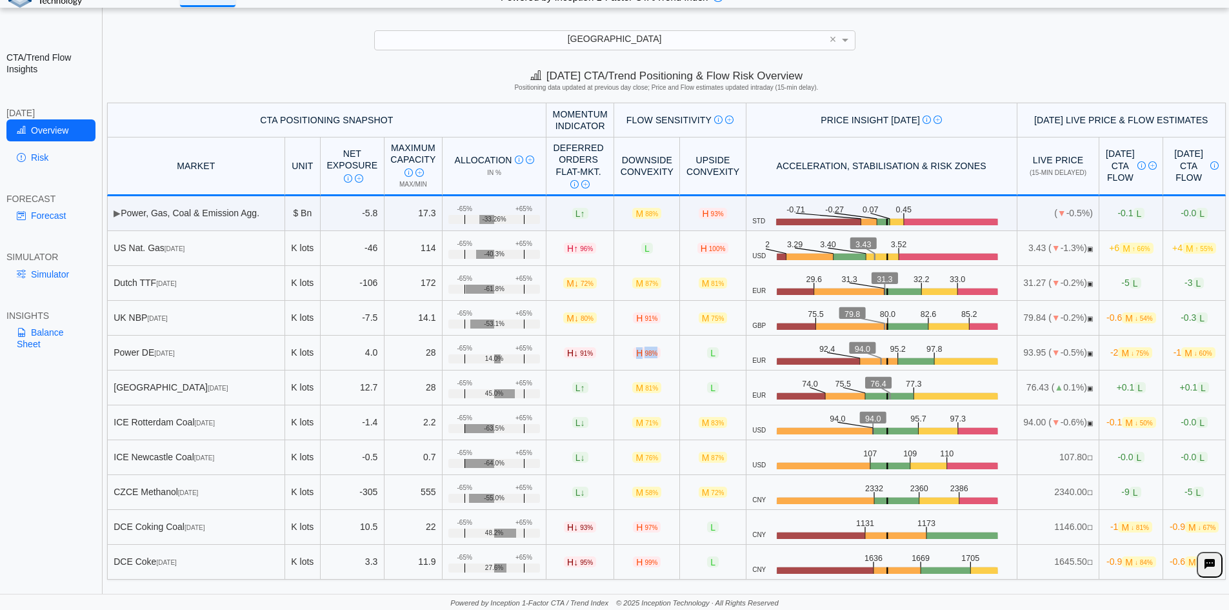
drag, startPoint x: 607, startPoint y: 353, endPoint x: 632, endPoint y: 356, distance: 25.9
click at [632, 356] on td "H 98%" at bounding box center [647, 353] width 66 height 35
click at [633, 356] on span "H 98%" at bounding box center [647, 352] width 28 height 11
click at [645, 354] on span "98%" at bounding box center [651, 353] width 13 height 7
drag, startPoint x: 605, startPoint y: 351, endPoint x: 629, endPoint y: 351, distance: 23.9
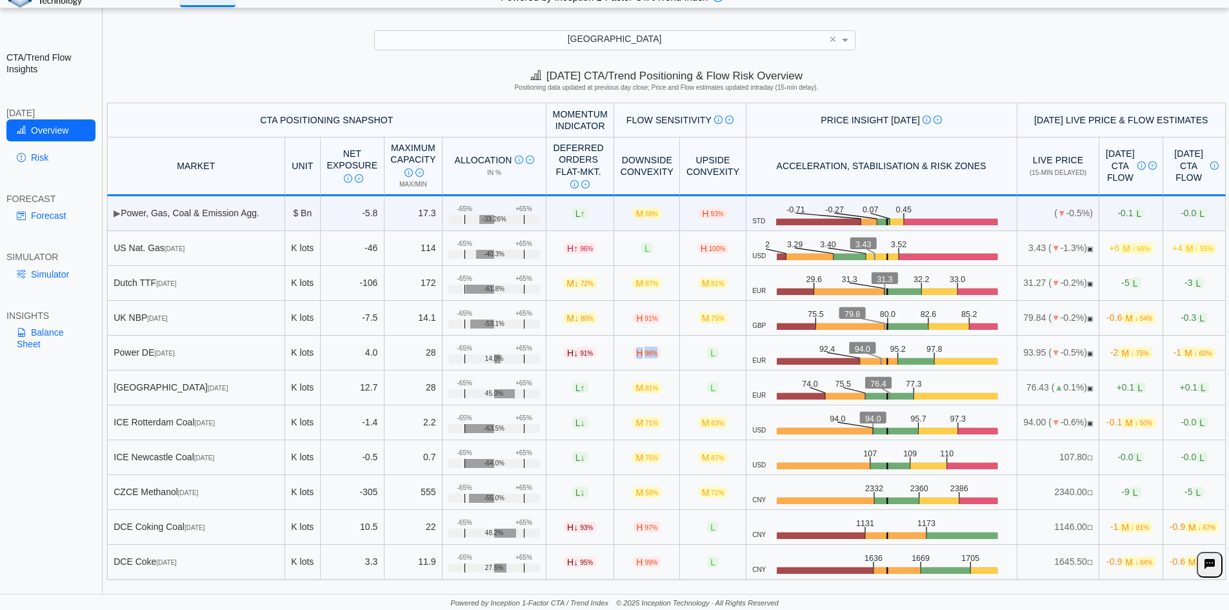
click at [633, 351] on span "H 98%" at bounding box center [647, 352] width 28 height 11
drag, startPoint x: 629, startPoint y: 351, endPoint x: 614, endPoint y: 352, distance: 14.9
click at [633, 352] on span "H 98%" at bounding box center [647, 352] width 28 height 11
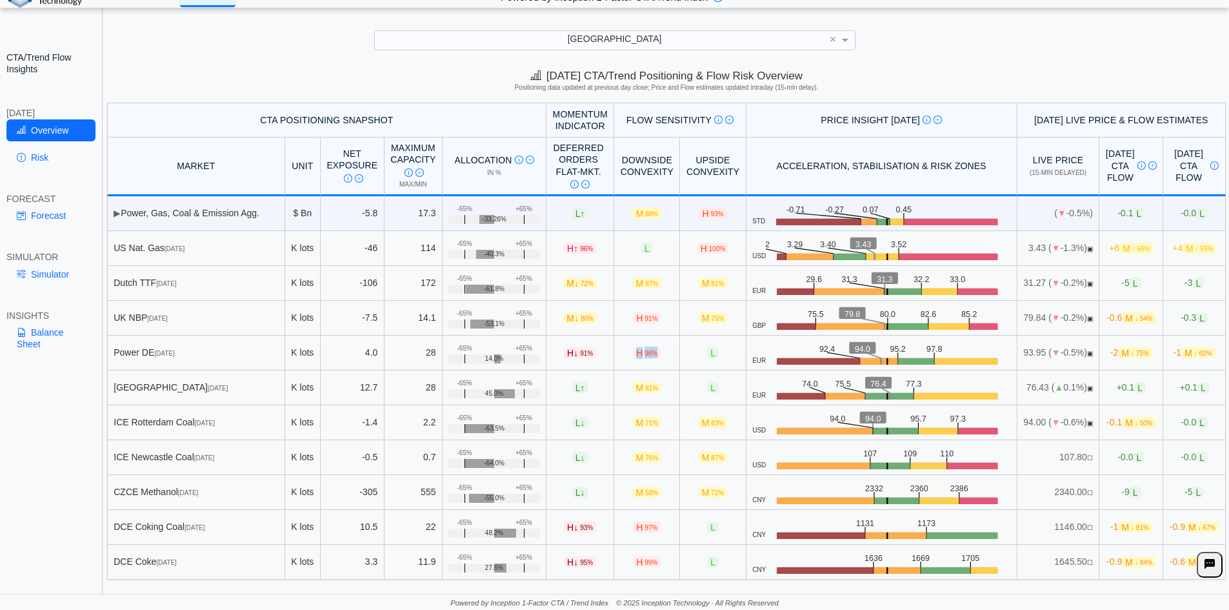
drag, startPoint x: 609, startPoint y: 352, endPoint x: 631, endPoint y: 353, distance: 22.0
click at [633, 353] on span "H 98%" at bounding box center [647, 352] width 28 height 11
drag, startPoint x: 628, startPoint y: 353, endPoint x: 605, endPoint y: 352, distance: 22.6
click at [633, 352] on span "H 98%" at bounding box center [647, 352] width 28 height 11
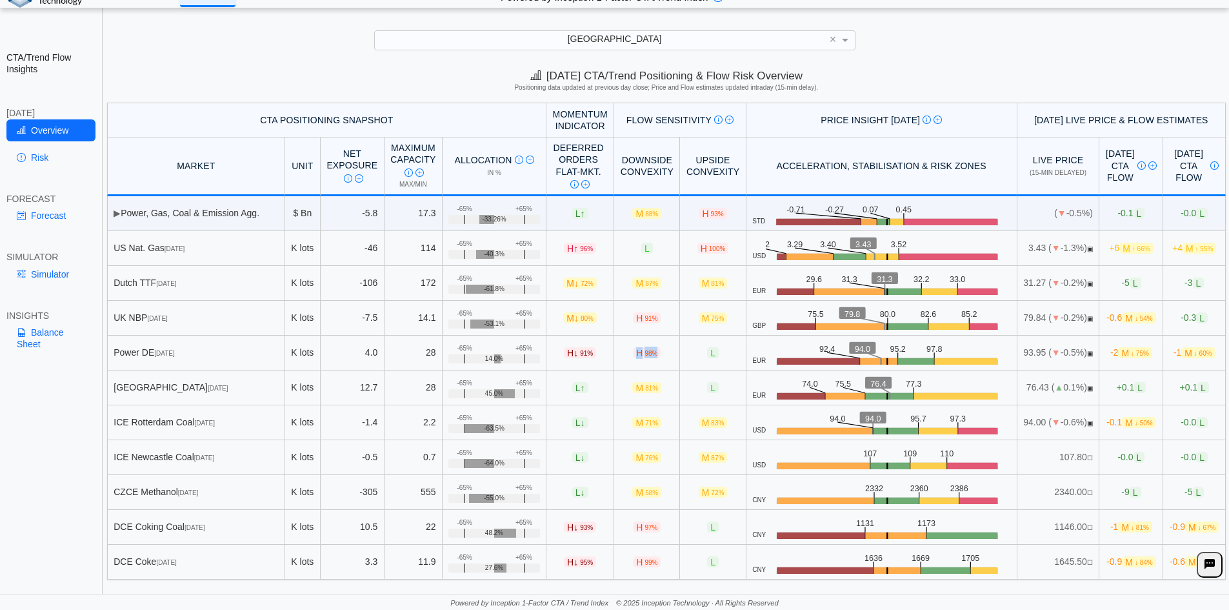
click at [633, 352] on span "H 98%" at bounding box center [647, 352] width 28 height 11
drag, startPoint x: 543, startPoint y: 353, endPoint x: 568, endPoint y: 352, distance: 25.2
click at [568, 352] on span "H ↓ 91%" at bounding box center [580, 352] width 32 height 11
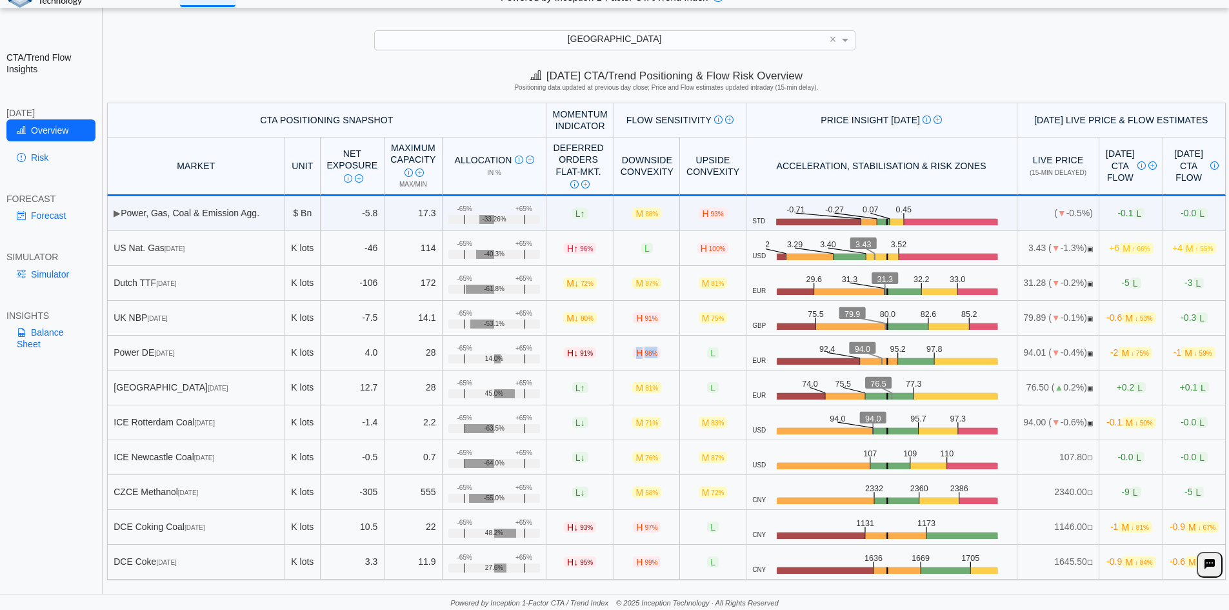
drag, startPoint x: 608, startPoint y: 353, endPoint x: 629, endPoint y: 354, distance: 20.7
click at [633, 354] on span "H 98%" at bounding box center [647, 352] width 28 height 11
drag, startPoint x: 627, startPoint y: 354, endPoint x: 609, endPoint y: 354, distance: 18.7
click at [633, 354] on span "H 98%" at bounding box center [647, 352] width 28 height 11
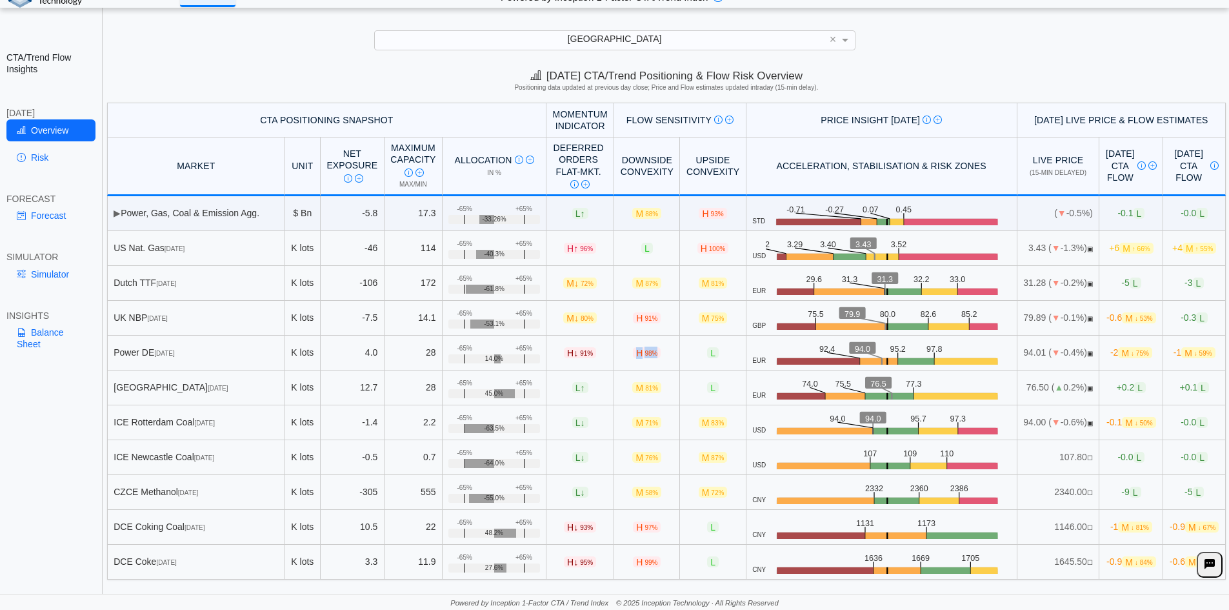
click at [633, 354] on span "H 98%" at bounding box center [647, 352] width 28 height 11
drag, startPoint x: 609, startPoint y: 354, endPoint x: 627, endPoint y: 354, distance: 18.7
click at [633, 354] on span "H 98%" at bounding box center [647, 352] width 28 height 11
click at [645, 354] on span "98%" at bounding box center [651, 353] width 13 height 7
drag, startPoint x: 627, startPoint y: 354, endPoint x: 610, endPoint y: 354, distance: 17.4
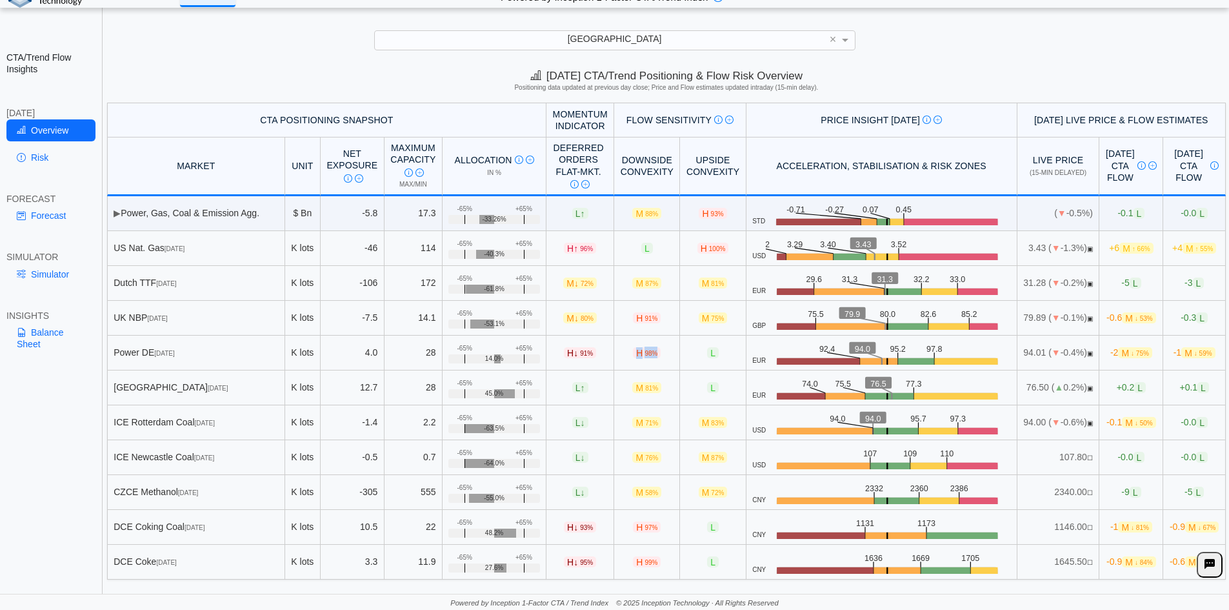
click at [633, 354] on span "H 98%" at bounding box center [647, 352] width 28 height 11
drag, startPoint x: 607, startPoint y: 352, endPoint x: 629, endPoint y: 351, distance: 22.6
click at [633, 351] on span "H 98%" at bounding box center [647, 352] width 28 height 11
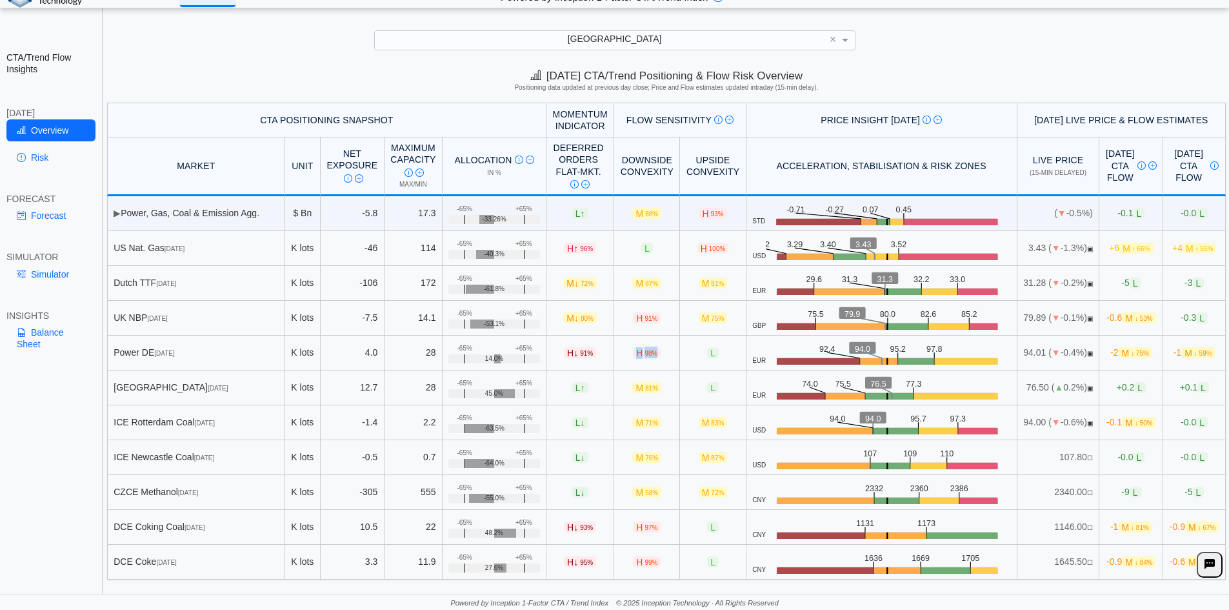
drag, startPoint x: 629, startPoint y: 351, endPoint x: 608, endPoint y: 352, distance: 21.3
click at [633, 352] on span "H 98%" at bounding box center [647, 352] width 28 height 11
drag, startPoint x: 469, startPoint y: 358, endPoint x: 481, endPoint y: 358, distance: 12.3
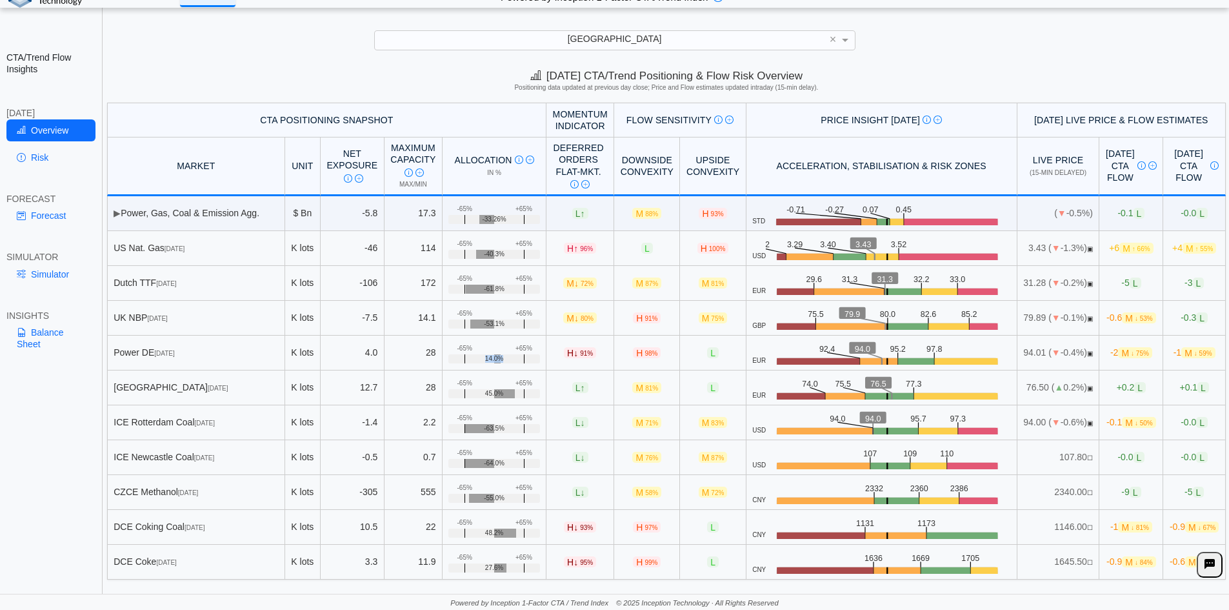
click at [481, 358] on div "14.0%" at bounding box center [494, 358] width 91 height 9
click at [485, 358] on span "14.0%" at bounding box center [494, 359] width 18 height 8
drag, startPoint x: 465, startPoint y: 358, endPoint x: 473, endPoint y: 358, distance: 7.7
click at [485, 358] on span "14.0%" at bounding box center [494, 359] width 18 height 8
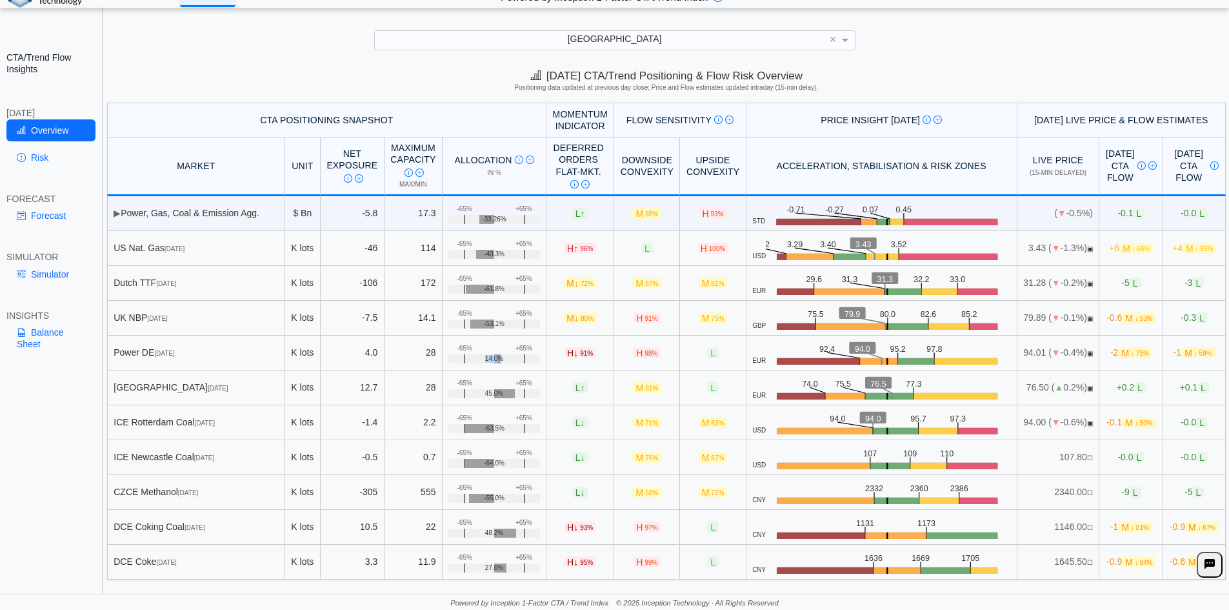
drag, startPoint x: 476, startPoint y: 359, endPoint x: 436, endPoint y: 358, distance: 40.7
click at [449, 358] on div "14.0%" at bounding box center [494, 358] width 91 height 9
drag, startPoint x: 674, startPoint y: 354, endPoint x: 686, endPoint y: 354, distance: 12.3
click at [686, 354] on td "L" at bounding box center [713, 353] width 66 height 35
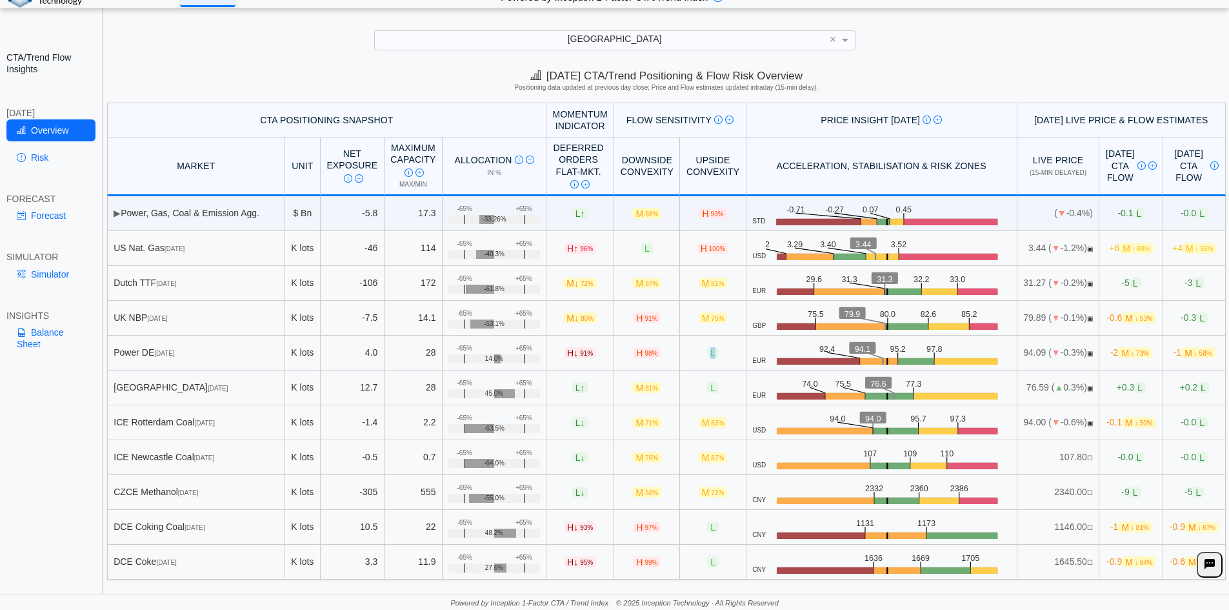
drag, startPoint x: 687, startPoint y: 354, endPoint x: 672, endPoint y: 353, distance: 14.9
click at [680, 353] on td "L" at bounding box center [713, 353] width 66 height 35
drag, startPoint x: 674, startPoint y: 353, endPoint x: 683, endPoint y: 354, distance: 9.1
click at [707, 354] on span "L" at bounding box center [713, 352] width 12 height 11
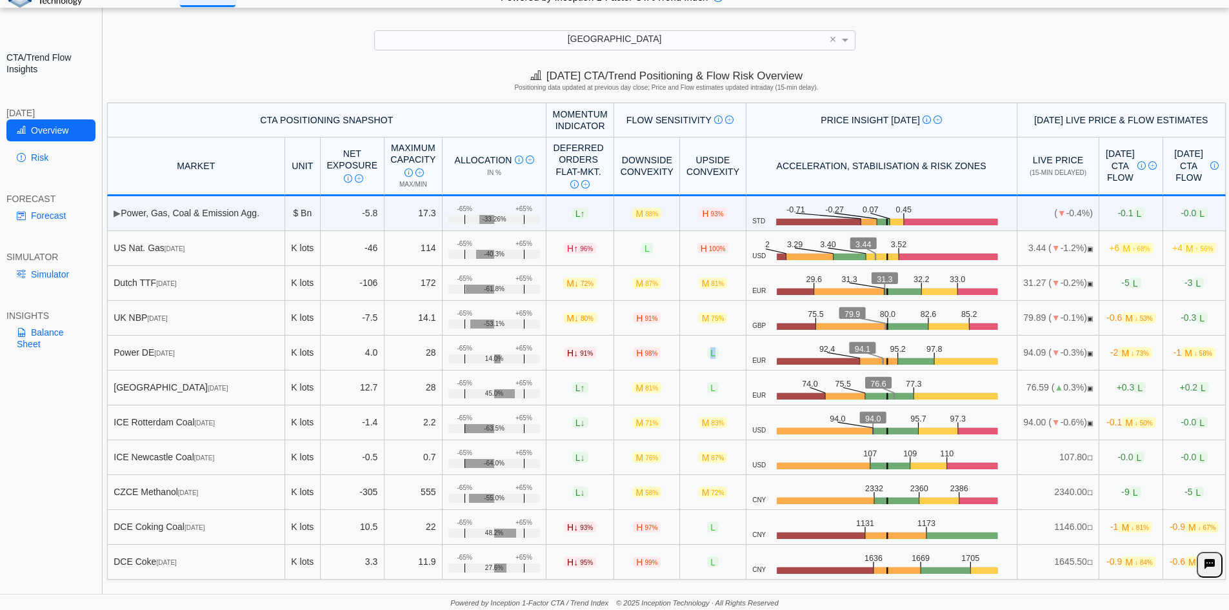
click at [707, 354] on span "L" at bounding box center [713, 352] width 12 height 11
drag, startPoint x: 674, startPoint y: 355, endPoint x: 687, endPoint y: 355, distance: 13.6
click at [687, 355] on td "L" at bounding box center [713, 353] width 66 height 35
drag, startPoint x: 606, startPoint y: 350, endPoint x: 631, endPoint y: 353, distance: 24.7
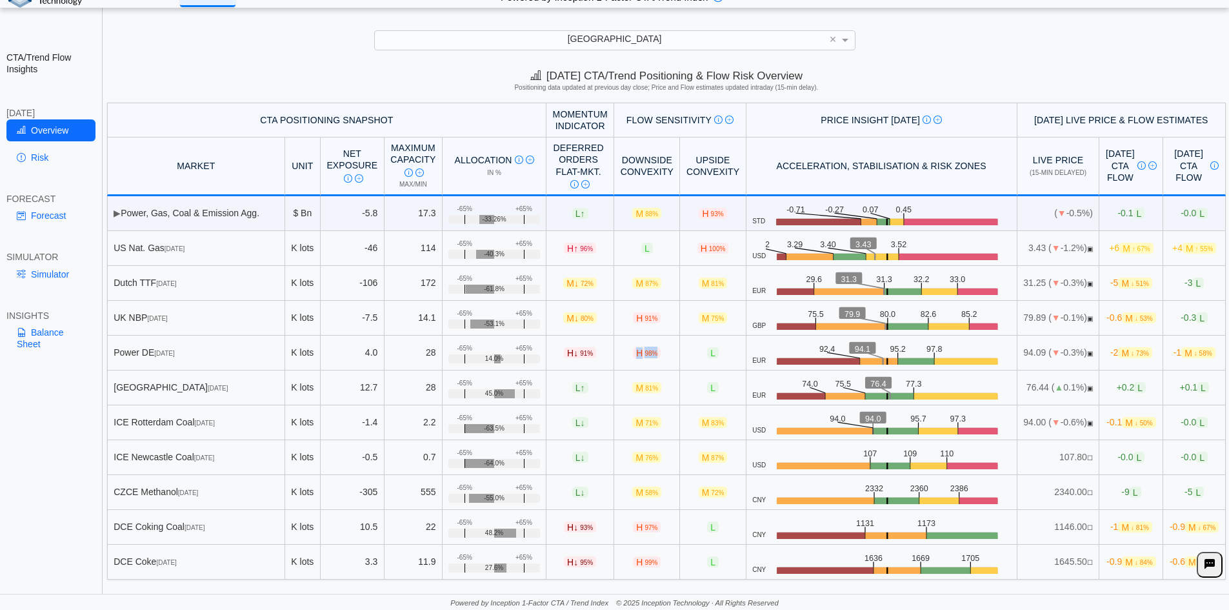
click at [633, 353] on span "H 98%" at bounding box center [647, 352] width 28 height 11
click at [645, 354] on span "98%" at bounding box center [651, 353] width 13 height 7
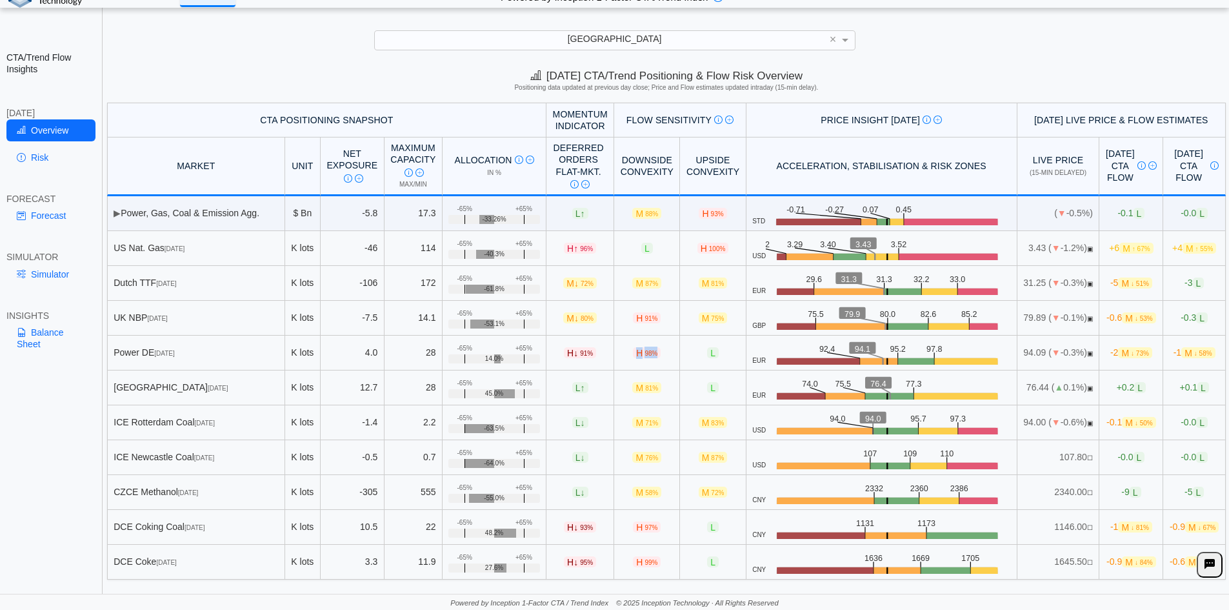
click at [645, 354] on span "98%" at bounding box center [651, 353] width 13 height 7
click at [645, 351] on span "98%" at bounding box center [651, 353] width 13 height 7
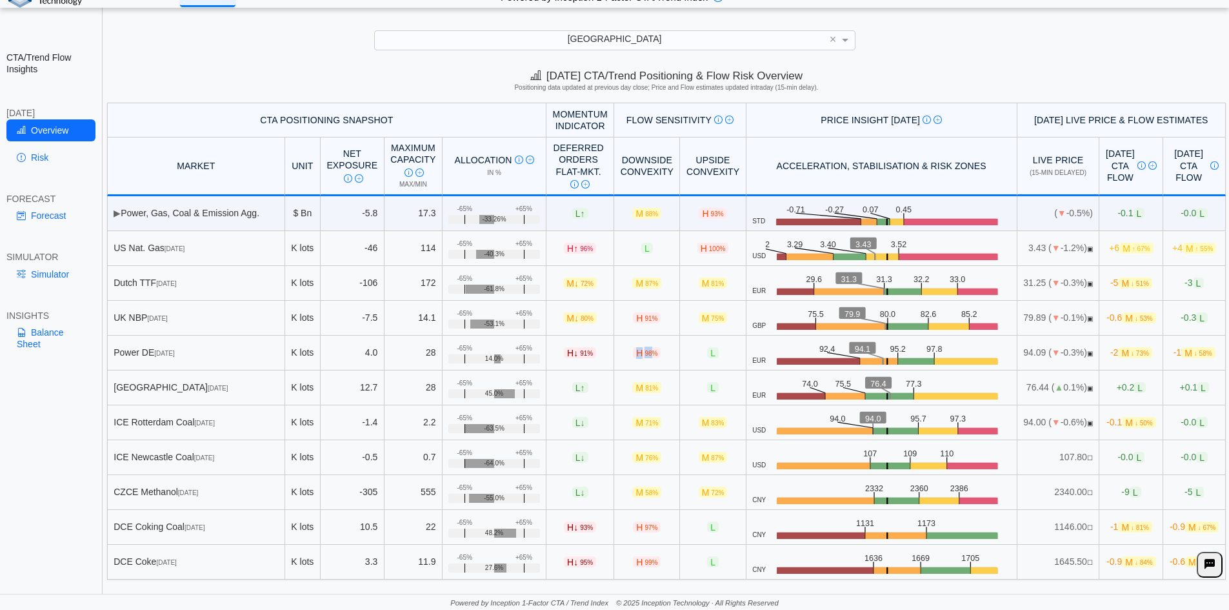
click at [645, 351] on span "98%" at bounding box center [651, 353] width 13 height 7
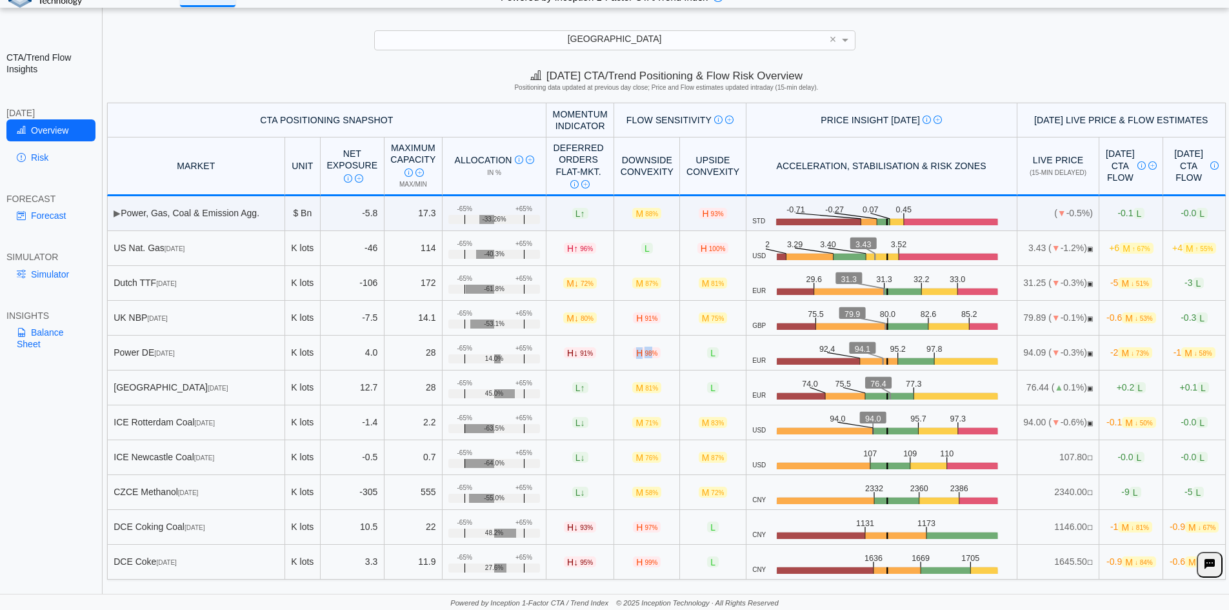
click at [645, 351] on span "98%" at bounding box center [651, 353] width 13 height 7
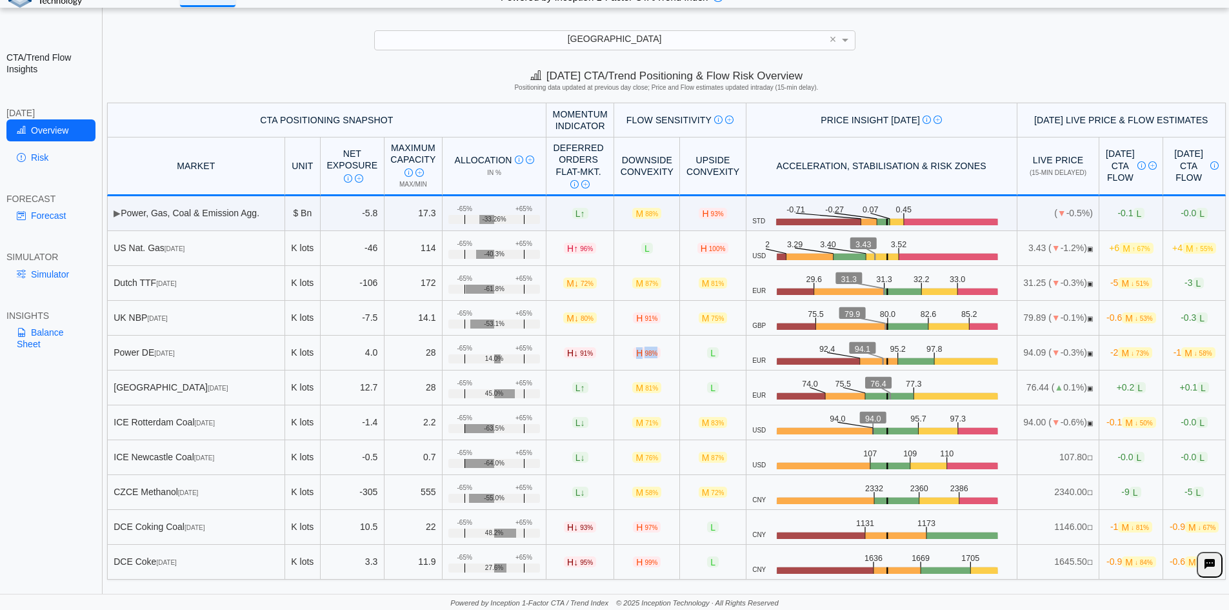
click at [645, 351] on span "98%" at bounding box center [651, 353] width 13 height 7
click at [55, 272] on link "Simulator" at bounding box center [50, 274] width 89 height 22
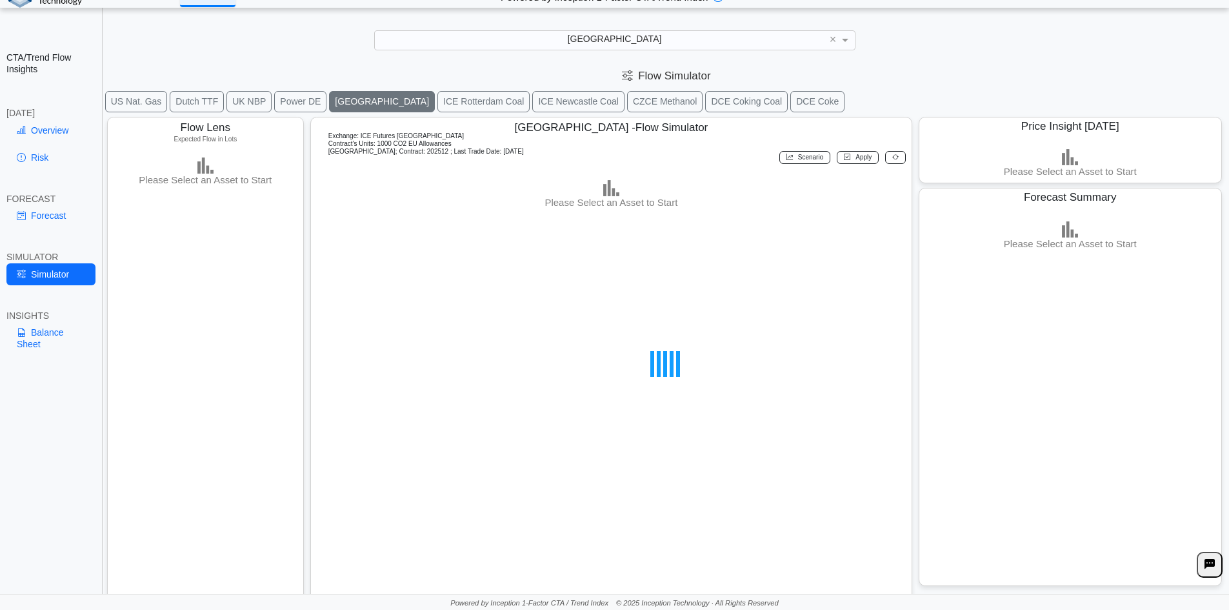
click at [46, 129] on link "Overview" at bounding box center [50, 130] width 89 height 22
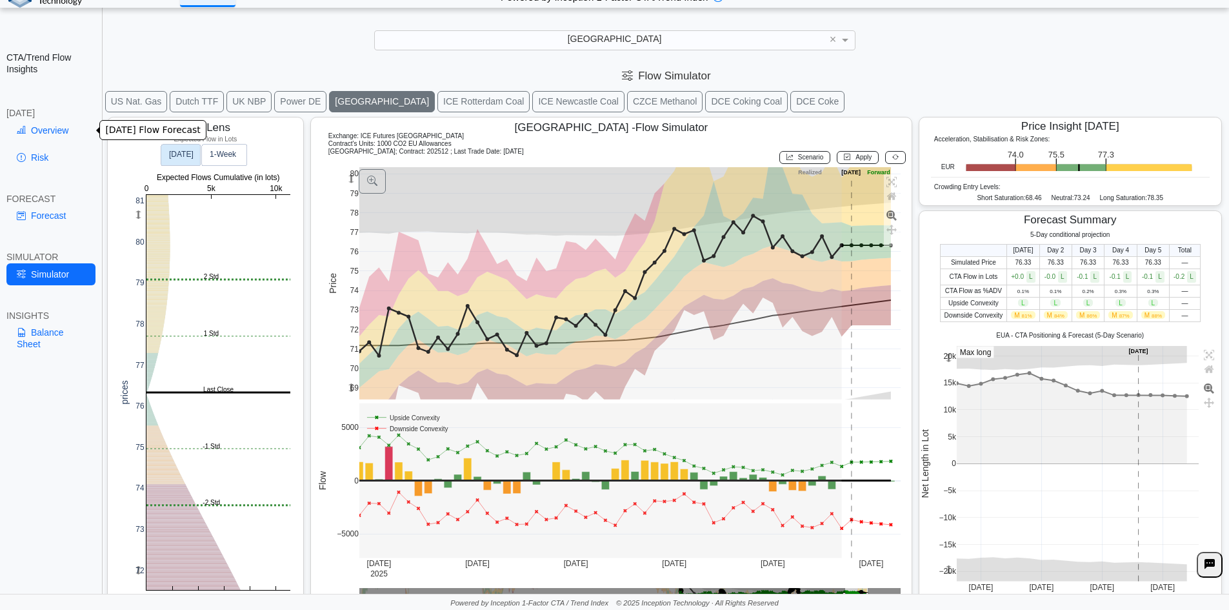
click at [46, 132] on link "Overview" at bounding box center [50, 130] width 89 height 22
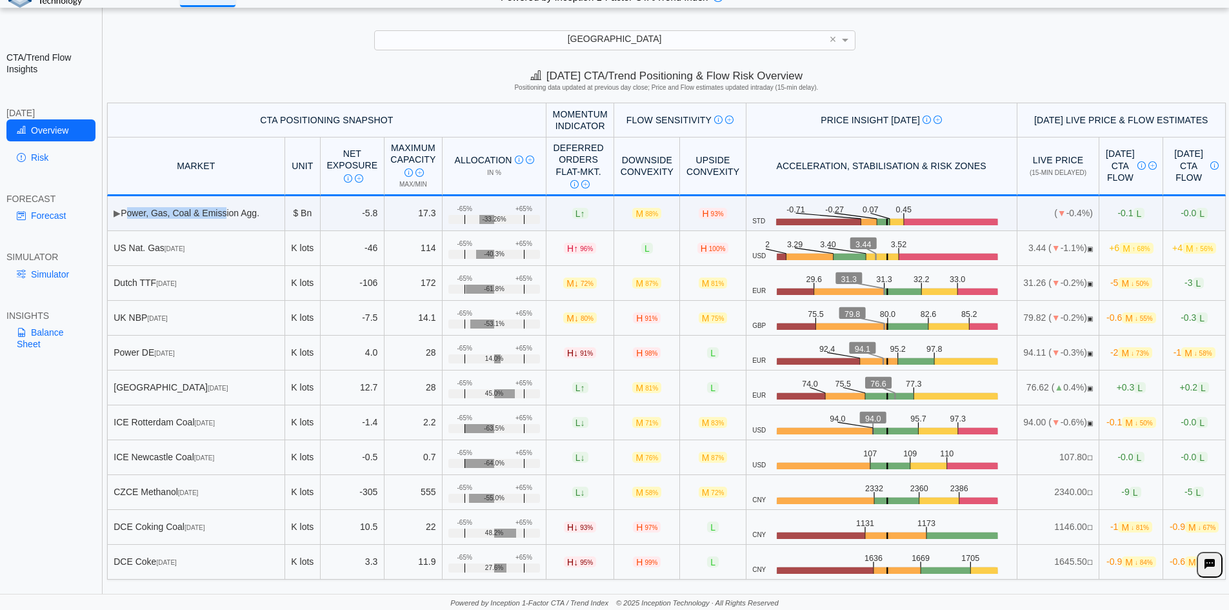
drag, startPoint x: 125, startPoint y: 211, endPoint x: 223, endPoint y: 206, distance: 97.6
click at [223, 206] on td "▶ Power, Gas, Coal & Emission Agg." at bounding box center [196, 213] width 178 height 35
drag, startPoint x: 538, startPoint y: 352, endPoint x: 632, endPoint y: 354, distance: 94.2
click at [632, 354] on tr "Power DE Nov 25 K lots 4.0 28 +65% -65% 14.0% H ↓ 91% H 98% L EUR .zone-text { …" at bounding box center [666, 353] width 1119 height 35
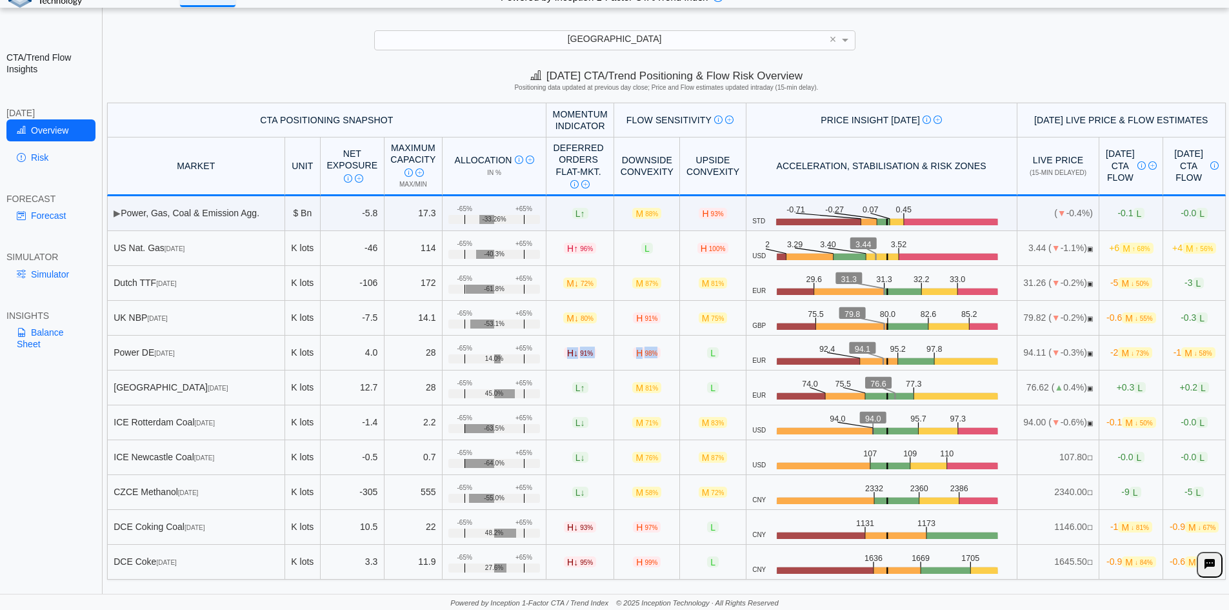
click at [632, 354] on td "H 98%" at bounding box center [647, 353] width 66 height 35
drag, startPoint x: 606, startPoint y: 353, endPoint x: 627, endPoint y: 351, distance: 20.7
click at [633, 351] on span "H 98%" at bounding box center [647, 352] width 28 height 11
click at [645, 351] on span "98%" at bounding box center [651, 353] width 13 height 7
click at [62, 276] on link "Simulator" at bounding box center [50, 274] width 89 height 22
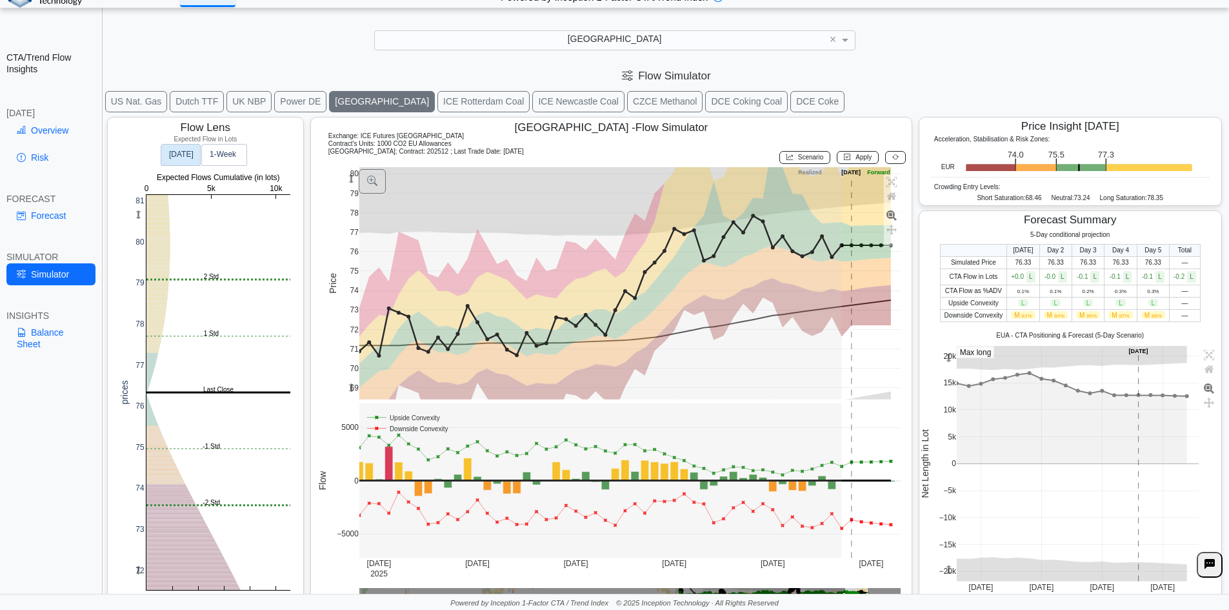
click at [281, 96] on button "Power DE" at bounding box center [300, 101] width 52 height 21
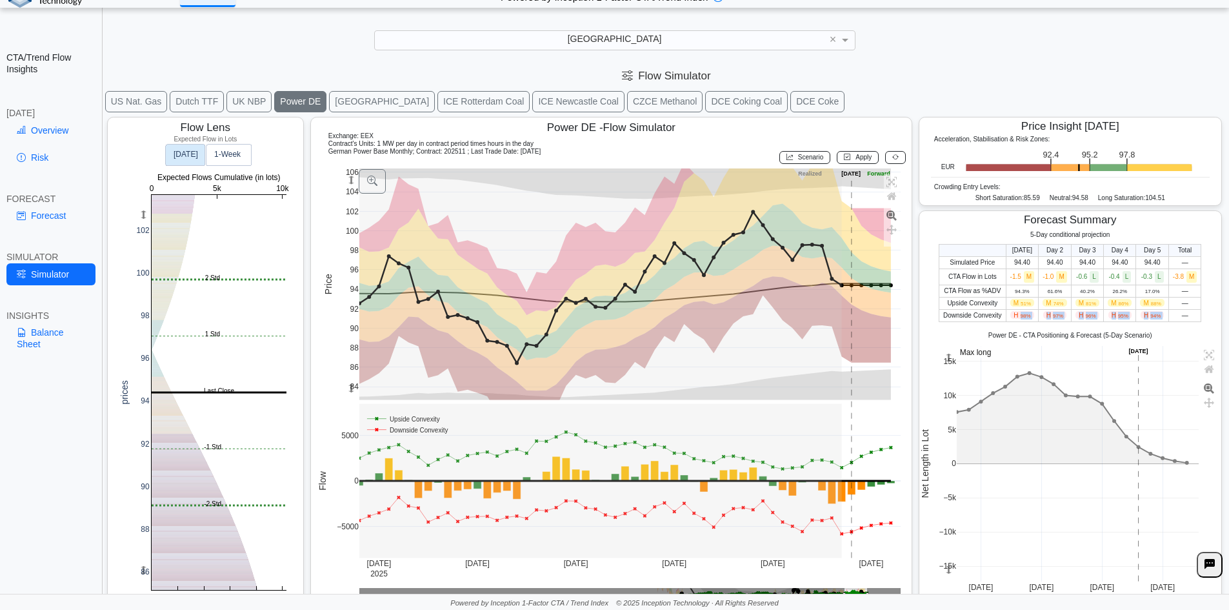
drag, startPoint x: 1012, startPoint y: 315, endPoint x: 1163, endPoint y: 310, distance: 151.1
click at [1162, 310] on tr "Downside Convexity H 98% H 97% H 96% H 95% H 94% —" at bounding box center [1071, 315] width 262 height 12
click at [1169, 310] on td "—" at bounding box center [1185, 315] width 33 height 12
drag, startPoint x: 943, startPoint y: 302, endPoint x: 1139, endPoint y: 310, distance: 196.4
click at [1139, 310] on tbody "Simulated Price 94.40 94.40 94.40 94.40 94.40 — CTA Flow in Lots -1.5 M -1.0 M …" at bounding box center [1071, 288] width 262 height 65
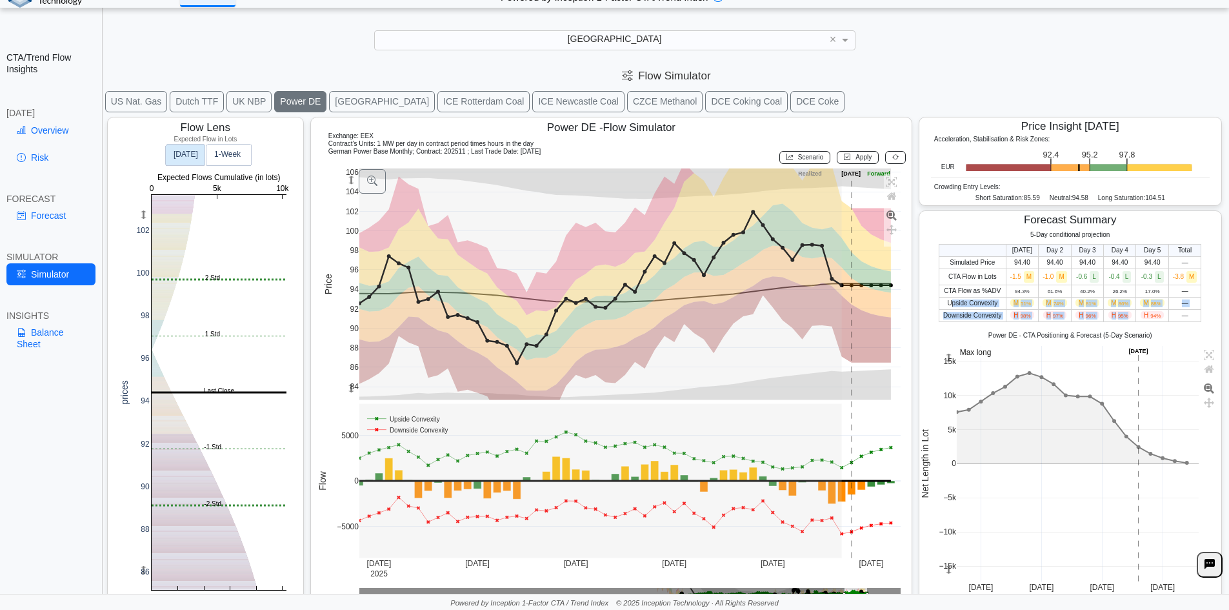
click at [1139, 310] on td "H 94%" at bounding box center [1153, 315] width 32 height 12
click at [174, 336] on rect at bounding box center [219, 392] width 135 height 395
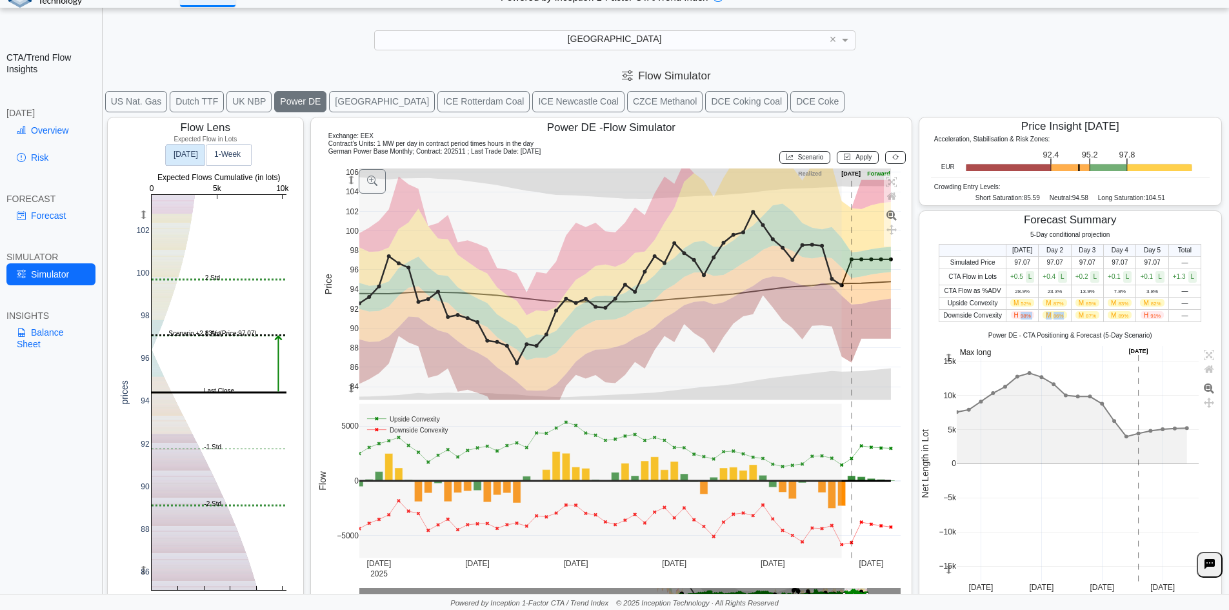
drag, startPoint x: 1015, startPoint y: 318, endPoint x: 1069, endPoint y: 317, distance: 53.6
click at [1069, 317] on tr "Downside Convexity H 98% M 86% M 87% M 89% H 91% —" at bounding box center [1071, 315] width 262 height 12
click at [1076, 317] on span "M 87%" at bounding box center [1088, 315] width 24 height 8
drag, startPoint x: 1040, startPoint y: 317, endPoint x: 1113, endPoint y: 318, distance: 73.6
click at [1113, 318] on tr "Downside Convexity H 98% M 86% M 87% M 89% H 91% —" at bounding box center [1071, 315] width 262 height 12
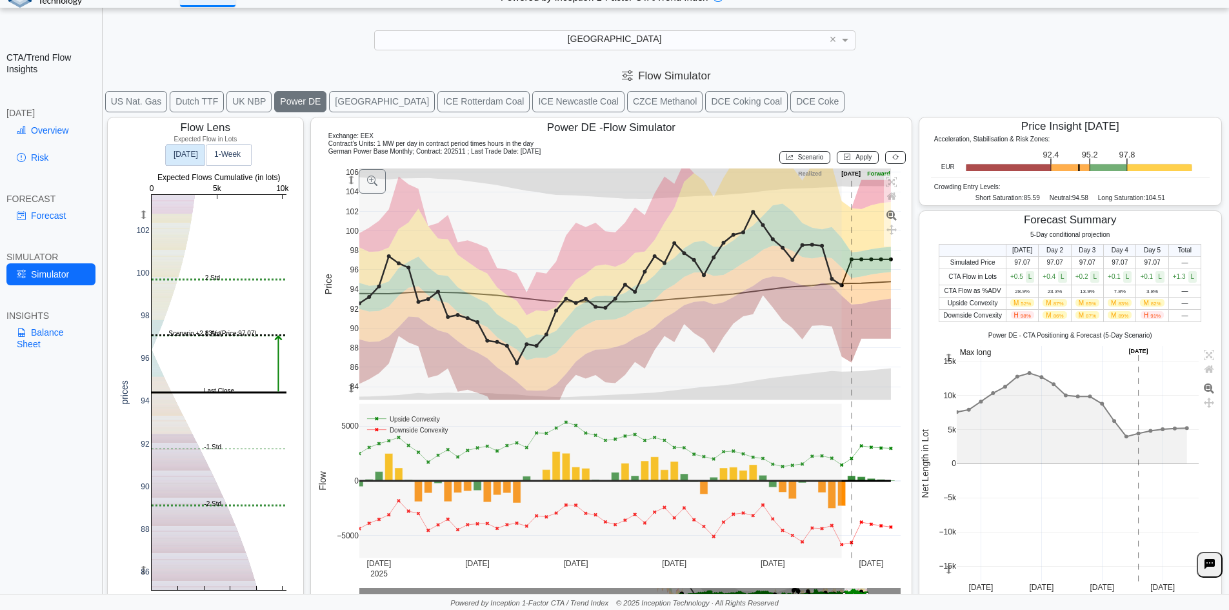
click at [1118, 318] on span "89%" at bounding box center [1123, 316] width 10 height 6
drag, startPoint x: 1005, startPoint y: 307, endPoint x: 1071, endPoint y: 305, distance: 66.5
click at [1072, 305] on tr "Upside Convexity M 52% M 87% M 85% M 83% M 82% —" at bounding box center [1071, 303] width 262 height 12
click at [1076, 305] on span "M 85%" at bounding box center [1088, 303] width 24 height 8
drag, startPoint x: 1044, startPoint y: 303, endPoint x: 1158, endPoint y: 301, distance: 114.2
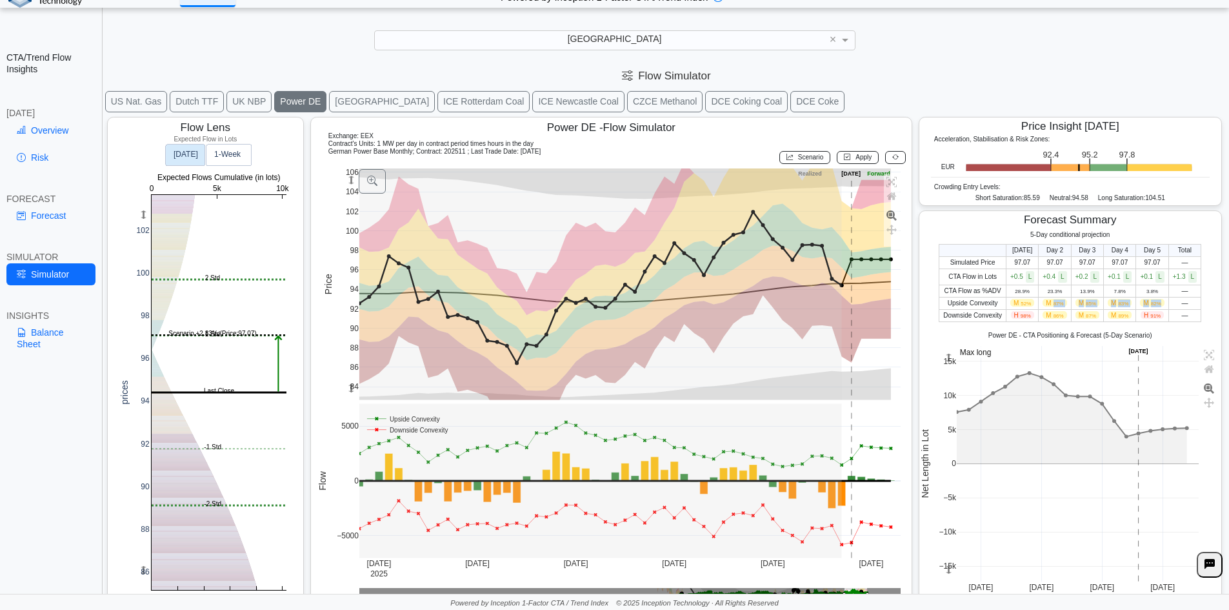
click at [1158, 301] on tr "Upside Convexity M 52% M 87% M 85% M 83% M 82% —" at bounding box center [1071, 303] width 262 height 12
click at [1158, 301] on td "M 82%" at bounding box center [1153, 303] width 32 height 12
click at [891, 162] on button at bounding box center [895, 157] width 21 height 13
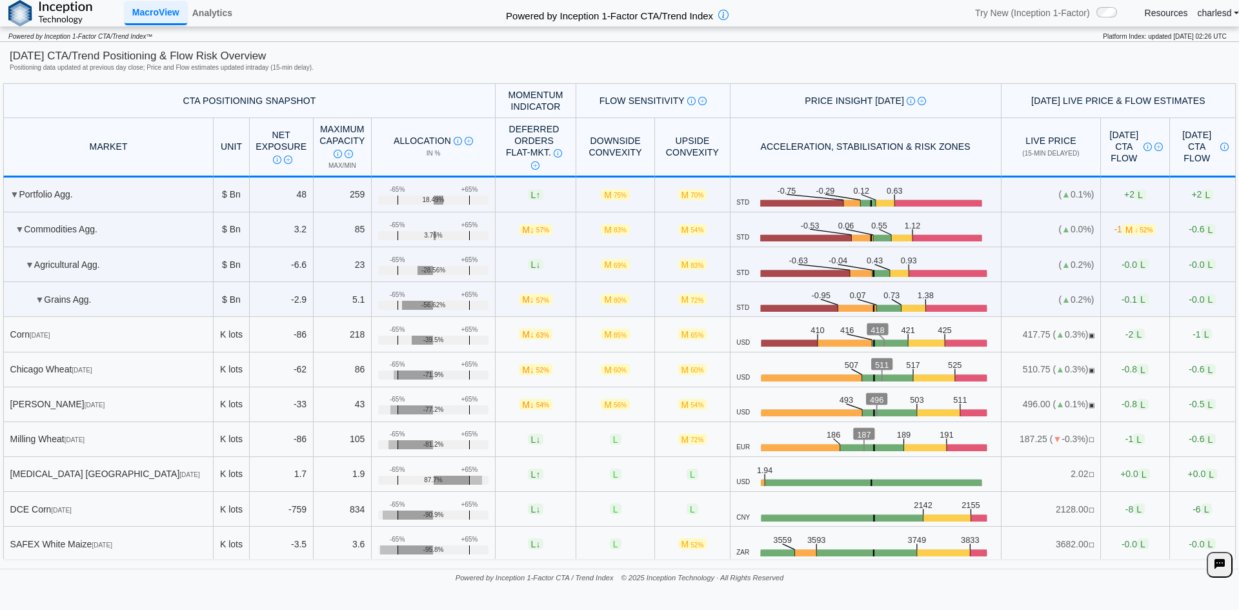
scroll to position [4711, 0]
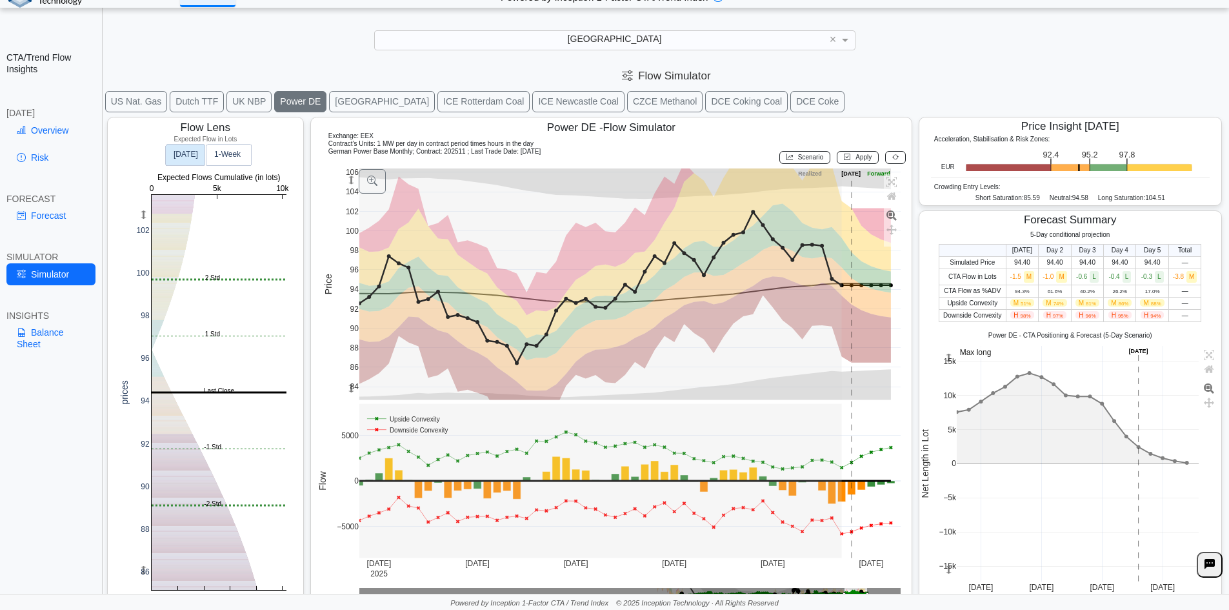
scroll to position [18, 0]
click at [329, 99] on button "[GEOGRAPHIC_DATA]" at bounding box center [382, 101] width 106 height 21
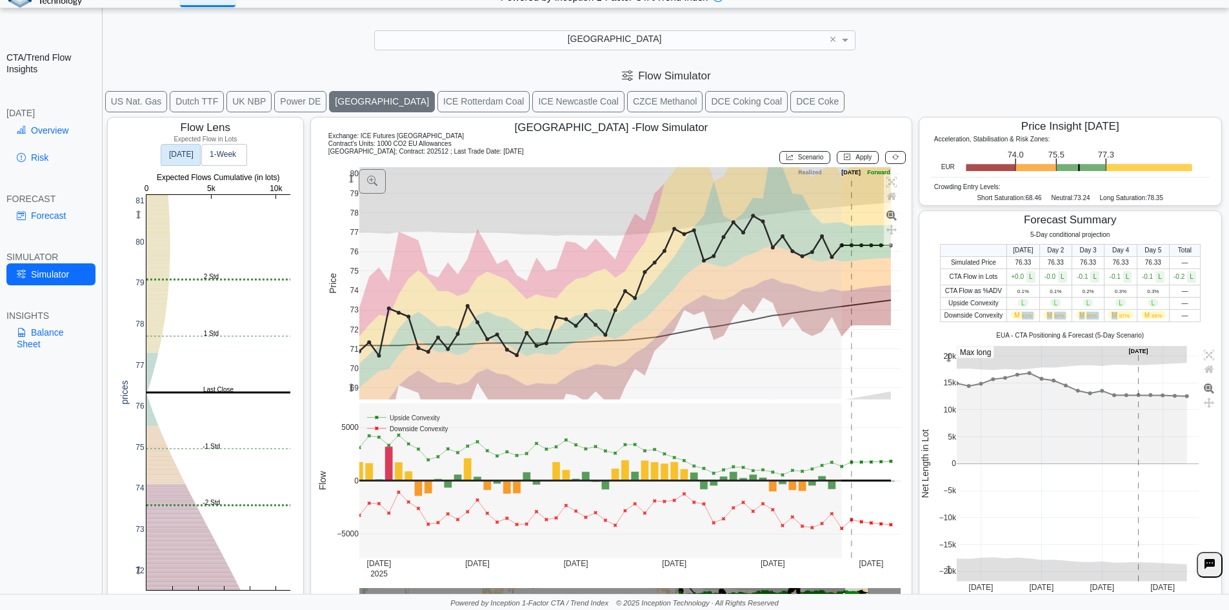
drag, startPoint x: 1013, startPoint y: 314, endPoint x: 1126, endPoint y: 319, distance: 113.0
click at [1119, 319] on tr "Downside Convexity M 81% M 84% M 86% M 87% M 88% —" at bounding box center [1070, 315] width 260 height 12
click at [1126, 319] on td "M 87%" at bounding box center [1121, 315] width 32 height 12
drag, startPoint x: 996, startPoint y: 150, endPoint x: 1016, endPoint y: 150, distance: 19.4
click at [1016, 150] on icon ".zone-text { font-size: 22px; font-weight: 500; text-anchor: middle; } .price-m…" at bounding box center [1077, 159] width 245 height 25
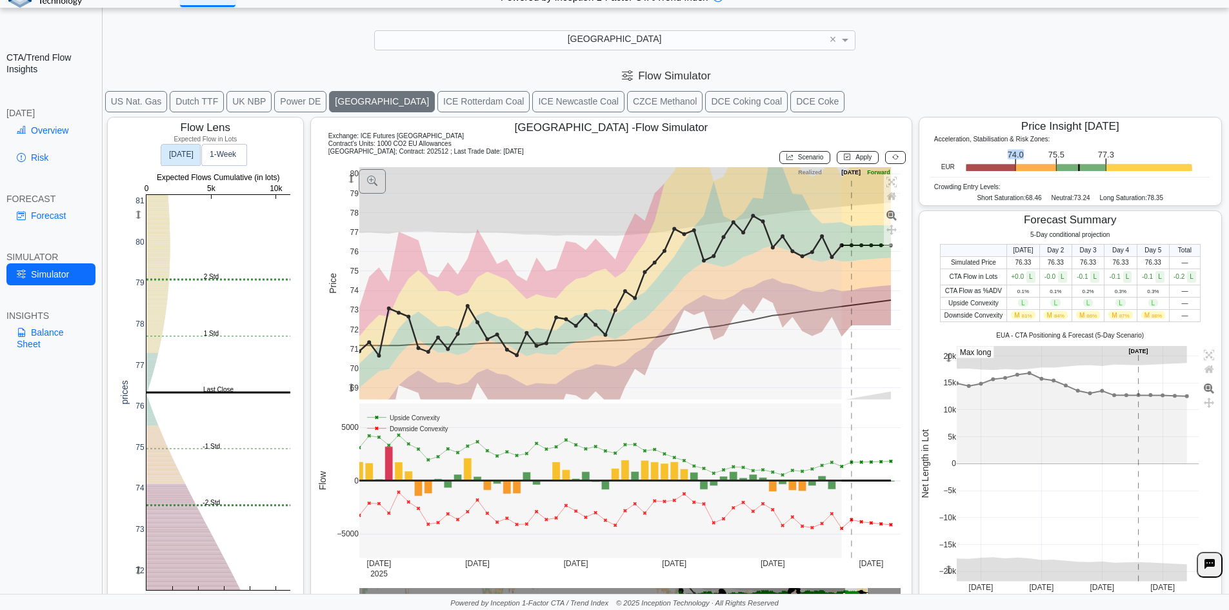
click at [1016, 150] on icon ".zone-text { font-size: 22px; font-weight: 500; text-anchor: middle; } .price-m…" at bounding box center [1077, 159] width 245 height 25
drag, startPoint x: 998, startPoint y: 154, endPoint x: 1027, endPoint y: 156, distance: 29.8
click at [1026, 156] on icon ".zone-text { font-size: 22px; font-weight: 500; text-anchor: middle; } .price-m…" at bounding box center [1077, 159] width 245 height 25
click at [1025, 156] on icon ".zone-text { font-size: 22px; font-weight: 500; text-anchor: middle; } .price-m…" at bounding box center [1077, 159] width 245 height 25
click at [57, 135] on link "Overview" at bounding box center [50, 130] width 89 height 22
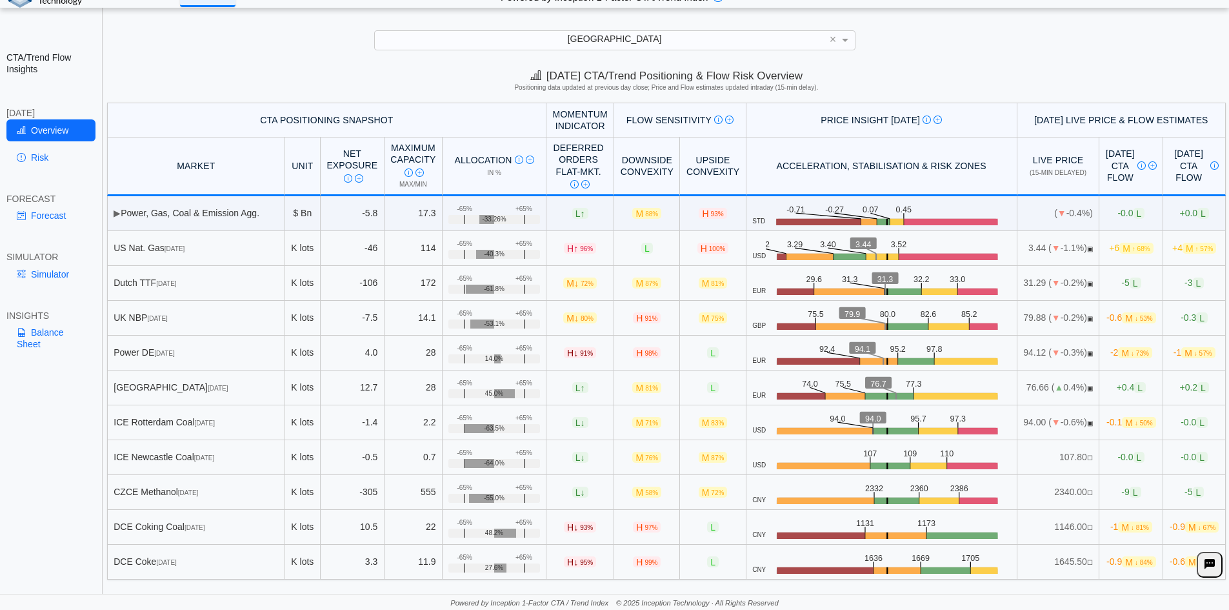
click at [1117, 388] on span "+0.4 L" at bounding box center [1131, 387] width 29 height 11
click at [50, 151] on link "Risk" at bounding box center [50, 158] width 89 height 22
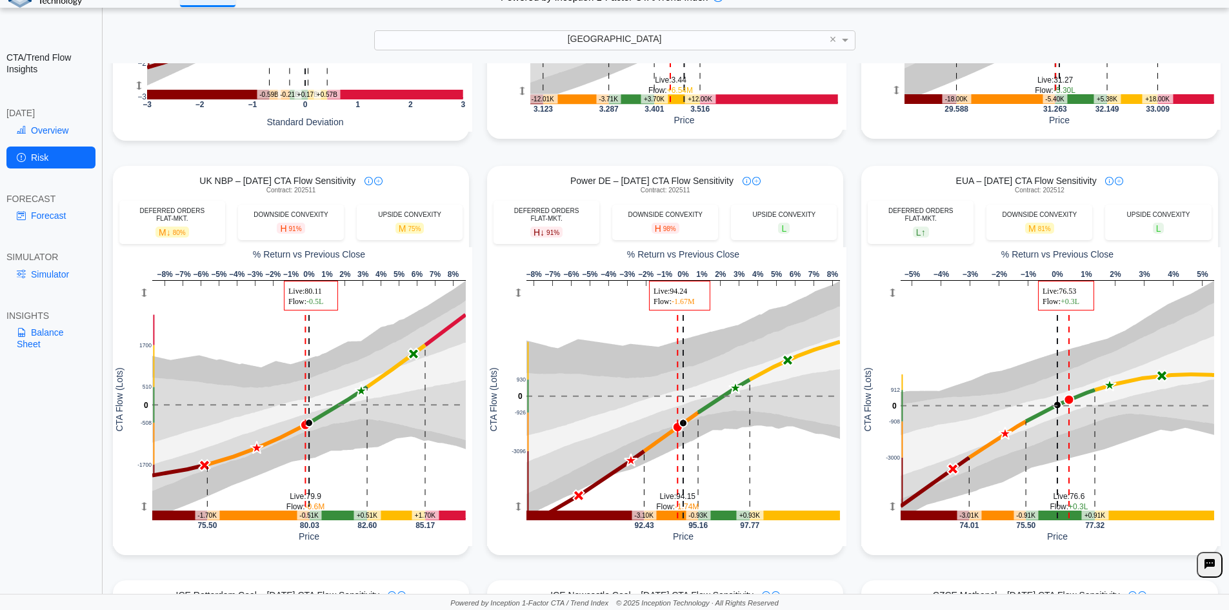
scroll to position [387, 0]
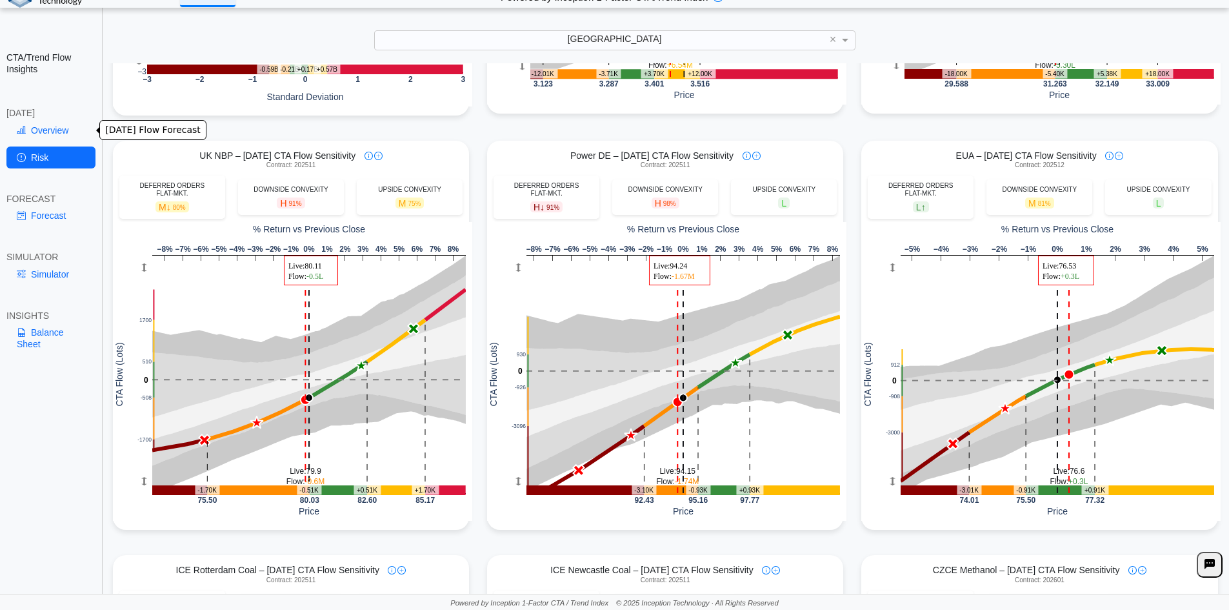
click at [42, 134] on link "Overview" at bounding box center [50, 130] width 89 height 22
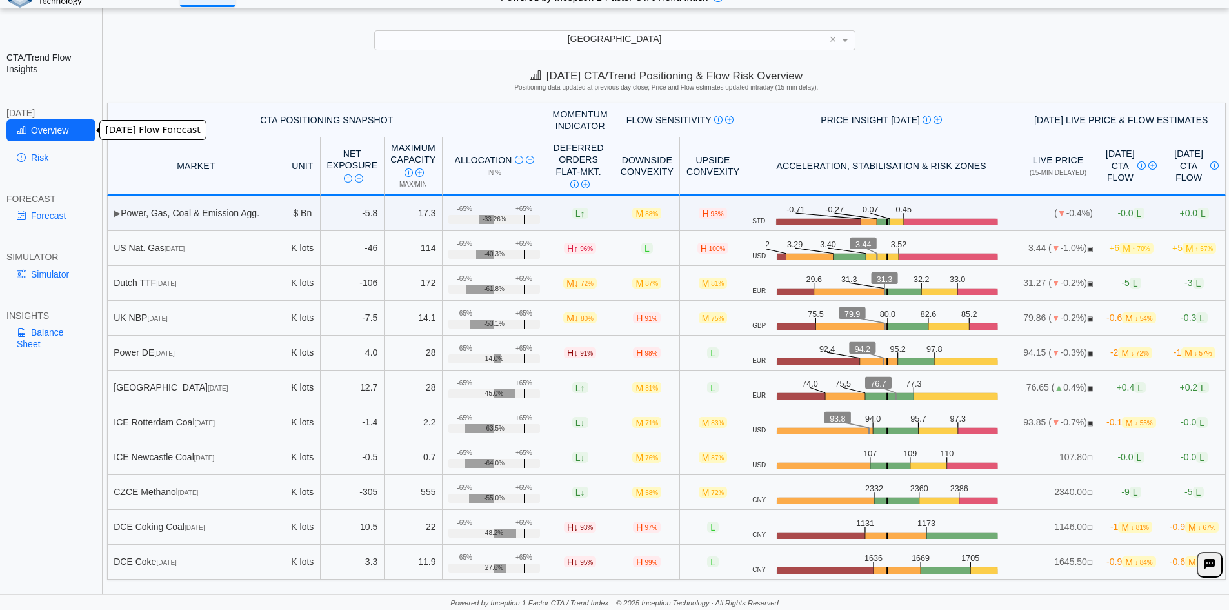
scroll to position [0, 0]
click at [1055, 387] on span "▲" at bounding box center [1059, 387] width 9 height 10
click at [1117, 390] on span "+0.4 L" at bounding box center [1131, 387] width 29 height 11
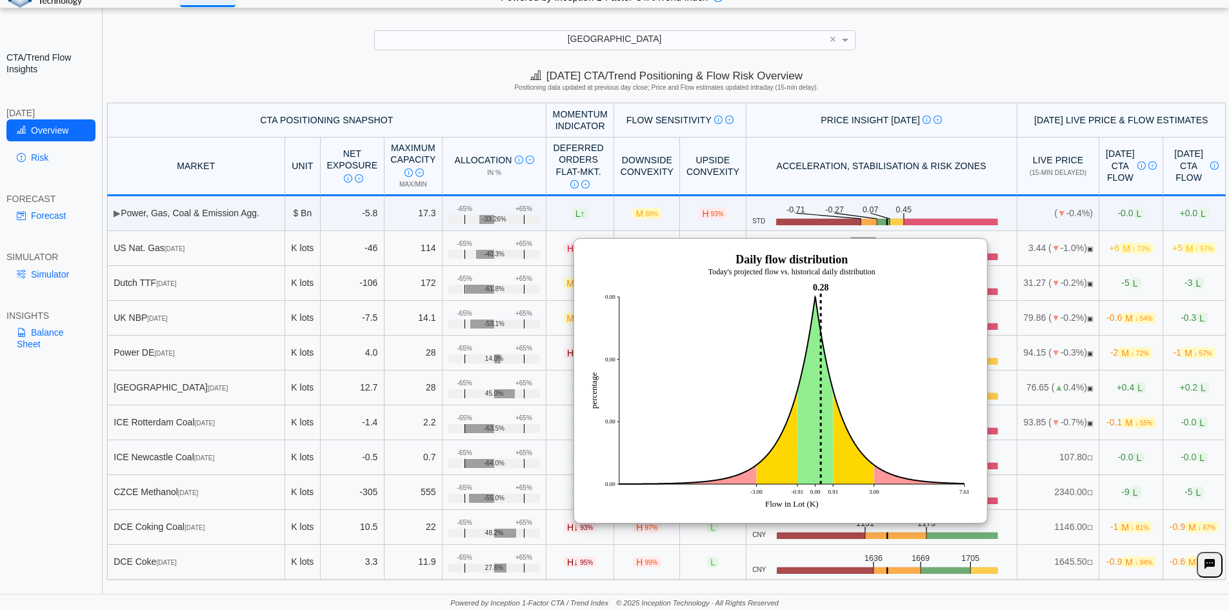
click at [907, 334] on img at bounding box center [780, 381] width 387 height 258
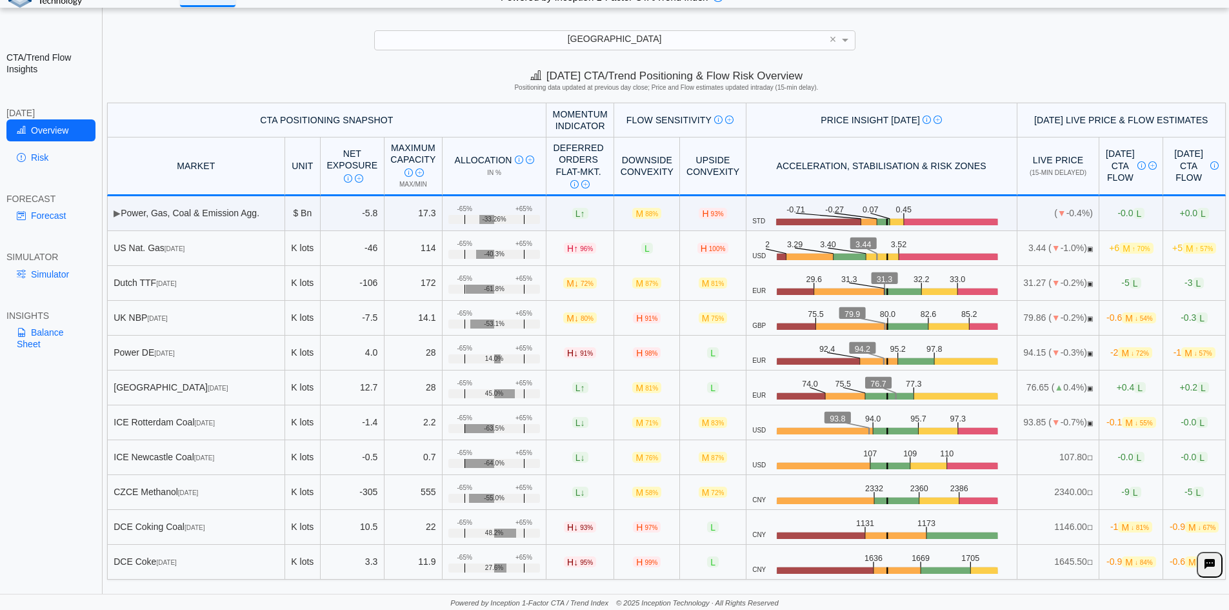
click at [1117, 385] on span "+0.4 L" at bounding box center [1131, 387] width 29 height 11
drag, startPoint x: 783, startPoint y: 349, endPoint x: 803, endPoint y: 349, distance: 20.0
click at [803, 349] on icon ".zone-text { font-size: 22px; font-weight: 500; text-anchor: middle; } .price-m…" at bounding box center [888, 353] width 245 height 25
click at [802, 349] on icon ".zone-text { font-size: 22px; font-weight: 500; text-anchor: middle; } .price-m…" at bounding box center [888, 353] width 245 height 25
drag, startPoint x: 783, startPoint y: 349, endPoint x: 801, endPoint y: 349, distance: 17.4
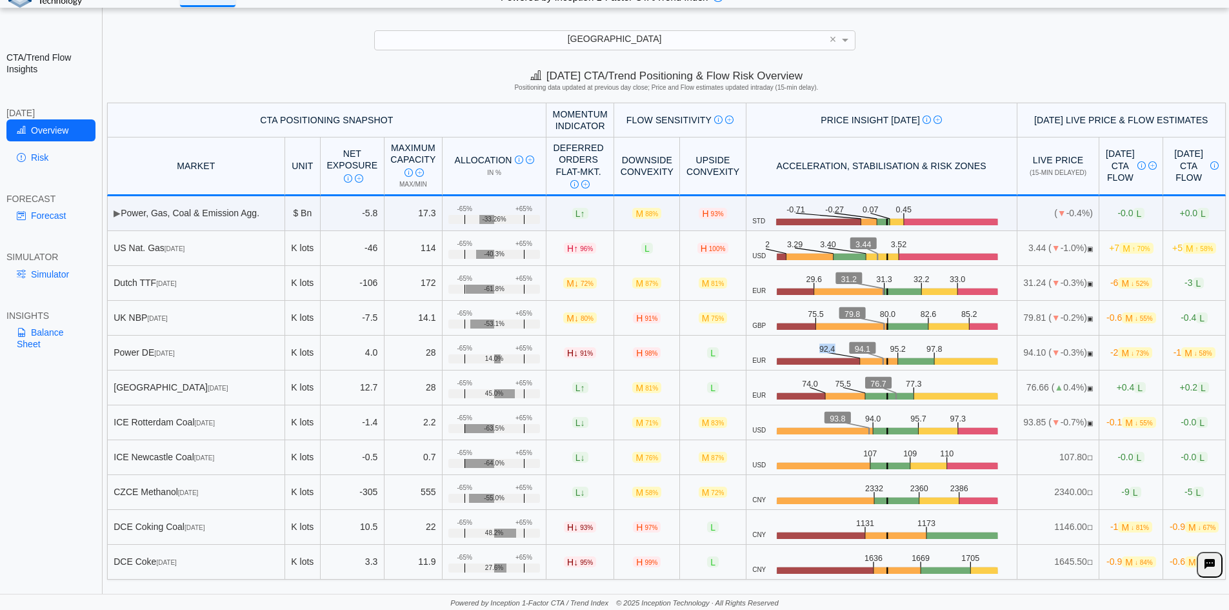
click at [801, 349] on icon ".zone-text { font-size: 22px; font-weight: 500; text-anchor: middle; } .price-m…" at bounding box center [888, 353] width 245 height 25
click at [1118, 353] on span "M ↓ 73%" at bounding box center [1135, 352] width 34 height 11
drag, startPoint x: 66, startPoint y: 213, endPoint x: 76, endPoint y: 216, distance: 10.0
click at [66, 213] on link "Forecast" at bounding box center [50, 216] width 89 height 22
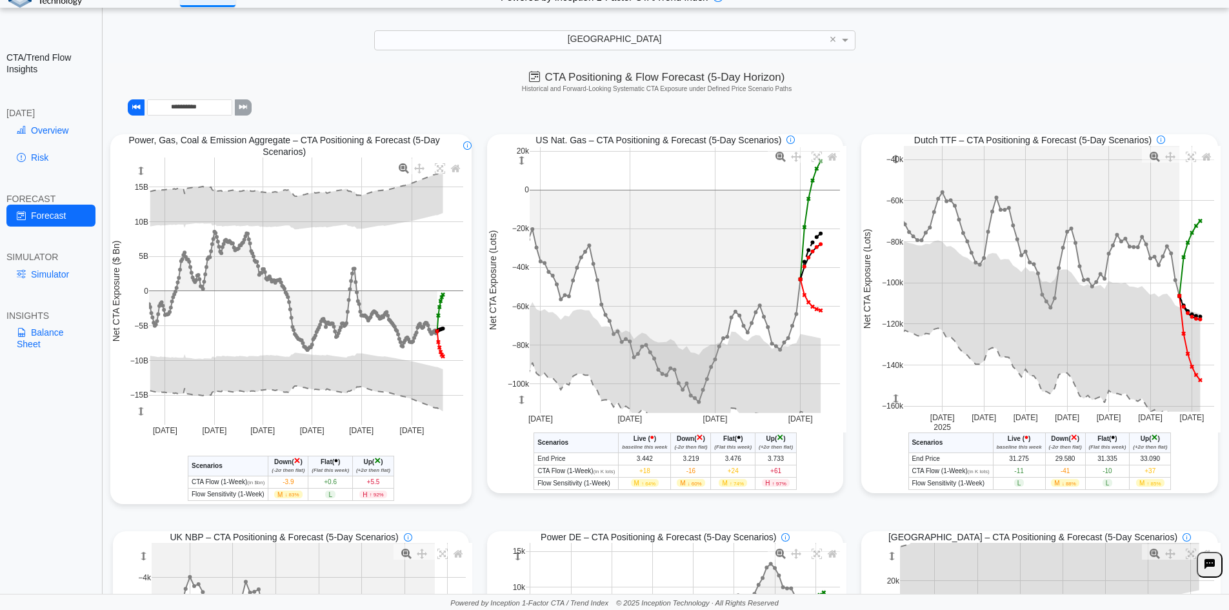
click at [45, 139] on link "Overview" at bounding box center [50, 130] width 89 height 22
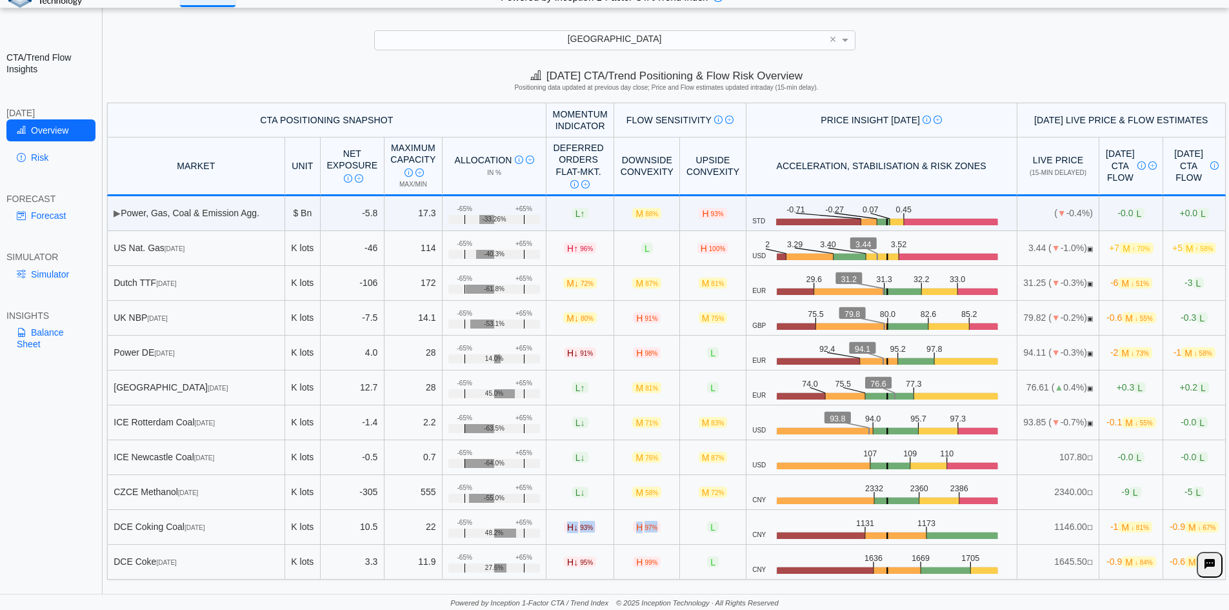
drag, startPoint x: 537, startPoint y: 528, endPoint x: 630, endPoint y: 531, distance: 93.0
click at [630, 531] on tr "DCE Coking Coal Jan 26 K lots 10.5 22 +65% -65% 48.2% H ↓ 93% H 97% L CNY .zone…" at bounding box center [666, 527] width 1119 height 35
click at [633, 531] on span "H 97%" at bounding box center [647, 526] width 28 height 11
drag, startPoint x: 824, startPoint y: 521, endPoint x: 839, endPoint y: 521, distance: 14.9
click at [839, 521] on icon ".zone-text { font-size: 22px; font-weight: 500; text-anchor: middle; } .price-m…" at bounding box center [888, 527] width 245 height 25
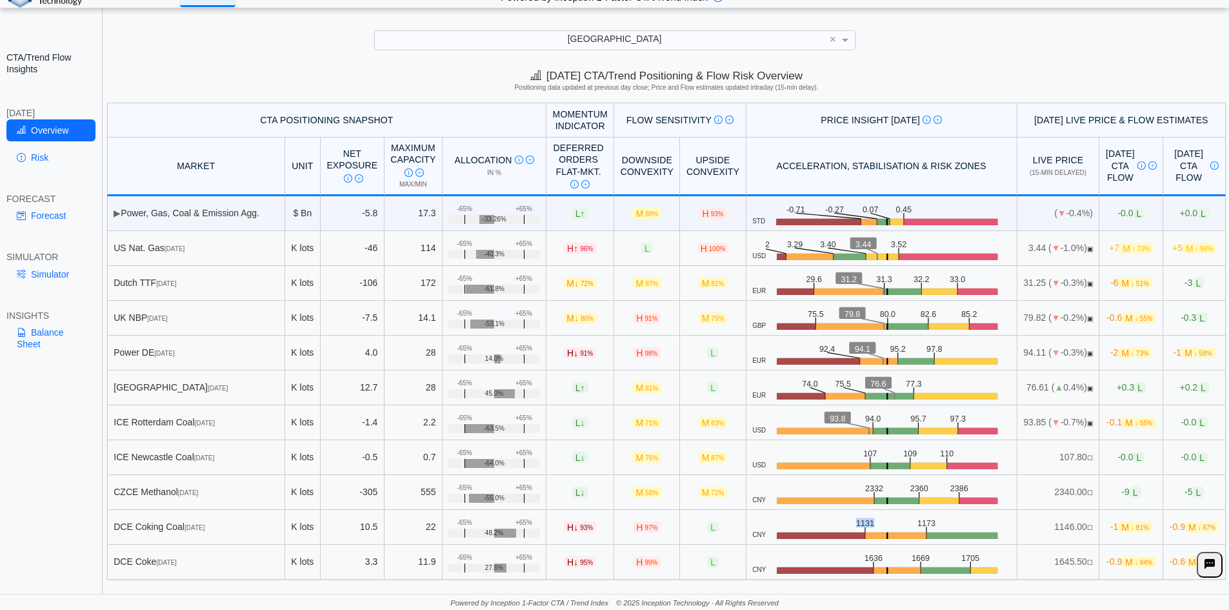
click at [858, 525] on text "1131" at bounding box center [867, 523] width 19 height 10
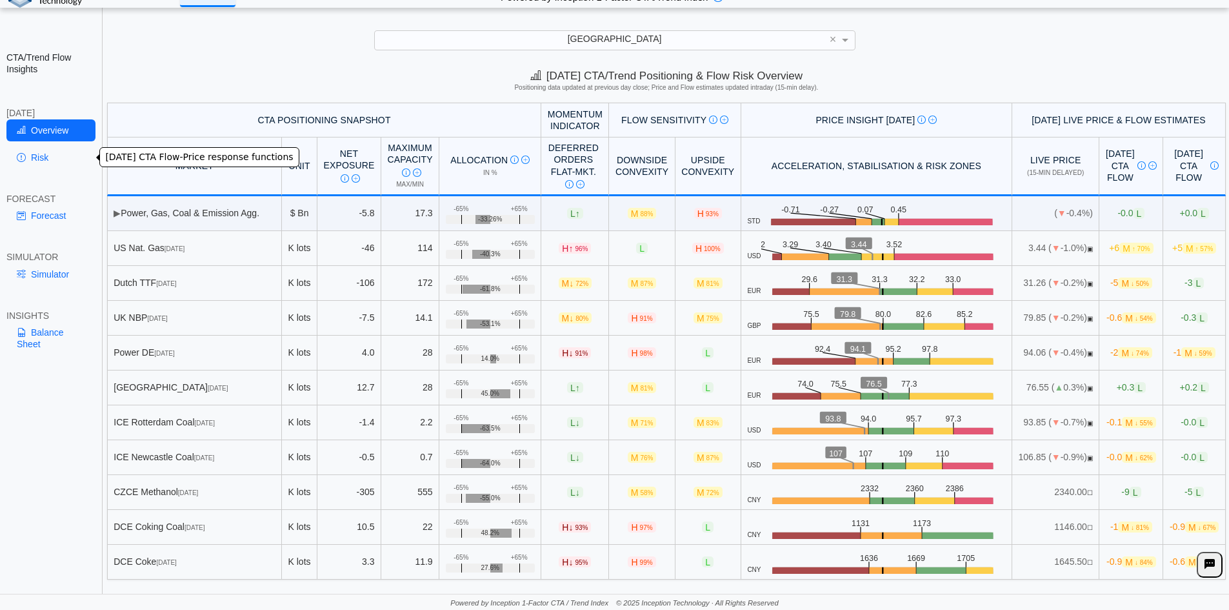
drag, startPoint x: 31, startPoint y: 159, endPoint x: 252, endPoint y: 156, distance: 221.4
click at [31, 159] on link "Risk" at bounding box center [50, 158] width 89 height 22
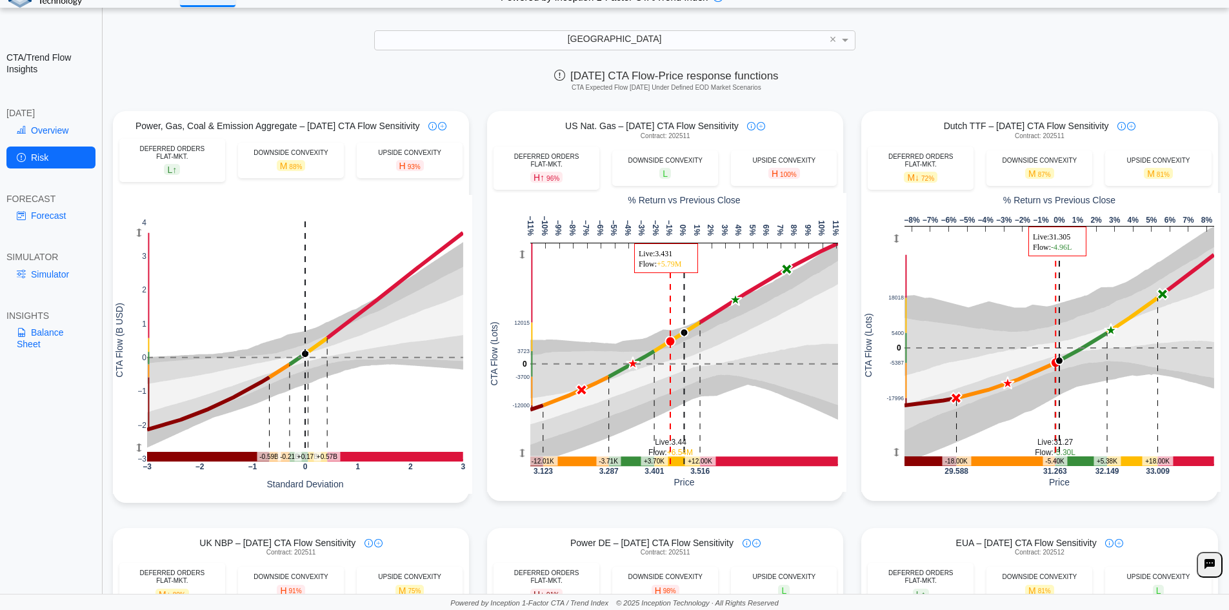
scroll to position [387, 0]
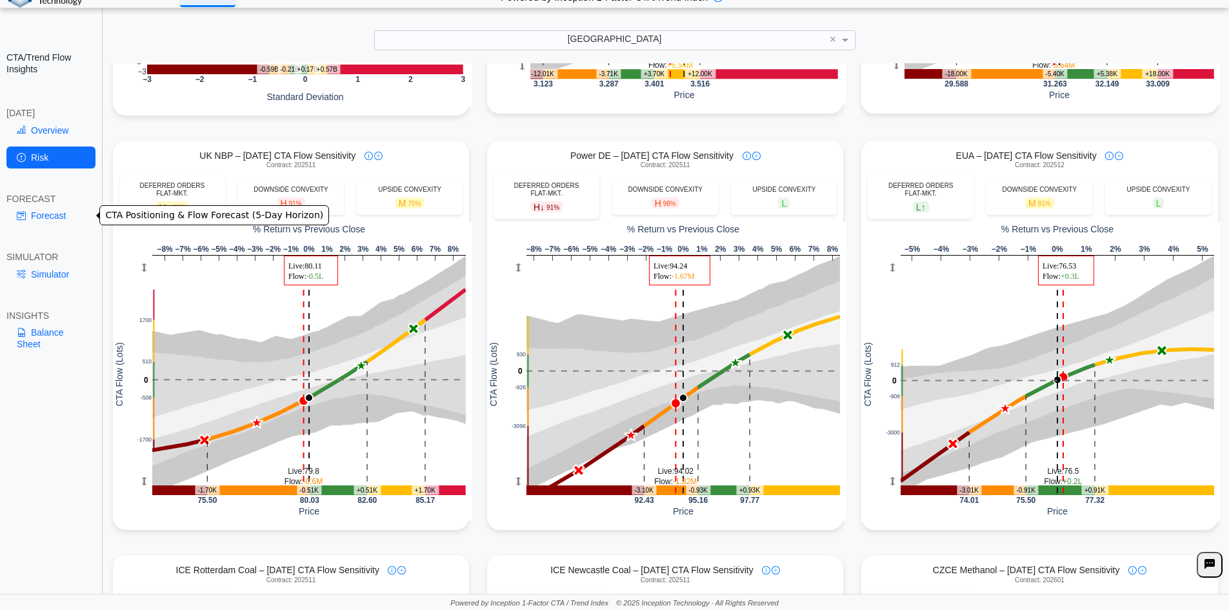
drag, startPoint x: 54, startPoint y: 222, endPoint x: 420, endPoint y: 219, distance: 366.6
click at [54, 222] on link "Forecast" at bounding box center [50, 216] width 89 height 22
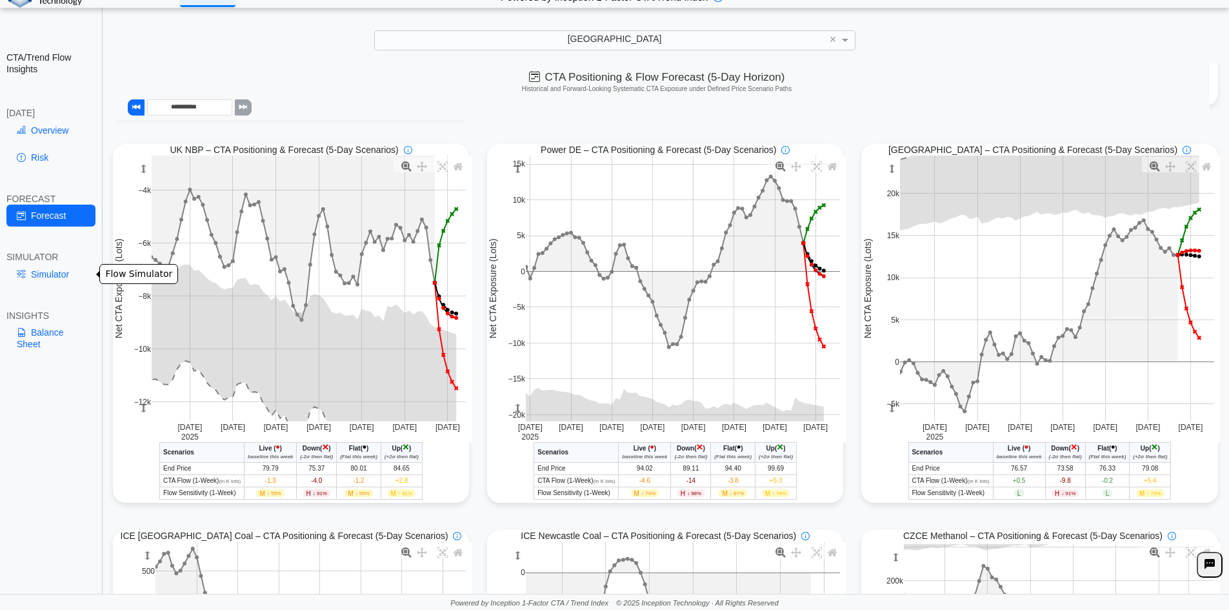
click at [52, 272] on link "Simulator" at bounding box center [50, 274] width 89 height 22
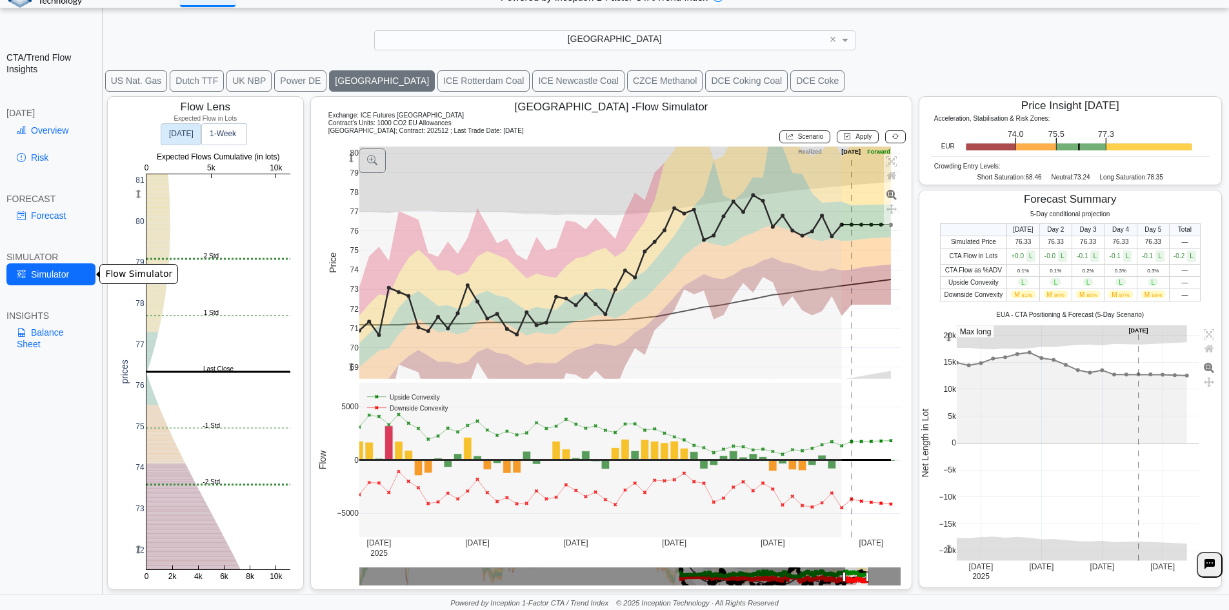
scroll to position [21, 0]
click at [202, 83] on button "Dutch TTF" at bounding box center [197, 80] width 54 height 21
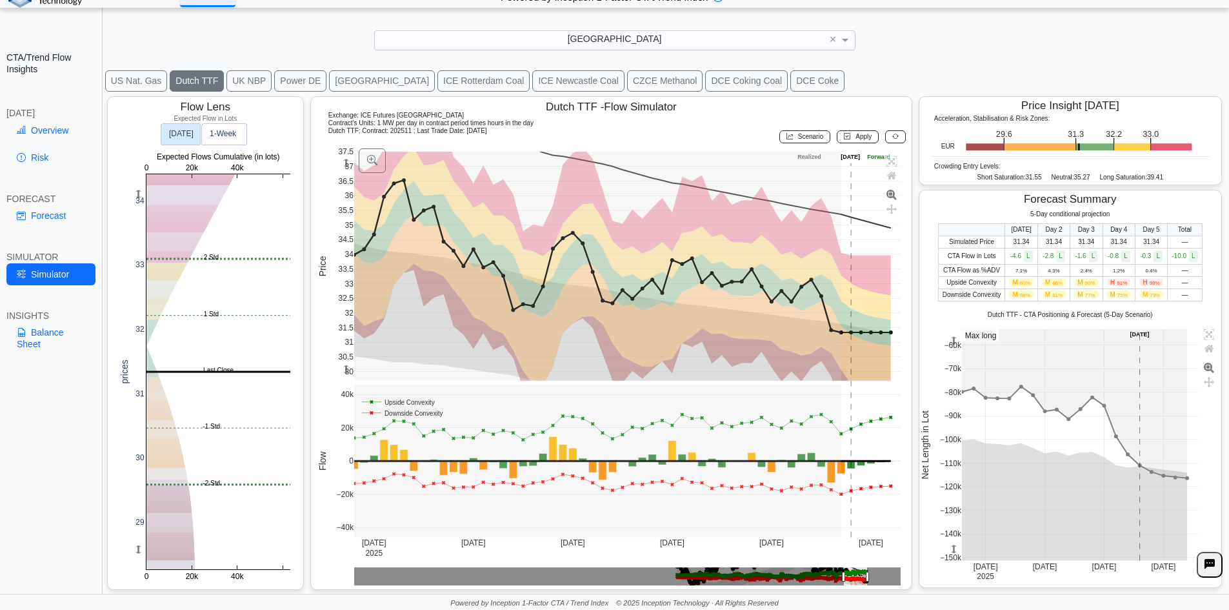
drag, startPoint x: 949, startPoint y: 343, endPoint x: 958, endPoint y: 281, distance: 63.2
click at [958, 281] on div "5-Day conditional projection Today Day 2 Day 3 Day 4 Day 5 Total Simulated Pric…" at bounding box center [1071, 395] width 302 height 371
click at [52, 133] on link "Overview" at bounding box center [50, 130] width 89 height 22
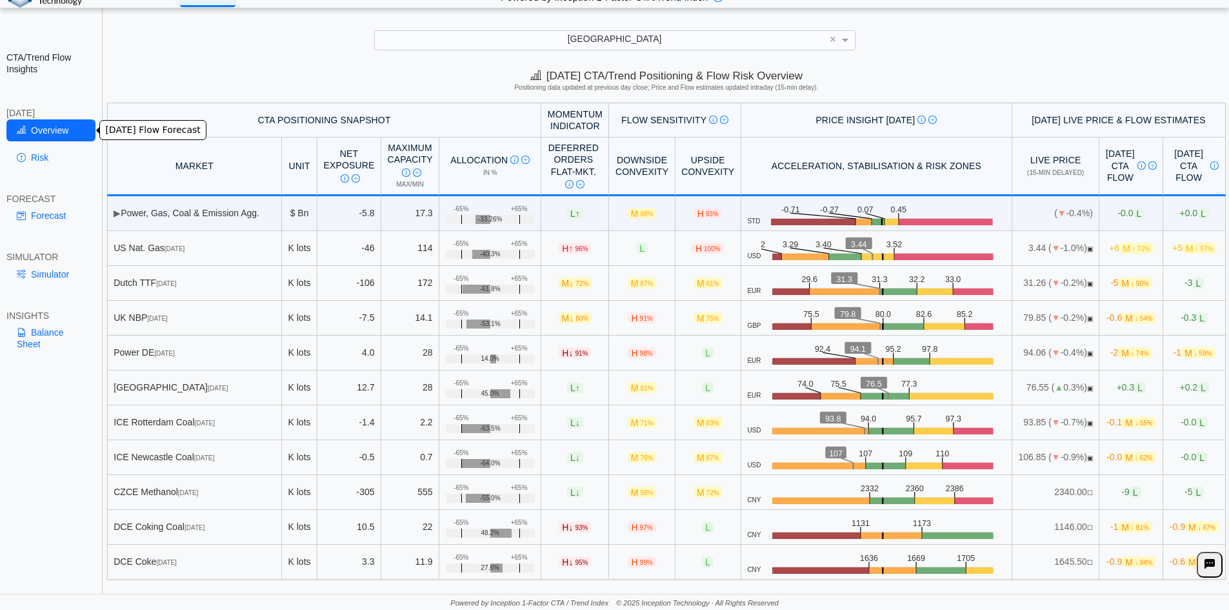
scroll to position [0, 0]
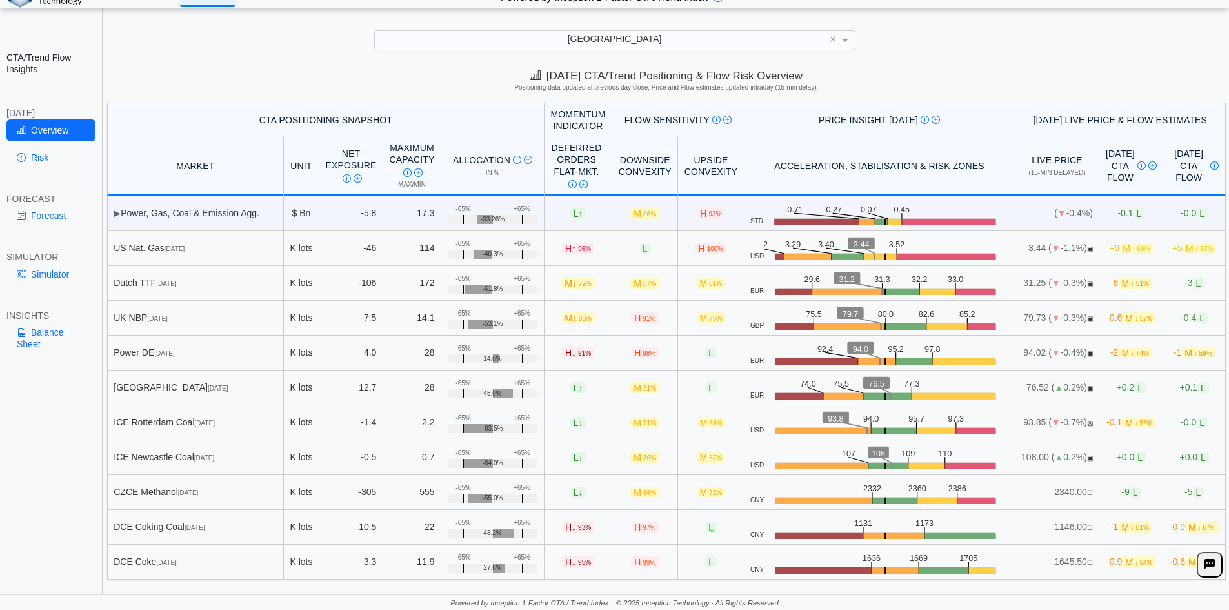
drag, startPoint x: 989, startPoint y: 319, endPoint x: 1009, endPoint y: 318, distance: 20.0
click at [1016, 318] on td "79.73 ( ▼ -0.3%) ▣" at bounding box center [1058, 318] width 85 height 35
drag, startPoint x: 988, startPoint y: 317, endPoint x: 1011, endPoint y: 315, distance: 23.3
click at [1016, 315] on td "79.73 ( ▼ -0.3%) ▣" at bounding box center [1058, 318] width 85 height 35
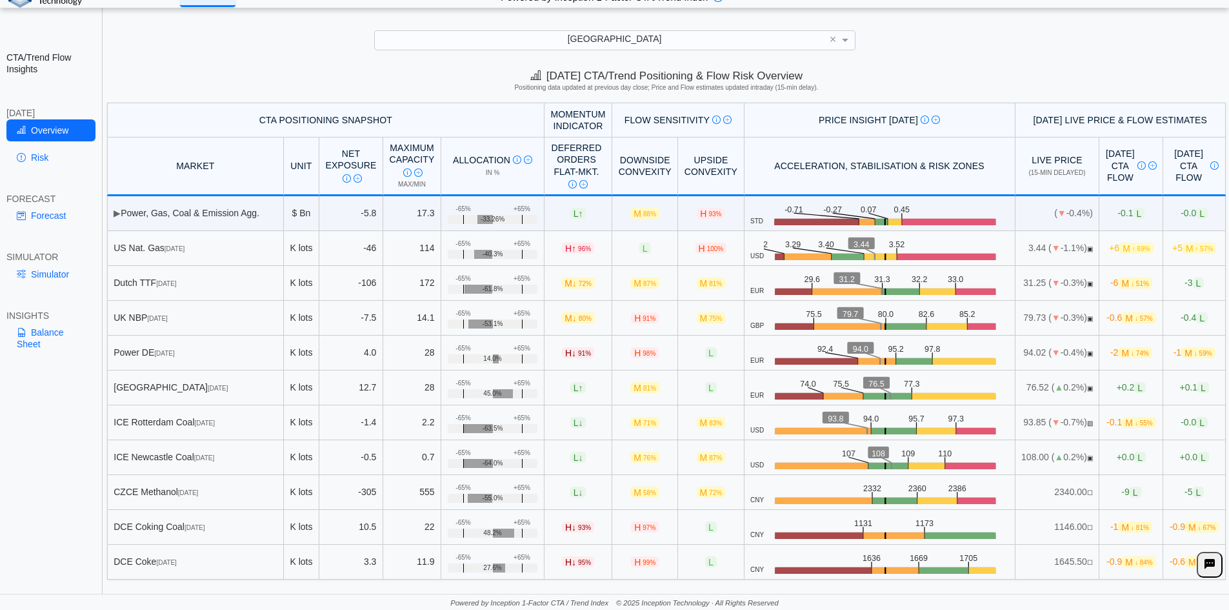
click at [1117, 389] on span "+0.2 L" at bounding box center [1131, 387] width 29 height 11
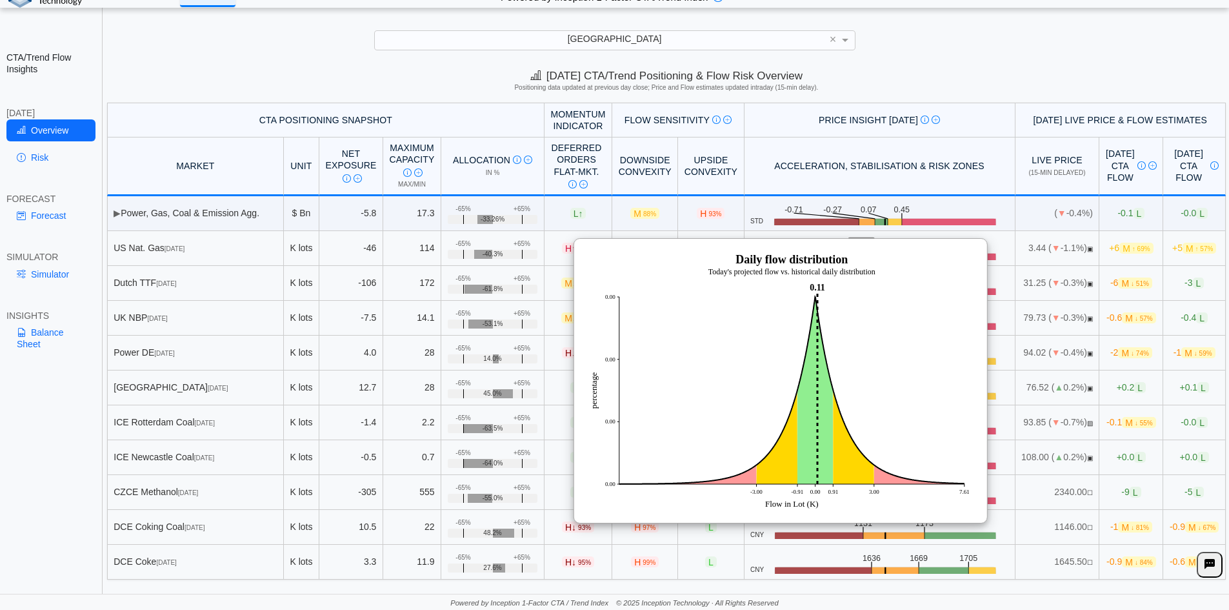
click at [1016, 364] on td "94.02 ( ▼ -0.4%) ▣" at bounding box center [1058, 353] width 85 height 35
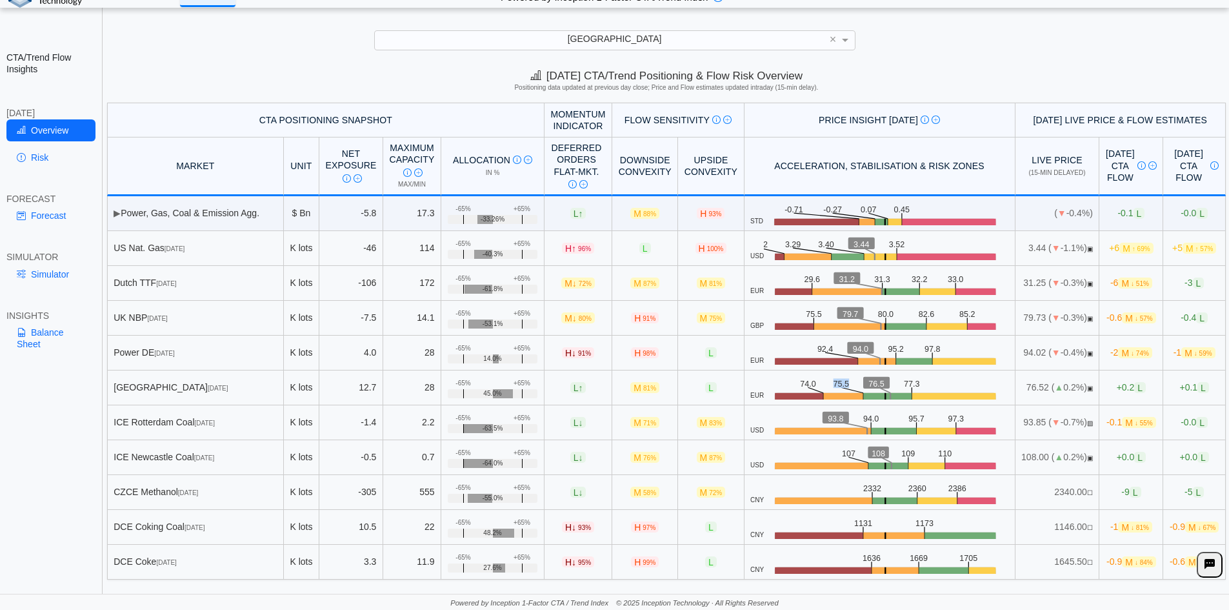
drag, startPoint x: 760, startPoint y: 383, endPoint x: 793, endPoint y: 383, distance: 32.3
click at [793, 383] on icon ".zone-text { font-size: 22px; font-weight: 500; text-anchor: middle; } .price-m…" at bounding box center [886, 388] width 245 height 25
click at [802, 381] on text "74.0" at bounding box center [810, 383] width 16 height 10
drag, startPoint x: 871, startPoint y: 384, endPoint x: 906, endPoint y: 381, distance: 34.9
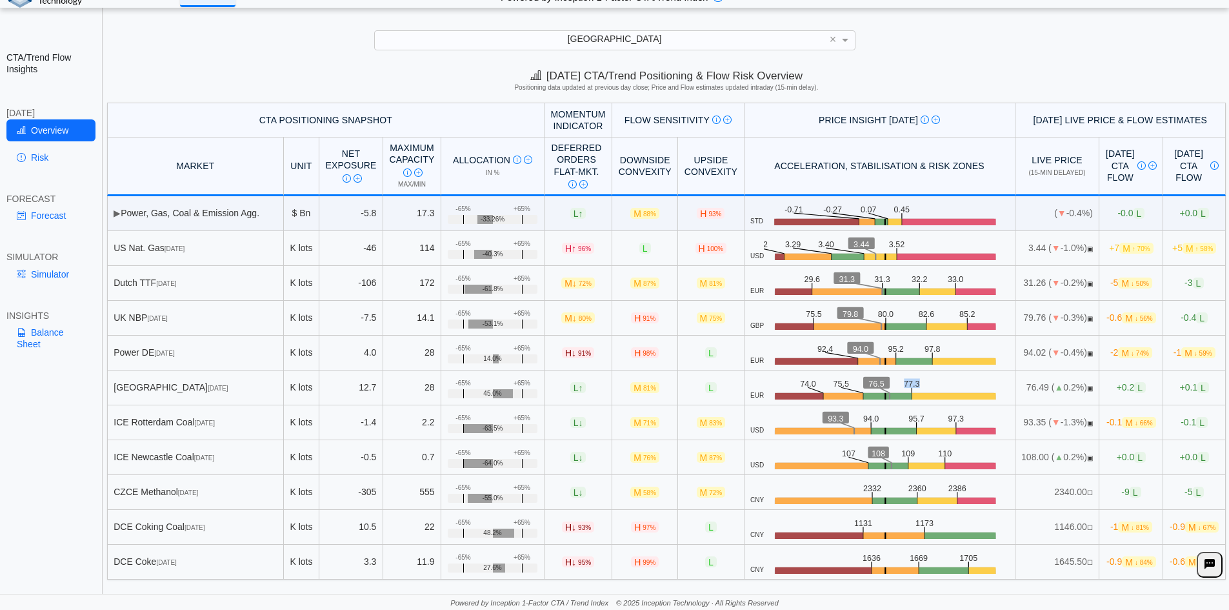
click at [906, 381] on icon ".zone-text { font-size: 22px; font-weight: 500; text-anchor: middle; } .price-m…" at bounding box center [886, 388] width 245 height 25
click at [58, 275] on link "Simulator" at bounding box center [50, 274] width 89 height 22
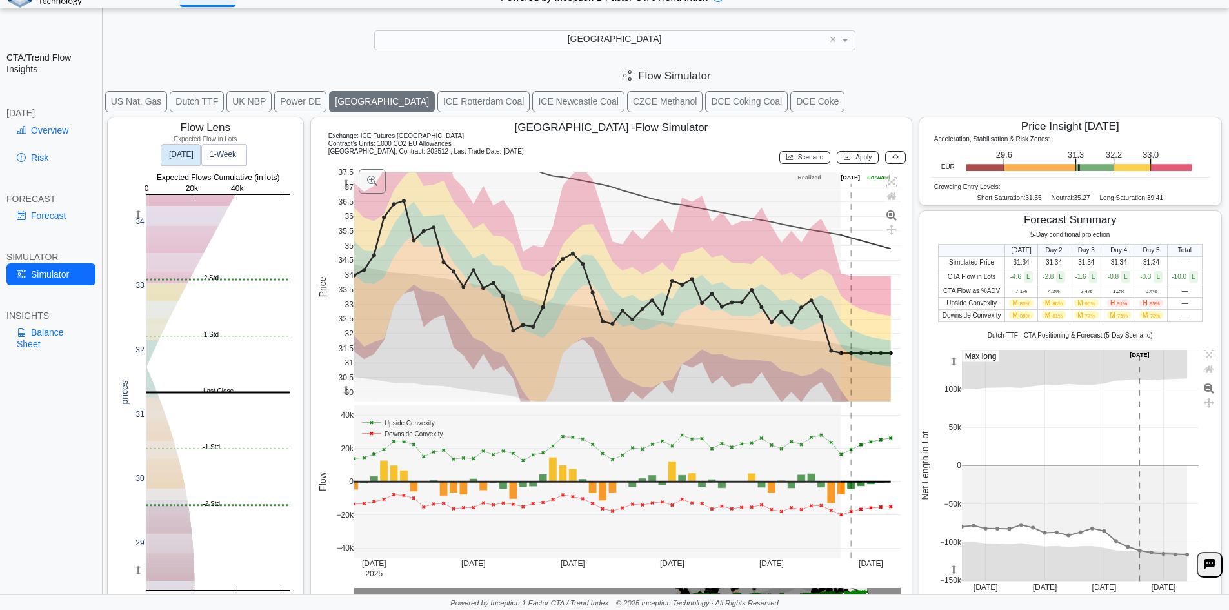
click at [201, 107] on button "Dutch TTF" at bounding box center [197, 101] width 54 height 21
drag, startPoint x: 1011, startPoint y: 318, endPoint x: 1138, endPoint y: 320, distance: 127.2
click at [1138, 320] on tr "Downside Convexity M 88% M 81% M 77% M 75% M 73% —" at bounding box center [1070, 315] width 264 height 12
click at [1140, 319] on span "M 73%" at bounding box center [1152, 315] width 24 height 8
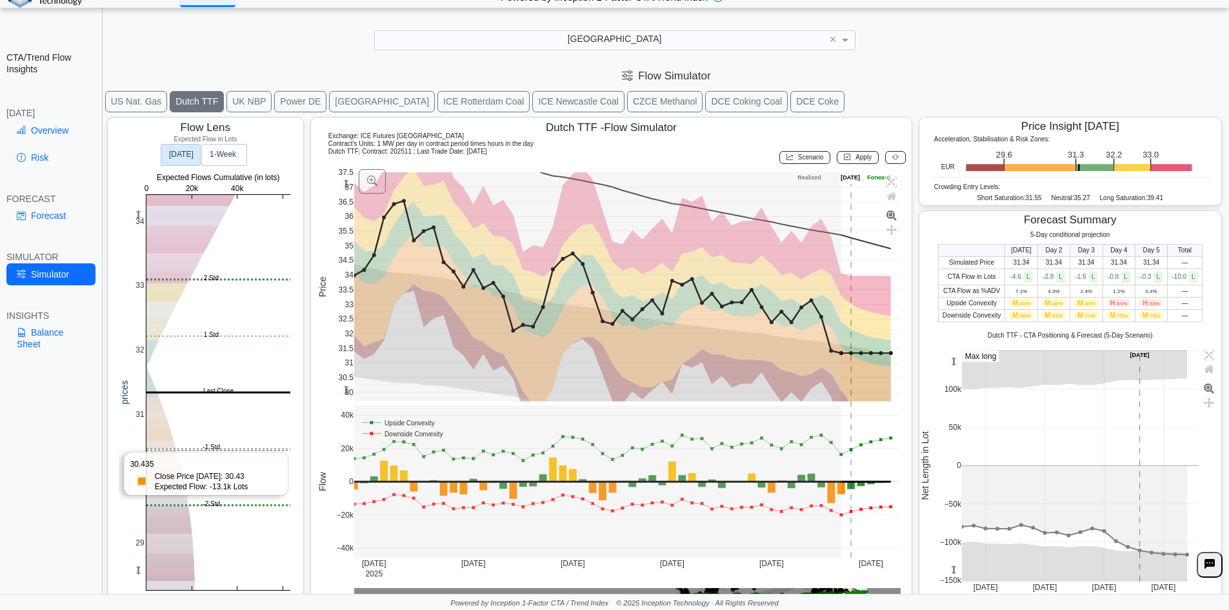
click at [180, 448] on rect at bounding box center [219, 392] width 144 height 395
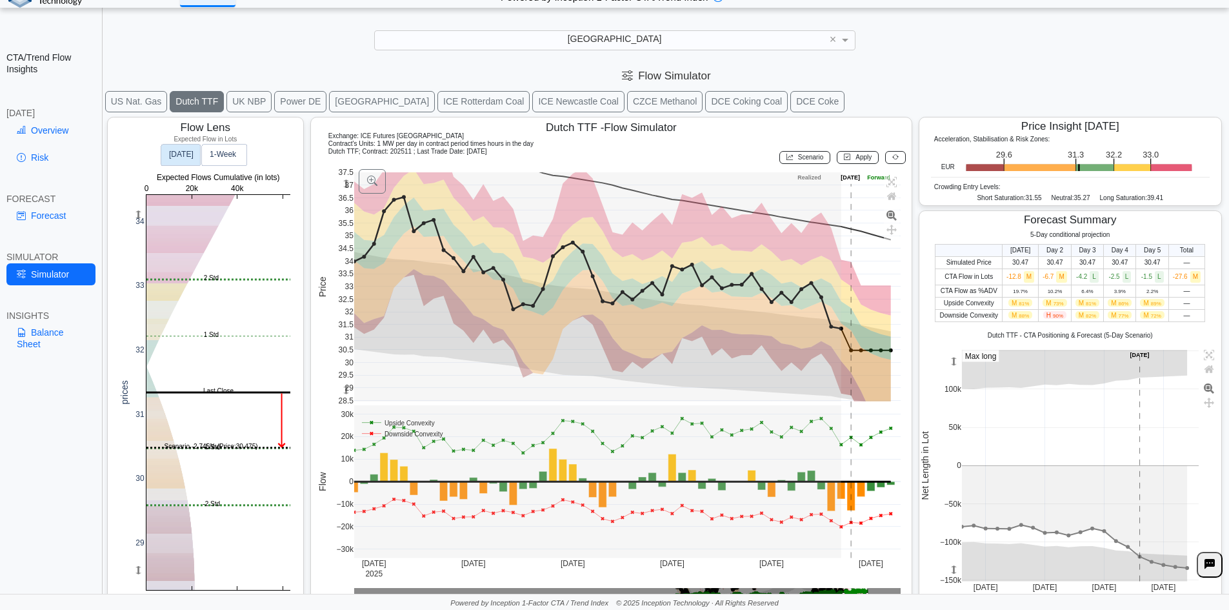
drag, startPoint x: 343, startPoint y: 389, endPoint x: 345, endPoint y: 358, distance: 31.0
click at [345, 358] on g at bounding box center [628, 287] width 574 height 256
click at [893, 158] on icon at bounding box center [896, 157] width 6 height 7
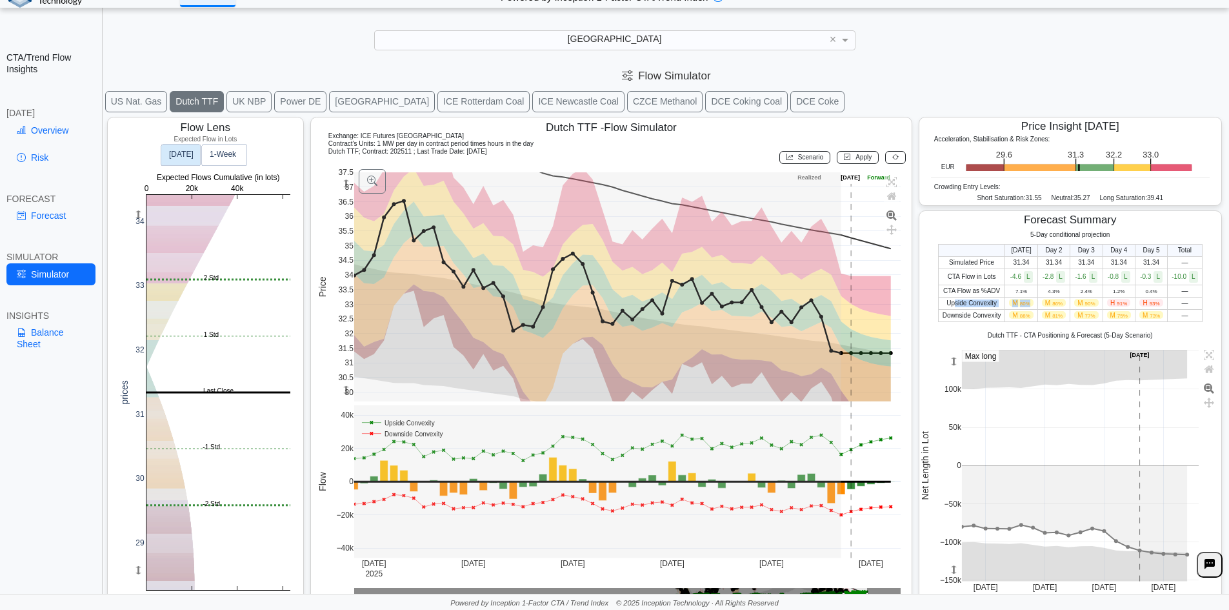
drag, startPoint x: 947, startPoint y: 305, endPoint x: 1039, endPoint y: 298, distance: 91.9
click at [1039, 298] on tr "Upside Convexity M 80% M 86% M 90% H 91% H 93% —" at bounding box center [1070, 303] width 264 height 12
click at [1039, 298] on td "M 86%" at bounding box center [1054, 303] width 32 height 12
drag, startPoint x: 1011, startPoint y: 303, endPoint x: 1135, endPoint y: 305, distance: 123.9
click at [1135, 305] on tr "Upside Convexity M 80% M 86% M 90% H 91% H 93% —" at bounding box center [1070, 303] width 264 height 12
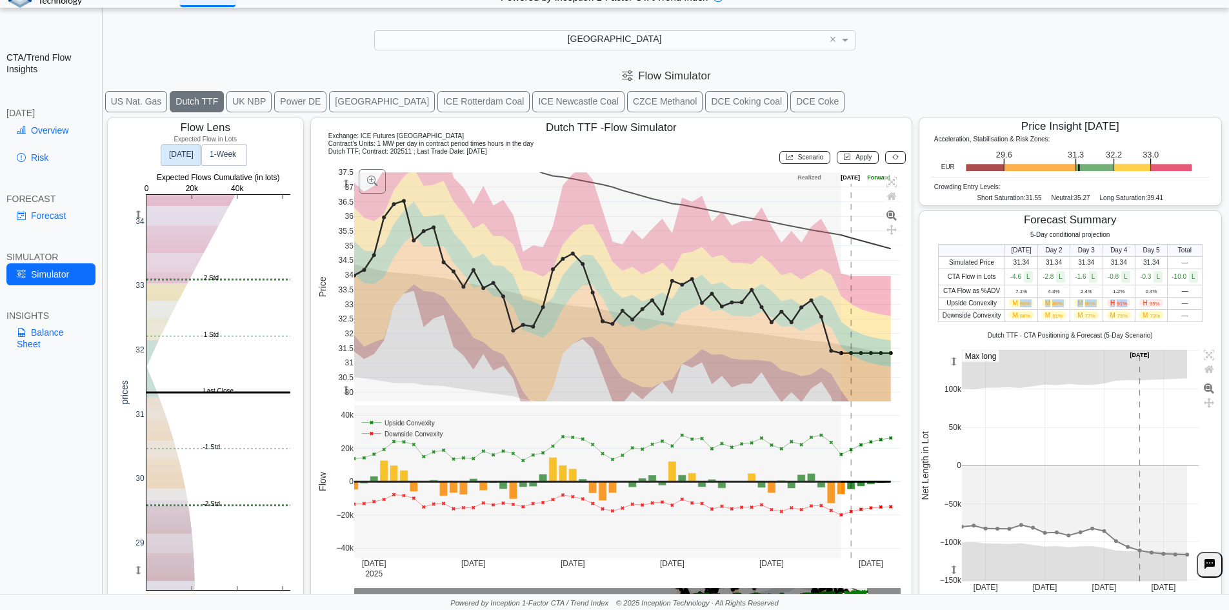
click at [1011, 305] on span "M 80%" at bounding box center [1021, 303] width 24 height 8
drag, startPoint x: 1015, startPoint y: 303, endPoint x: 1112, endPoint y: 298, distance: 96.9
click at [1111, 298] on tr "Upside Convexity M 80% M 86% M 90% H 91% H 93% —" at bounding box center [1070, 303] width 264 height 12
click at [1112, 298] on td "H 91%" at bounding box center [1119, 303] width 32 height 12
drag, startPoint x: 1105, startPoint y: 303, endPoint x: 1166, endPoint y: 301, distance: 61.3
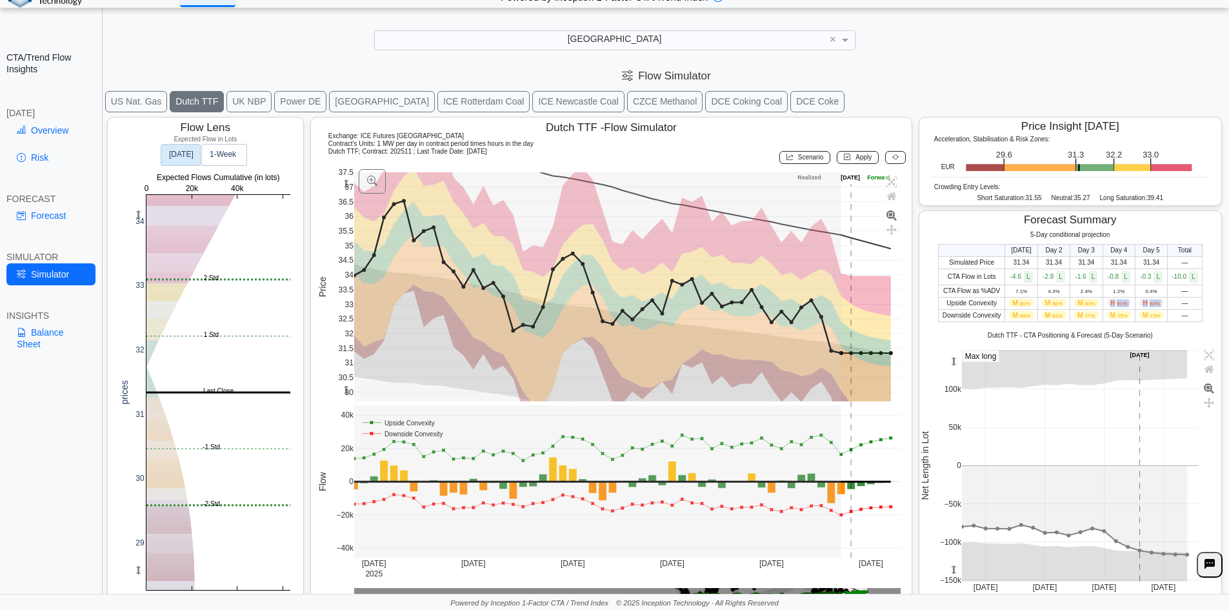
click at [1166, 301] on tr "Upside Convexity M 80% M 86% M 90% H 91% H 93% —" at bounding box center [1070, 303] width 264 height 12
click at [1168, 301] on td "—" at bounding box center [1185, 303] width 34 height 12
drag, startPoint x: 1164, startPoint y: 301, endPoint x: 999, endPoint y: 305, distance: 165.3
click at [999, 305] on tr "Upside Convexity M 80% M 86% M 90% H 91% H 93% —" at bounding box center [1070, 303] width 264 height 12
click at [1006, 305] on td "M 80%" at bounding box center [1022, 303] width 32 height 12
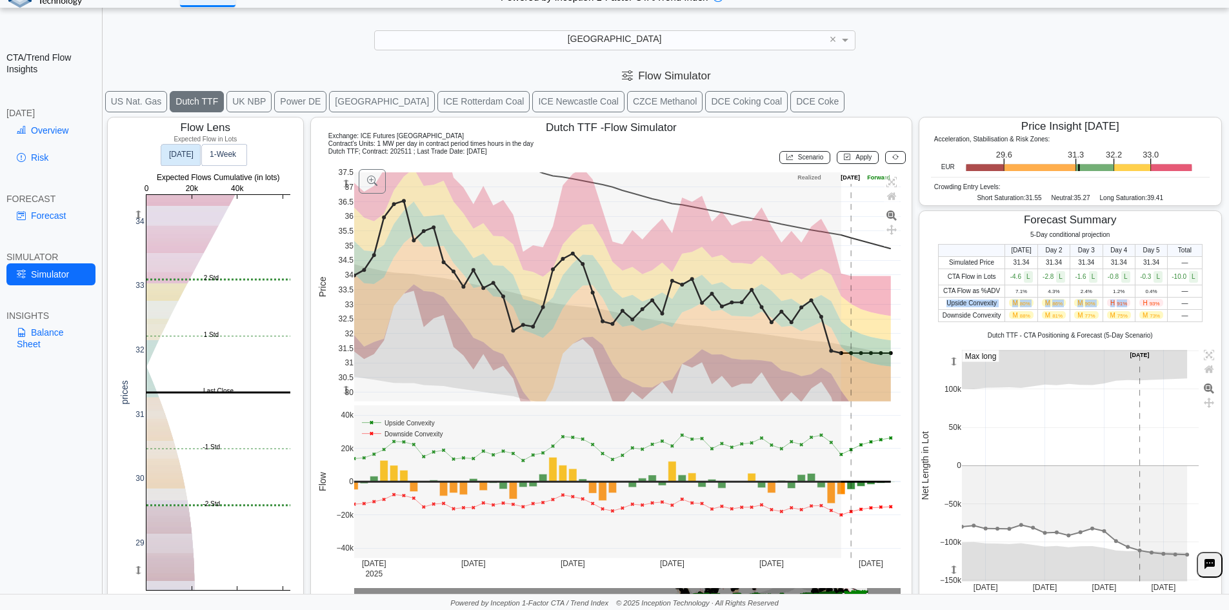
drag, startPoint x: 935, startPoint y: 302, endPoint x: 1120, endPoint y: 303, distance: 184.6
click at [1120, 303] on tr "Upside Convexity M 80% M 86% M 90% H 91% H 93% —" at bounding box center [1070, 303] width 264 height 12
click at [1120, 303] on span "91%" at bounding box center [1122, 304] width 10 height 6
drag, startPoint x: 941, startPoint y: 305, endPoint x: 1149, endPoint y: 305, distance: 208.5
click at [1149, 305] on tr "Upside Convexity M 80% M 86% M 90% H 91% H 93% —" at bounding box center [1070, 303] width 264 height 12
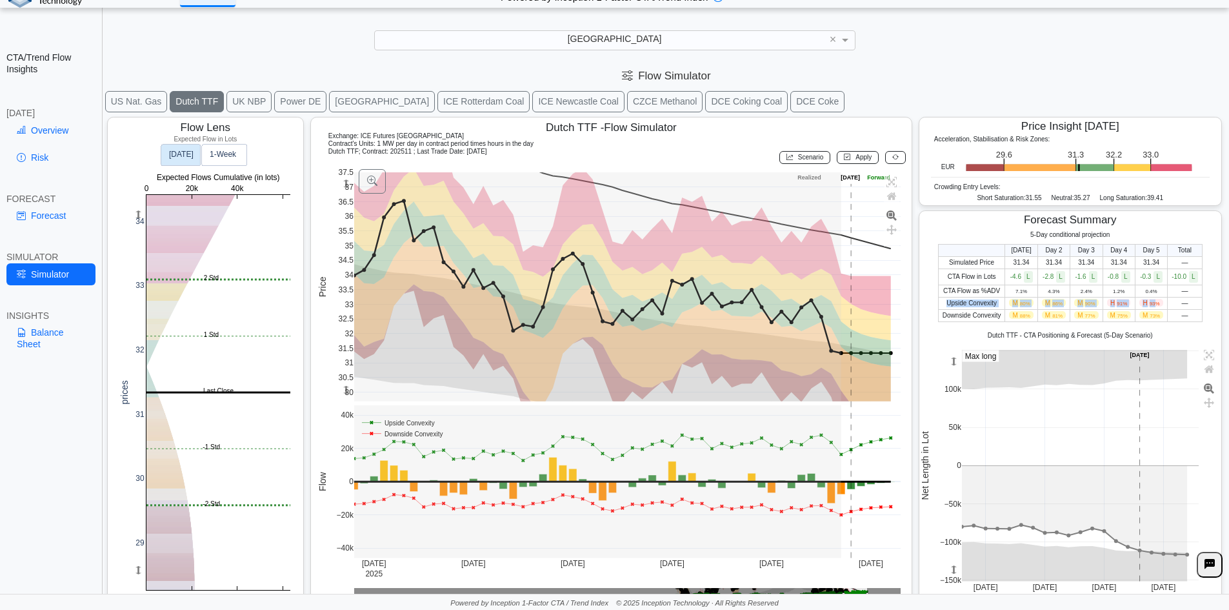
click at [1150, 305] on span "93%" at bounding box center [1155, 304] width 10 height 6
click at [50, 134] on link "Overview" at bounding box center [50, 130] width 89 height 22
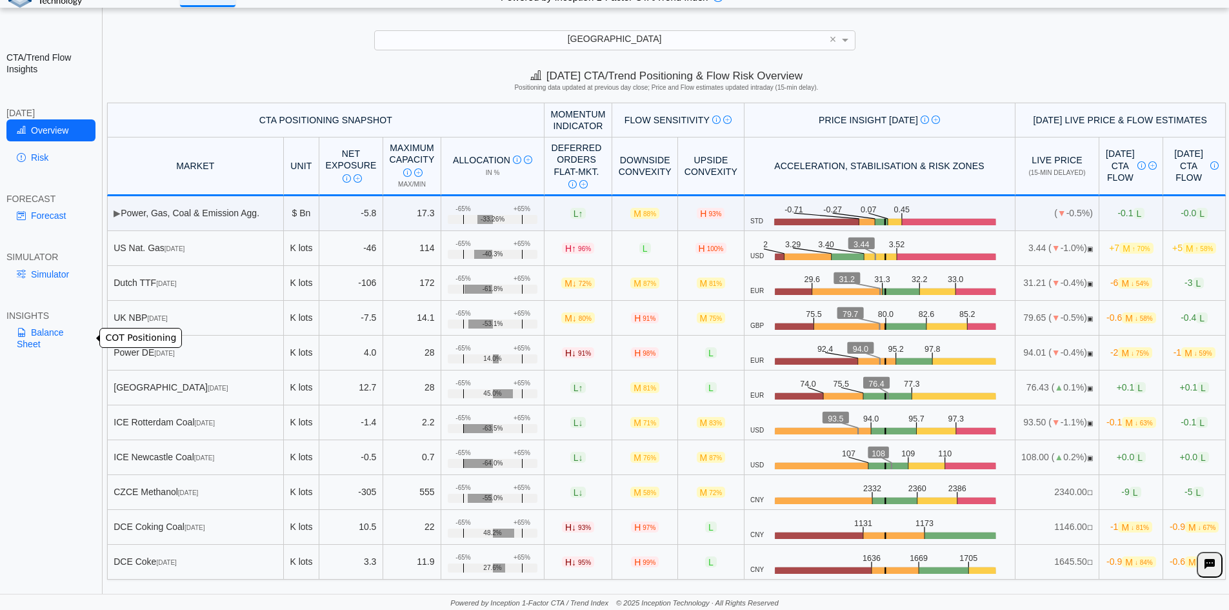
click at [56, 327] on link "Balance Sheet" at bounding box center [50, 338] width 89 height 34
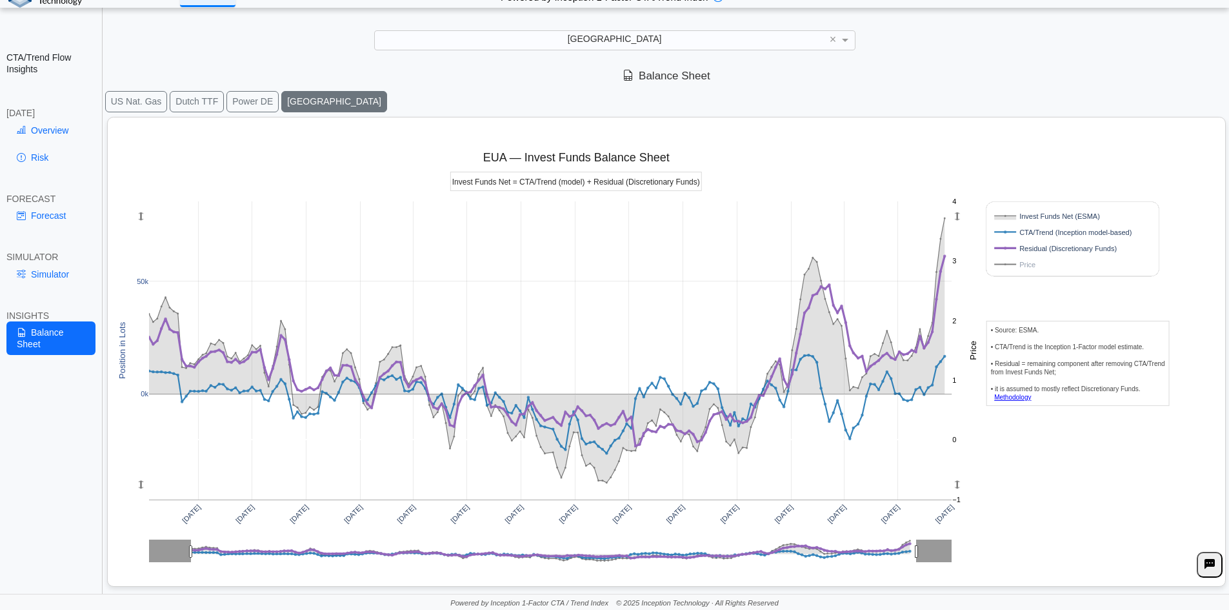
click at [1032, 214] on rect at bounding box center [1062, 216] width 140 height 12
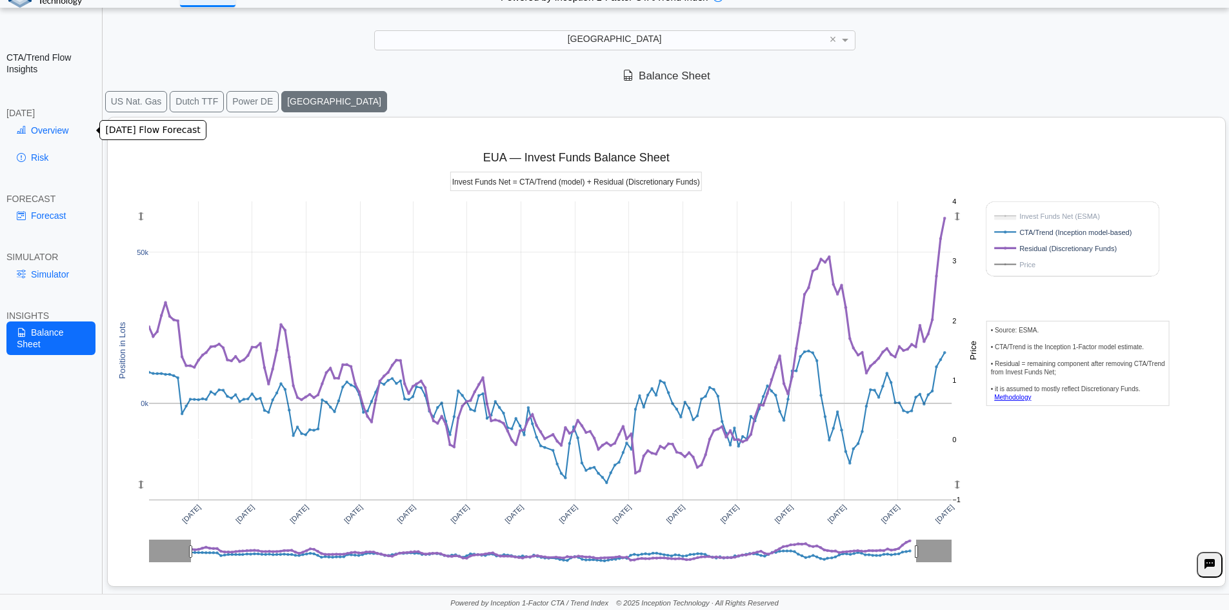
click at [52, 140] on link "Overview" at bounding box center [50, 130] width 89 height 22
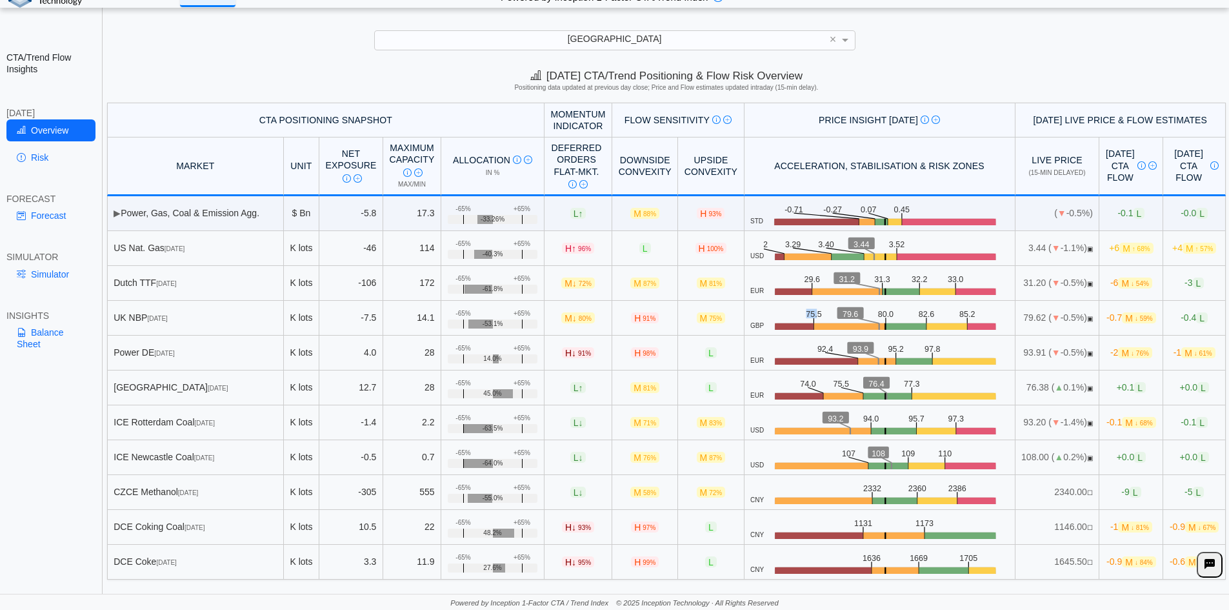
drag, startPoint x: 770, startPoint y: 312, endPoint x: 781, endPoint y: 314, distance: 11.1
click at [807, 314] on text "75.5" at bounding box center [815, 313] width 16 height 10
click at [32, 276] on link "Simulator" at bounding box center [50, 274] width 89 height 22
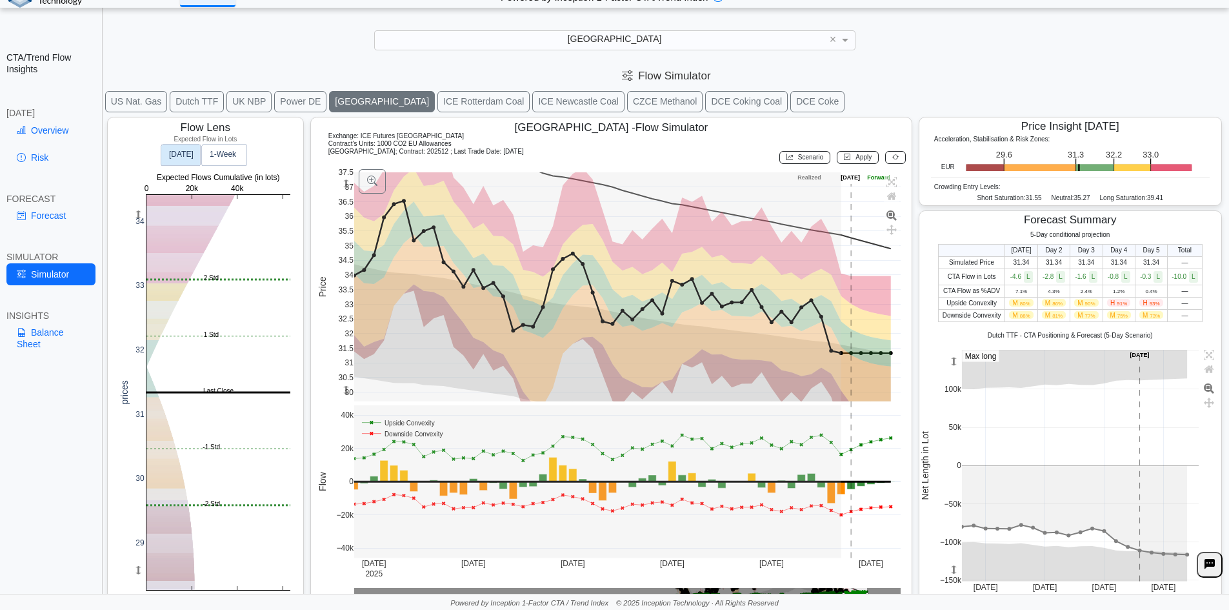
click at [995, 303] on th "Upside Convexity" at bounding box center [971, 303] width 67 height 12
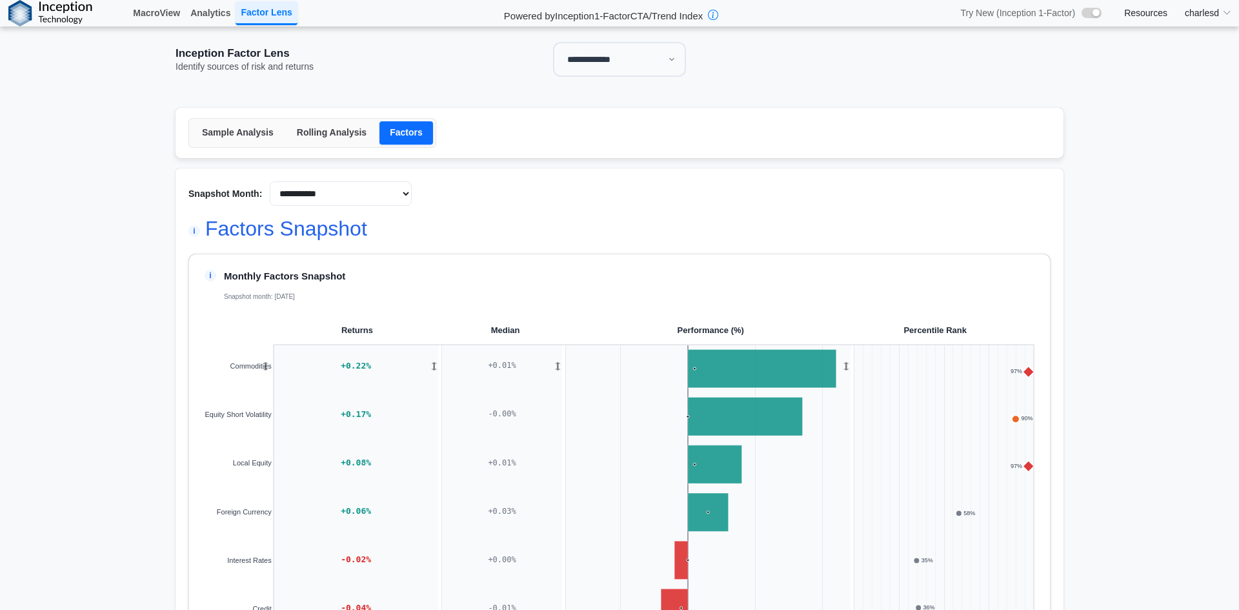
select select "**"
select select "**********"
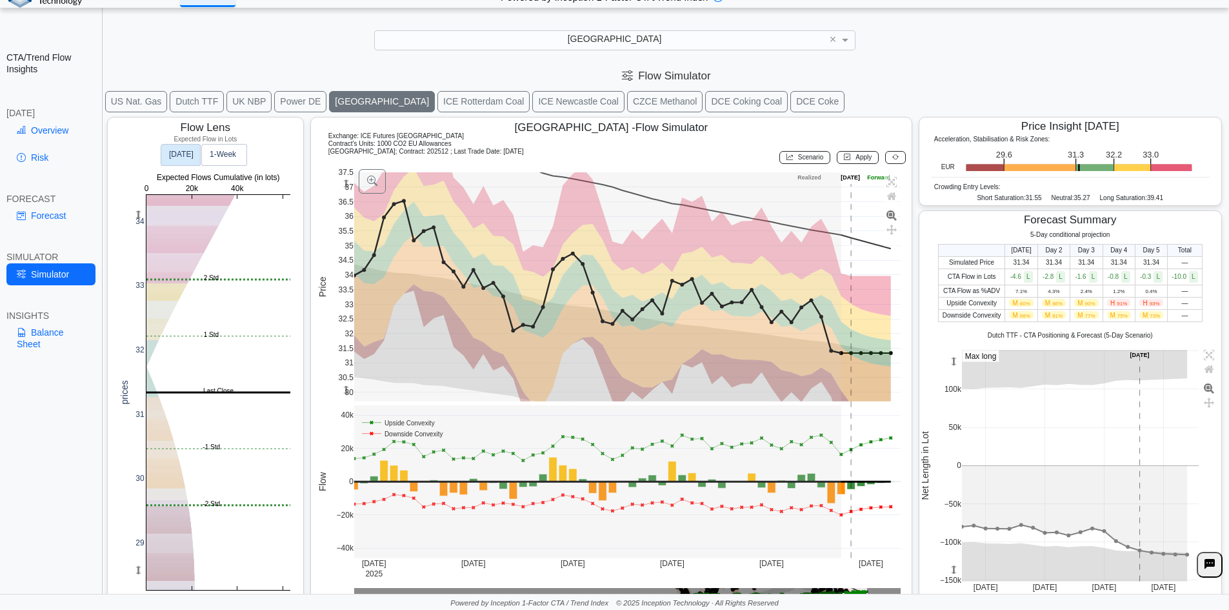
scroll to position [21, 0]
